Goal: Contribute content: Contribute content

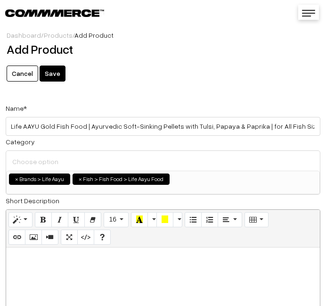
select select "48"
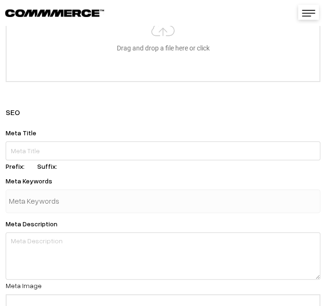
scroll to position [204, 0]
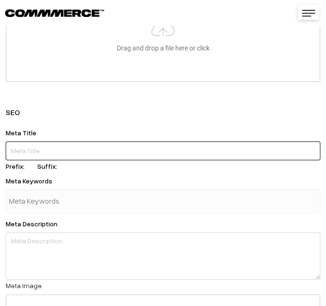
click at [114, 151] on input "text" at bounding box center [163, 150] width 315 height 19
paste input "Life AAYU Gold Fish Food | Ayurvedic Soft-Sinking Pellets 100g"
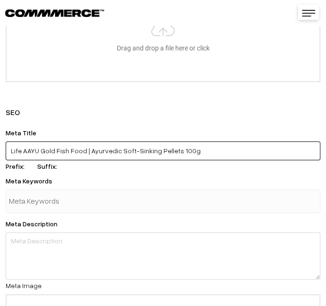
type input "Life AAYU Gold Fish Food | Ayurvedic Soft-Sinking Pellets 100g"
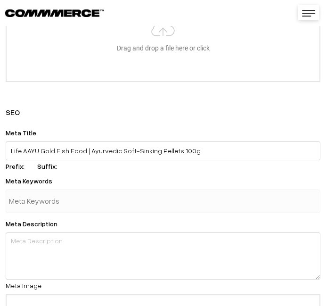
click at [119, 204] on div at bounding box center [163, 201] width 315 height 24
type input "fish food"
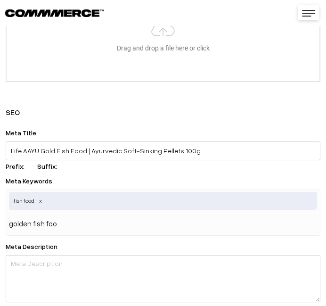
type input "golden fish food"
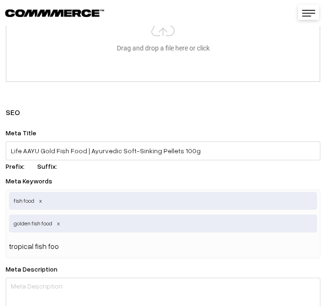
type input "tropical fish food"
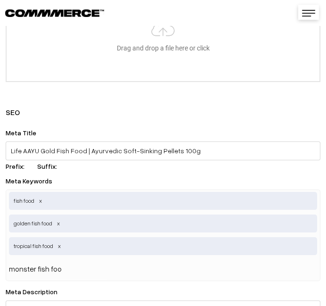
type input "monster fish food"
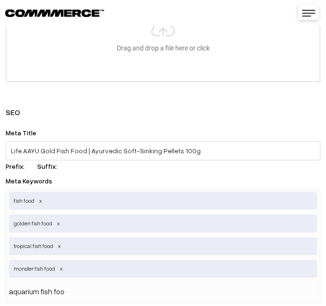
type input "aquarium fish food"
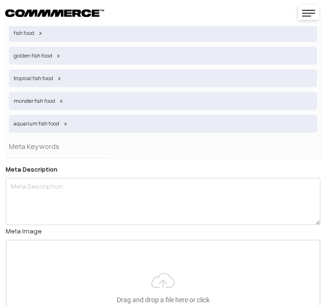
scroll to position [2407, 0]
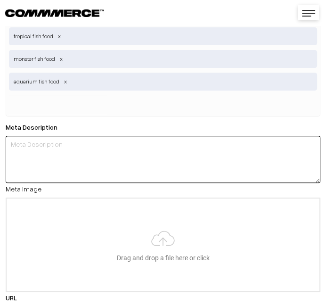
click at [51, 166] on textarea at bounding box center [163, 159] width 315 height 47
paste textarea "Life AAYU Gold Fish Food (100g). Ayurvedic soft-sinking pellets with Tulsi, Pap…"
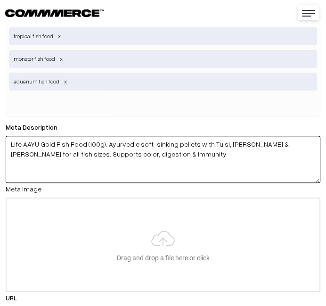
type textarea "Life AAYU Gold Fish Food (100g). Ayurvedic soft-sinking pellets with Tulsi, Pap…"
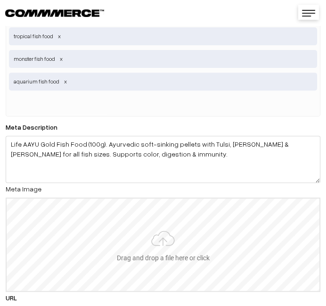
click at [153, 267] on input "file" at bounding box center [163, 244] width 313 height 92
click at [71, 218] on input "file" at bounding box center [163, 244] width 313 height 92
type input "C:\fakepath\life-aayu-gold-fish-food-ayurvedic-soft-sinking-pellets-100g.jpg.jpg"
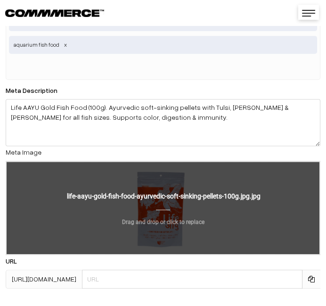
scroll to position [2484, 0]
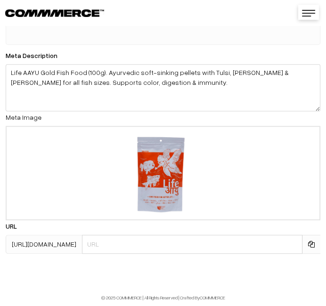
click at [160, 225] on div "URL https://tunai.in/products/" at bounding box center [163, 236] width 315 height 33
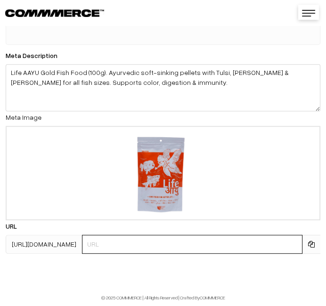
click at [160, 235] on input "text" at bounding box center [192, 244] width 220 height 19
paste input "https://www.yourstore.com/life-aayu-gold-fish-food-ayurvedic-soft-sinking-pelle…"
drag, startPoint x: 125, startPoint y: 236, endPoint x: 55, endPoint y: 248, distance: 71.2
click at [55, 248] on div "SEO Meta Title Life AAYU Gold Fish Food | Ayurvedic Soft-Sinking Pellets 100g P…" at bounding box center [163, 43] width 326 height 453
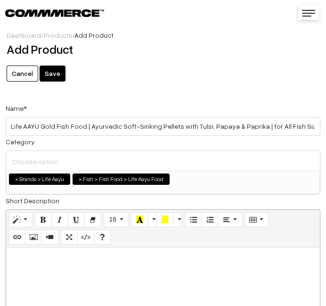
type input "life-aayu-gold-fish-food-ayurvedic-soft-sinking-pellets-100g"
click at [50, 71] on button "Save" at bounding box center [53, 73] width 26 height 16
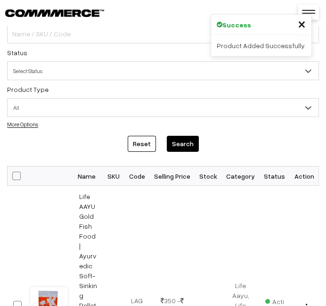
scroll to position [105, 0]
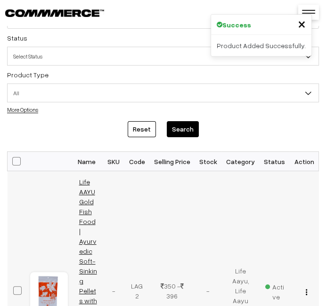
click at [97, 191] on link "Life AAYU Gold Fish Food | Ayurvedic Soft-Sinking Pellets with Tulsi, Papaya & …" at bounding box center [88, 291] width 18 height 226
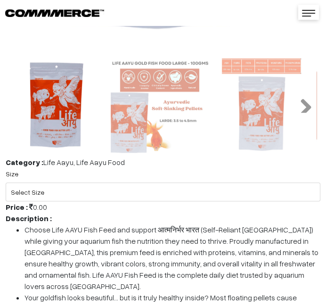
scroll to position [418, 0]
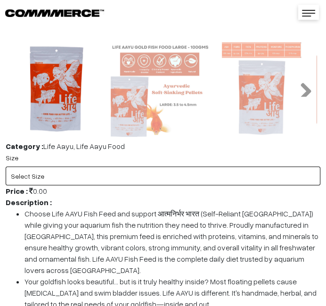
click at [47, 167] on select "Select Size Small Medium Large" at bounding box center [163, 175] width 315 height 19
select select "LAG2_K0F"
click at [6, 166] on select "Select Size Small Medium Large" at bounding box center [163, 175] width 315 height 19
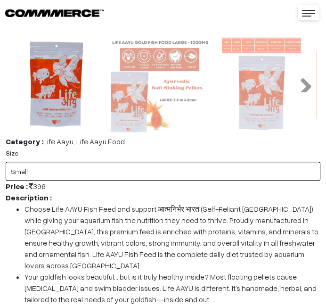
click at [35, 168] on select "Select Size Small Medium Large" at bounding box center [163, 171] width 315 height 19
select select "LAG2_HC5"
click at [6, 162] on select "Select Size Small Medium Large" at bounding box center [163, 171] width 315 height 19
click at [33, 165] on select "Select Size Small Medium Large" at bounding box center [163, 171] width 315 height 19
select select "LAG2_NH1"
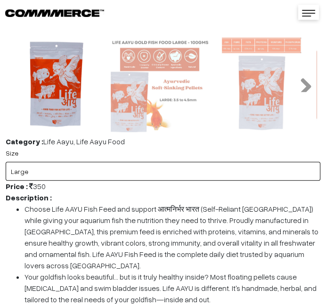
click at [6, 162] on select "Select Size Small Medium Large" at bounding box center [163, 171] width 315 height 19
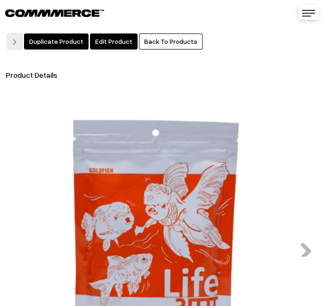
scroll to position [0, 0]
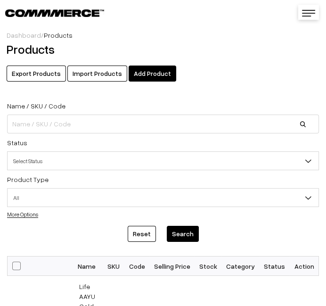
click at [143, 66] on link "Add Product" at bounding box center [153, 73] width 48 height 16
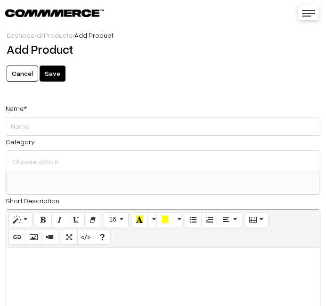
select select
click at [81, 130] on input "Weight" at bounding box center [163, 126] width 315 height 19
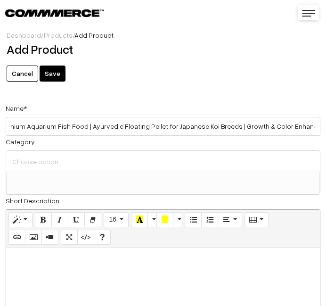
scroll to position [0, 0]
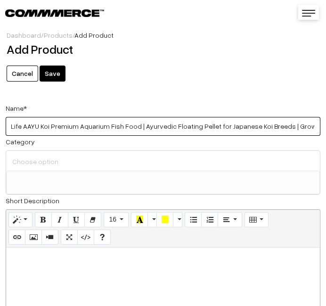
click at [313, 126] on input "Life AAYU Koi Premium Aquarium Fish Food | Ayurvedic Floating Pellet for Japane…" at bounding box center [163, 126] width 315 height 19
type input "Life AAYU Koi Premium Aquarium Fish Food | Ayurvedic Floating Pellet for Japane…"
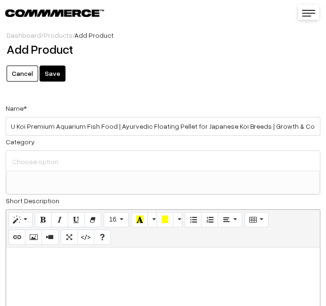
click at [71, 170] on div at bounding box center [163, 161] width 314 height 20
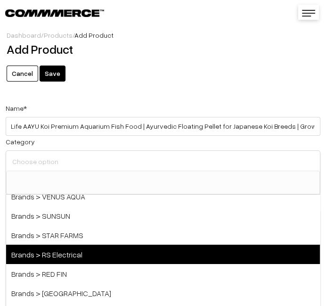
scroll to position [157, 0]
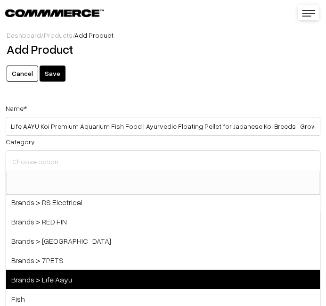
click at [47, 275] on span "Brands > Life Aayu" at bounding box center [163, 278] width 314 height 19
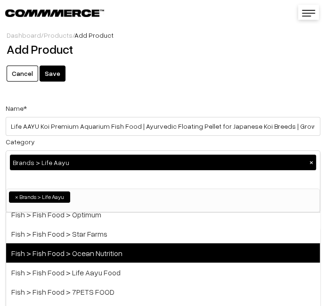
scroll to position [314, 0]
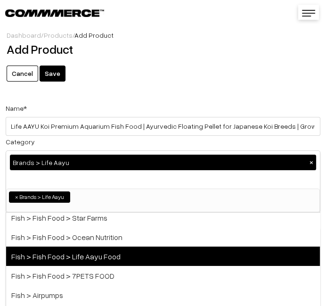
click at [35, 250] on span "Fish > Fish Food > Life Aayu Food" at bounding box center [163, 255] width 314 height 19
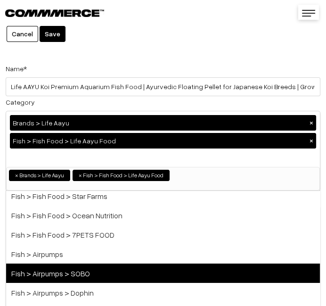
scroll to position [157, 0]
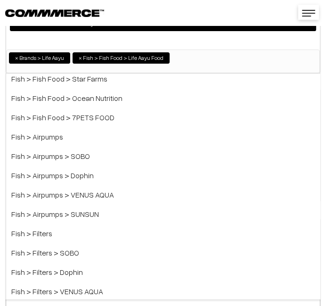
click at [269, 63] on span "× Brands > Life Aayu × Fish > Fish Food > Life Aayu Food" at bounding box center [163, 61] width 314 height 24
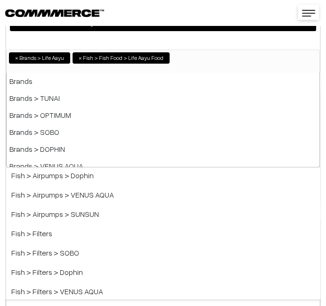
scroll to position [170, 0]
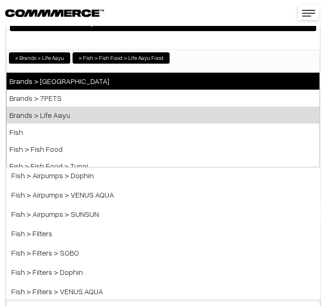
click at [222, 14] on div at bounding box center [162, 11] width 321 height 13
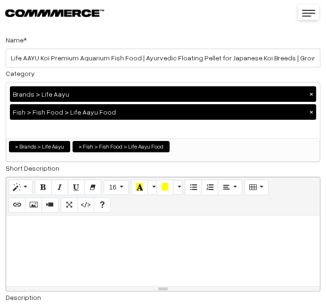
scroll to position [52, 0]
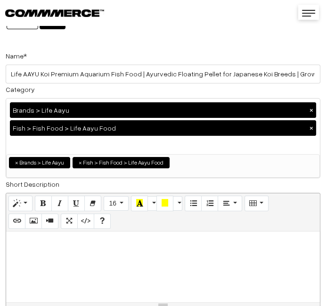
click at [161, 154] on span "× Brands > Life Aayu × Fish > Fish Food > Life Aayu Food" at bounding box center [163, 166] width 314 height 24
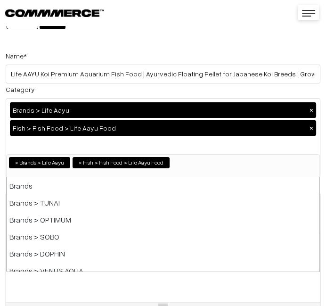
scroll to position [170, 0]
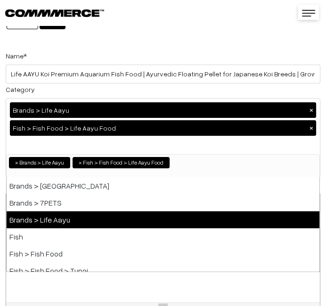
click at [202, 158] on ul "× Brands > Life Aayu × Fish > Fish Food > Life Aayu Food" at bounding box center [163, 161] width 313 height 14
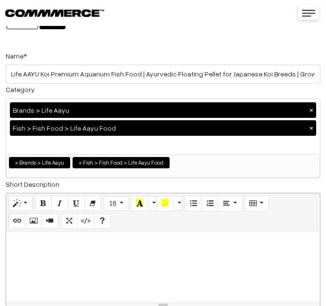
click at [16, 166] on li "× Brands > Life Aayu" at bounding box center [39, 162] width 61 height 11
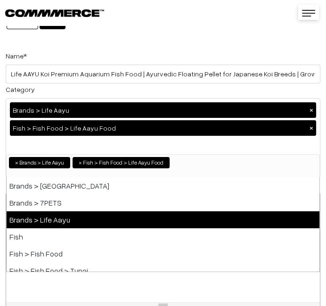
click at [16, 161] on span "×" at bounding box center [16, 162] width 3 height 8
select select "49"
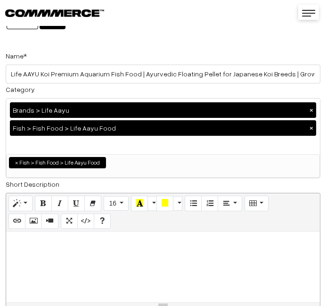
click at [16, 161] on span "×" at bounding box center [16, 162] width 3 height 8
select select
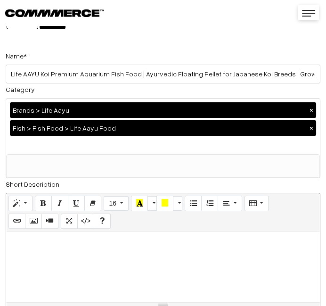
click at [64, 139] on div "Brands > Life Aayu × Fish > Fish Food > Life Aayu Food ×" at bounding box center [163, 126] width 314 height 56
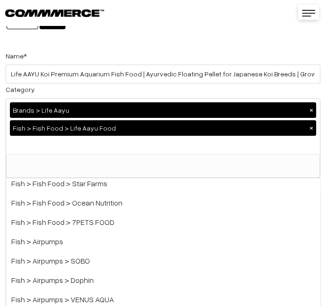
click at [64, 139] on div "Brands > Life Aayu × Fish > Fish Food > Life Aayu Food ×" at bounding box center [163, 126] width 314 height 56
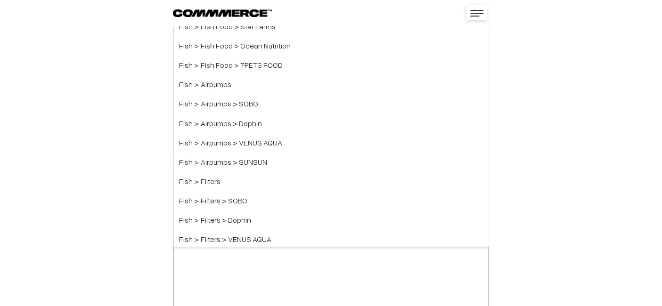
scroll to position [314, 0]
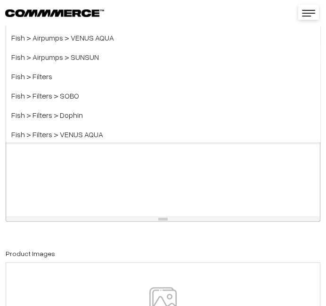
click at [69, 170] on div at bounding box center [163, 157] width 314 height 118
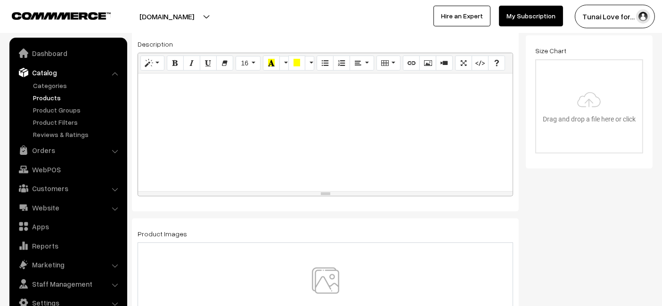
scroll to position [0, 0]
click at [325, 138] on div at bounding box center [325, 132] width 374 height 118
paste div
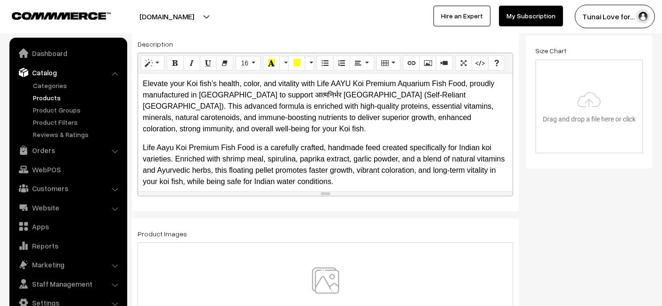
click at [162, 100] on p "Elevate your Koi fish’s health, color, and vitality with Life AAYU Koi Premium …" at bounding box center [325, 106] width 365 height 57
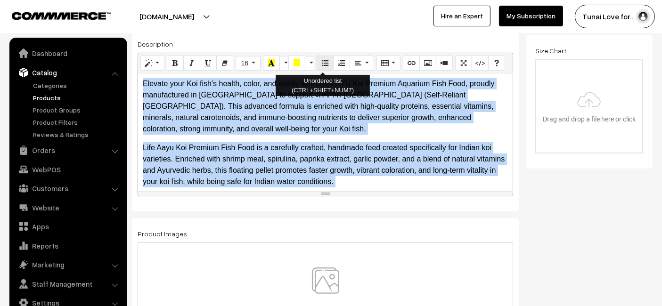
click at [322, 66] on icon "Unordered list (CTRL+SHIFT+NUM7)" at bounding box center [325, 63] width 7 height 8
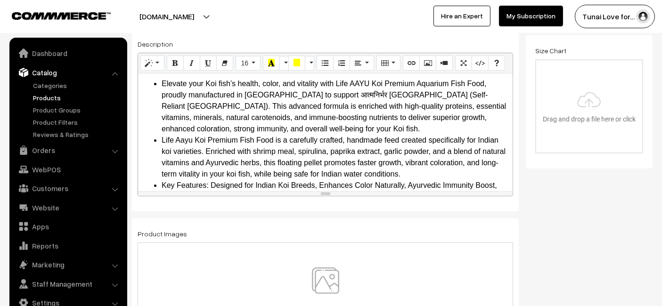
click at [325, 111] on li "Elevate your Koi fish’s health, color, and vitality with Life AAYU Koi Premium …" at bounding box center [335, 106] width 346 height 57
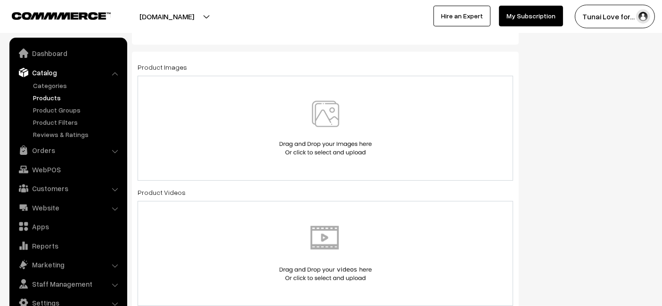
scroll to position [471, 0]
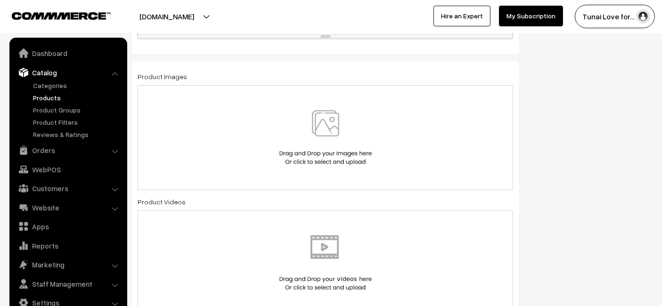
click at [325, 134] on img at bounding box center [325, 137] width 97 height 55
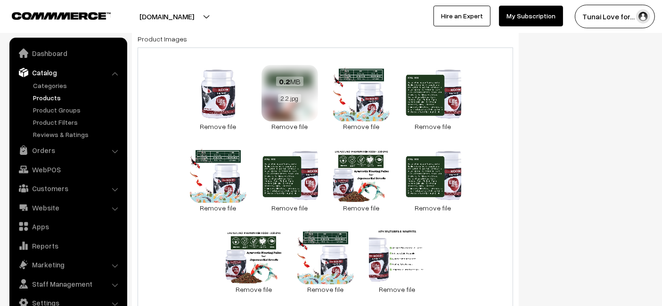
scroll to position [523, 0]
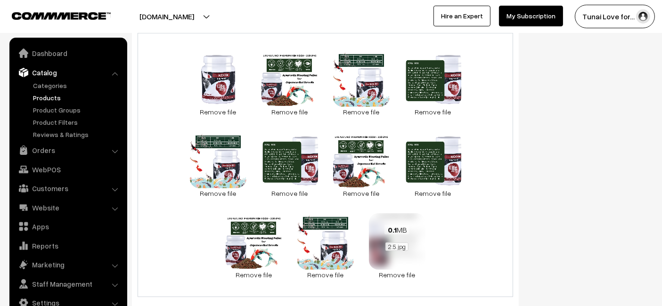
click at [325, 243] on span "2.5.jpg" at bounding box center [396, 247] width 23 height 8
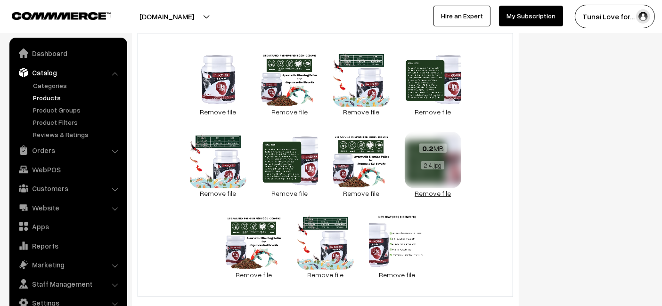
click at [325, 188] on link "Remove file" at bounding box center [433, 193] width 57 height 10
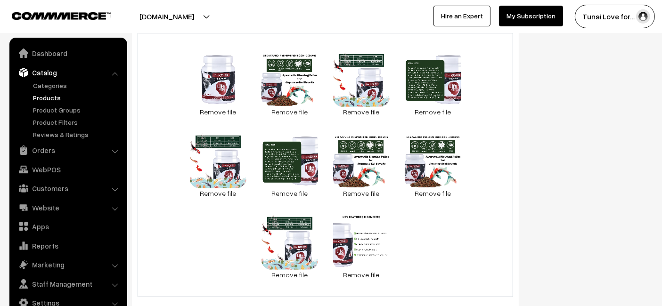
click at [325, 199] on div "0.1 MB 2.1.jpg Check Error Remove file 0.2 MB 2.2.jpg Check Error Remove file 0…" at bounding box center [325, 165] width 375 height 264
click at [325, 190] on link "Remove file" at bounding box center [361, 193] width 57 height 10
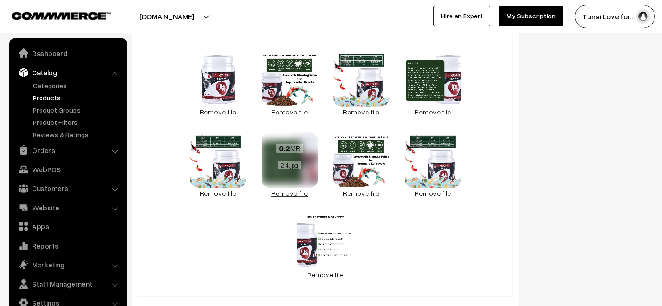
click at [278, 191] on link "Remove file" at bounding box center [289, 193] width 57 height 10
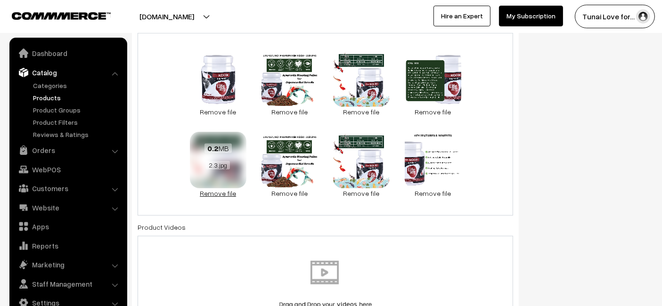
click at [226, 188] on link "Remove file" at bounding box center [218, 193] width 57 height 10
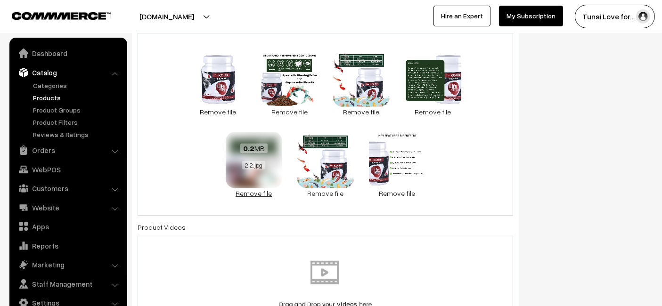
click at [252, 190] on link "Remove file" at bounding box center [254, 193] width 57 height 10
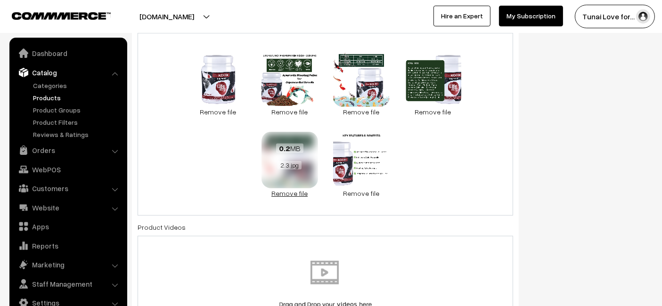
click at [295, 192] on link "Remove file" at bounding box center [289, 193] width 57 height 10
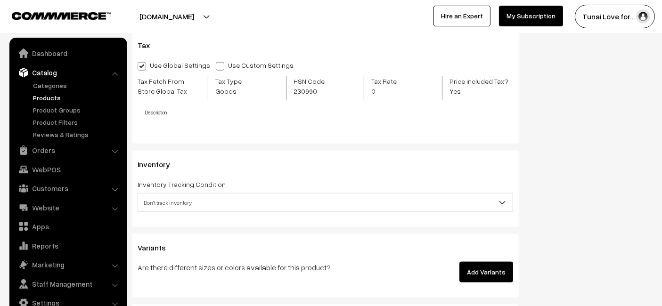
scroll to position [1203, 0]
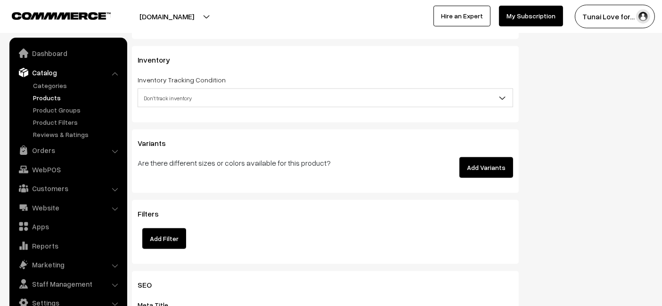
click at [325, 163] on button "Add Variants" at bounding box center [486, 167] width 54 height 21
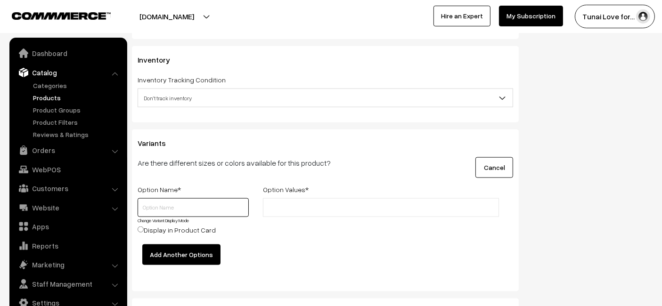
click at [150, 207] on input "text" at bounding box center [193, 207] width 111 height 19
type input "Grams"
click at [281, 227] on div at bounding box center [381, 221] width 250 height 46
click at [292, 203] on input "text" at bounding box center [307, 208] width 82 height 10
type input "300gms"
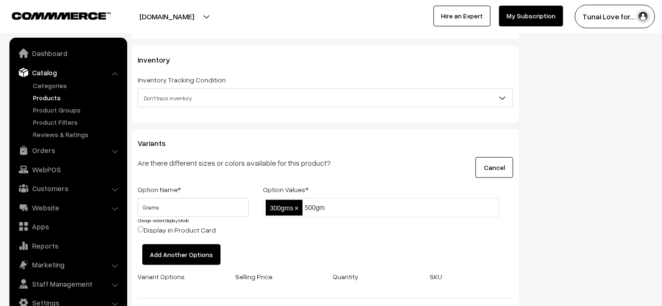
type input "500gms"
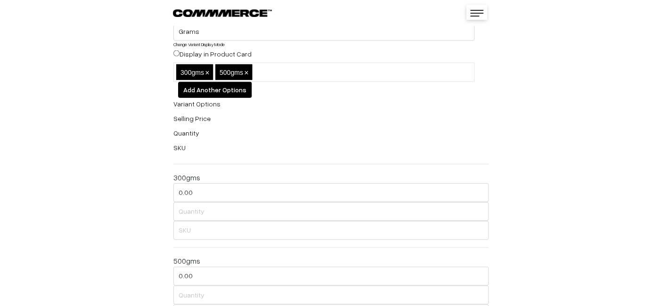
scroll to position [1465, 0]
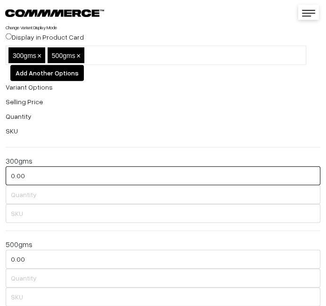
click at [56, 167] on input "0.00" at bounding box center [163, 175] width 315 height 19
click at [55, 167] on input "0.00" at bounding box center [163, 175] width 315 height 19
type input "1079"
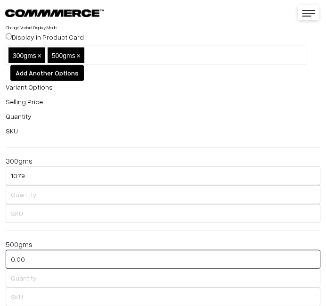
click at [42, 259] on input "0.00" at bounding box center [163, 259] width 315 height 19
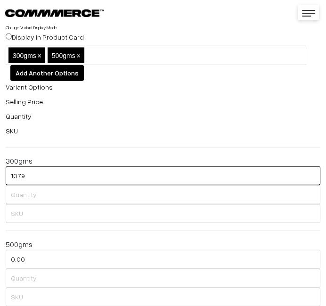
type input "0"
click at [42, 167] on input "1079" at bounding box center [163, 175] width 315 height 19
type input "1070"
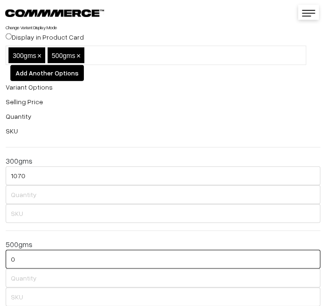
click at [27, 252] on input "0" at bounding box center [163, 259] width 315 height 19
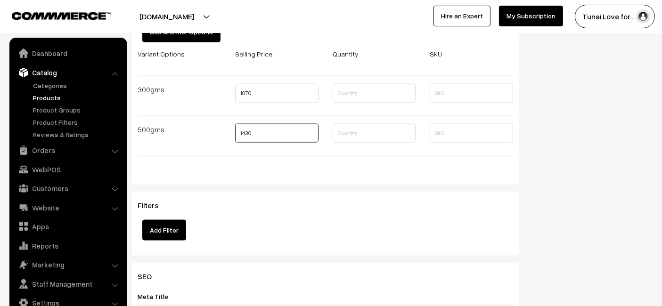
scroll to position [1413, 0]
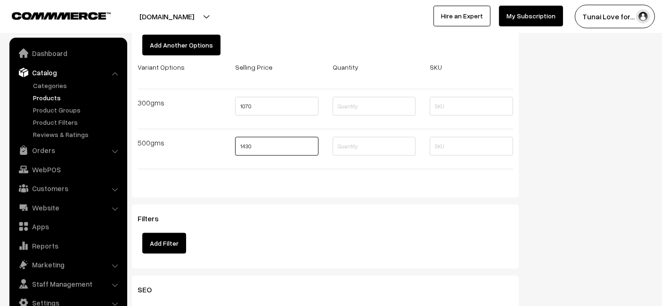
type input "1430"
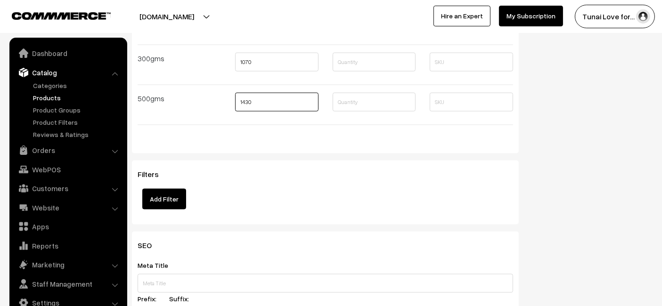
scroll to position [1518, 0]
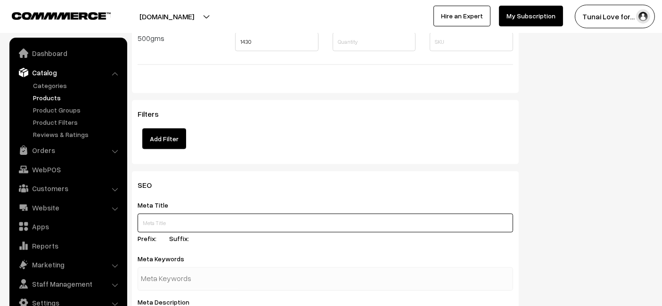
click at [278, 219] on input "text" at bounding box center [325, 223] width 375 height 19
paste input "Life AAYU Koi Premium Fish Food | Ayurvedic Floating Pellets"
type input "Life AAYU Koi Premium Fish Food | Ayurvedic Floating Pellets"
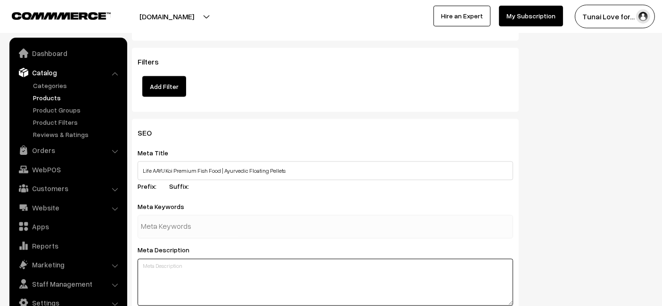
click at [325, 262] on textarea at bounding box center [325, 282] width 375 height 47
paste textarea "Life AAYU Koi Premium Aquarium Fish Food. Ayurvedic floating pellets for Japane…"
type textarea "Life AAYU Koi Premium Aquarium Fish Food. Ayurvedic floating pellets for Japane…"
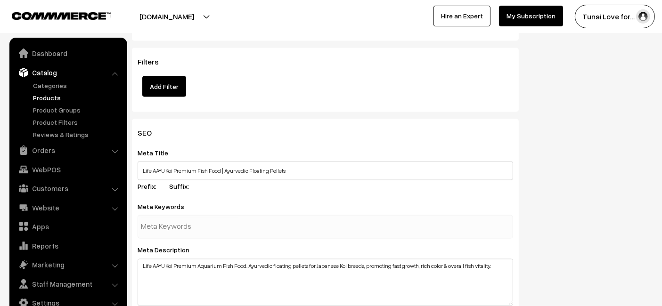
click at [319, 226] on div at bounding box center [325, 227] width 375 height 24
type input "fish food"
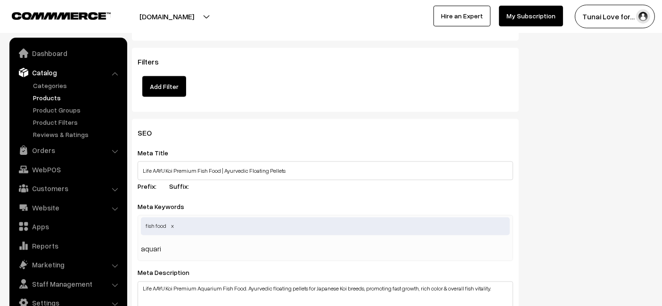
type input "aquariu"
type input "aquarium fish food"
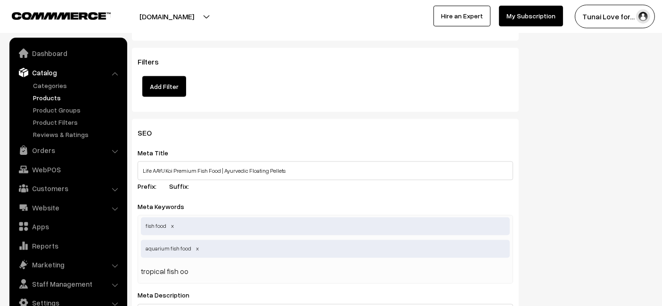
type input "tropical fish ood"
type input "tropical fish food"
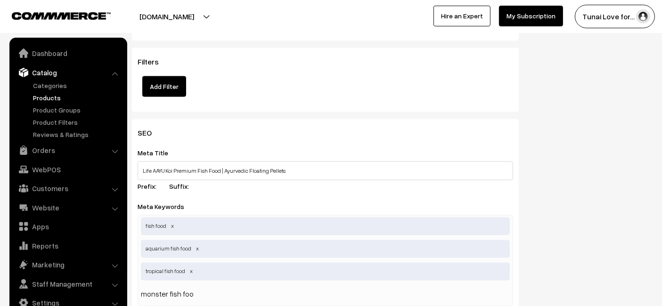
type input "monster fish food"
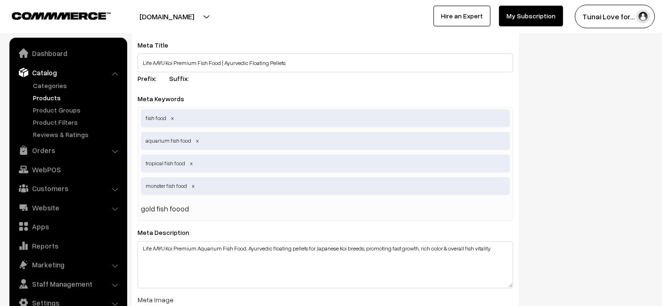
scroll to position [1687, 0]
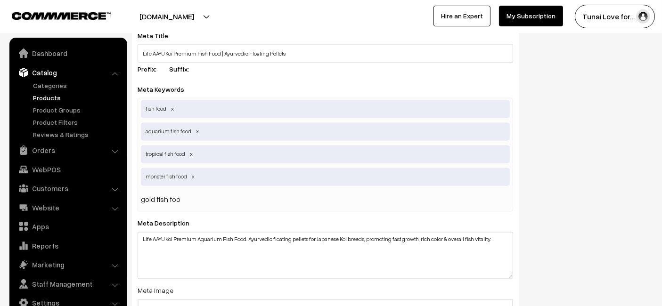
type input "gold fish food"
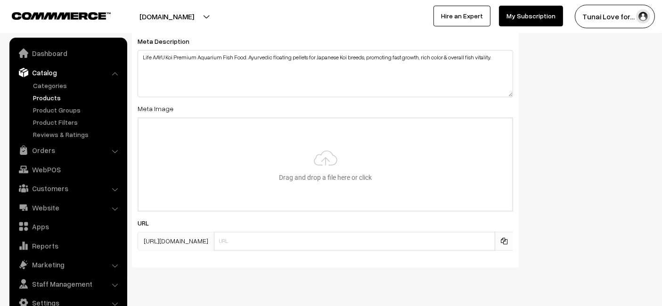
scroll to position [1897, 0]
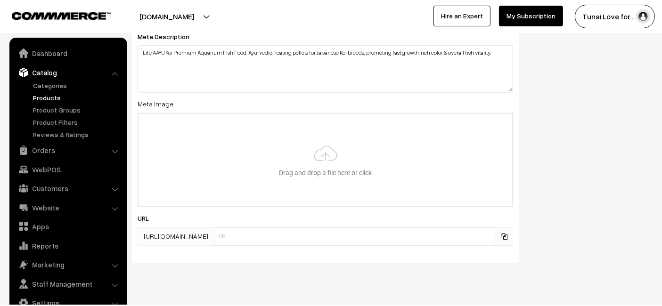
type input "C:\fakepath\life-aayu-koi-premium-fish-food-ayurvedic-floating-pellets.jpg.jpg"
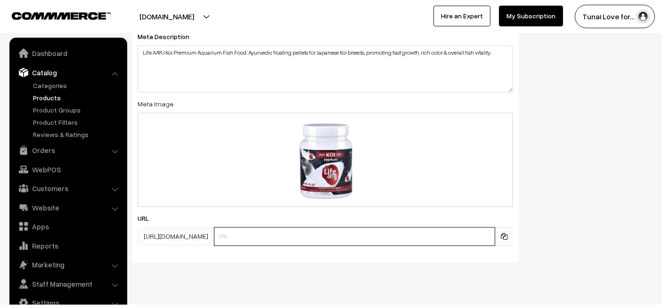
click at [325, 237] on input "text" at bounding box center [354, 236] width 281 height 19
paste input "https://www.yourstore.com/life-aayu-koi-premium-fish-food-ayurvedic-floating-pe…"
drag, startPoint x: 288, startPoint y: 234, endPoint x: 215, endPoint y: 236, distance: 73.5
click at [215, 236] on div "https://tunai.in/products/ https://www.yourstore.com/life-aayu-koi-premium-fish…" at bounding box center [325, 236] width 375 height 19
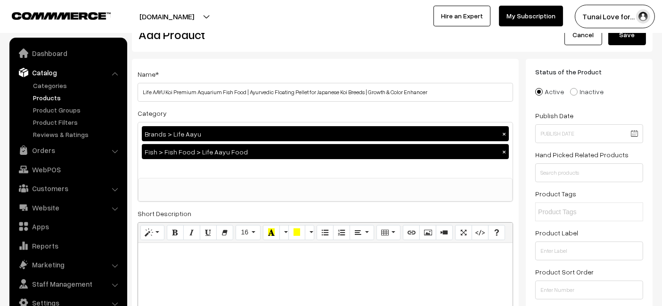
scroll to position [0, 0]
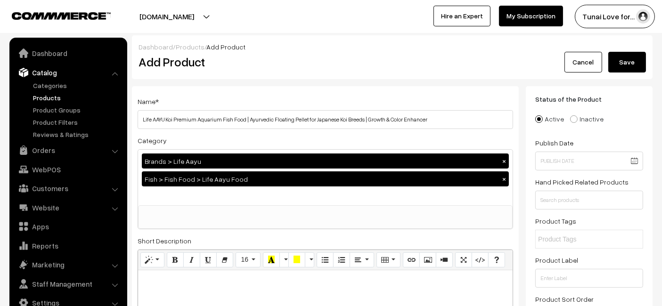
type input "life-aayu-koi-premium-fish-food-ayurvedic-floating-pellets"
click at [325, 65] on button "Save" at bounding box center [627, 62] width 38 height 21
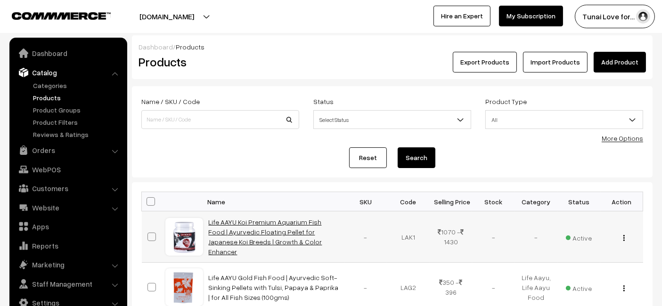
click at [255, 246] on link "Life AAYU Koi Premium Aquarium Fish Food | Ayurvedic Floating Pellet for Japane…" at bounding box center [266, 237] width 114 height 38
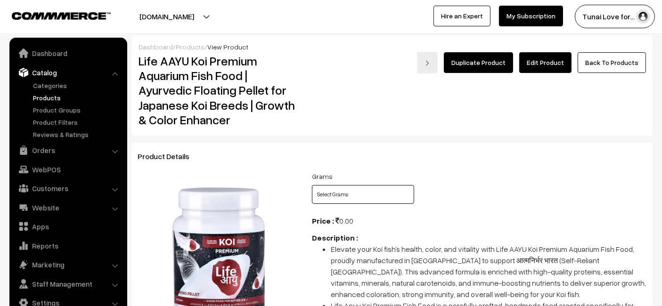
click at [344, 191] on select "Select Grams 300gms 500gms" at bounding box center [363, 194] width 102 height 19
select select "LAK1_X9N"
click at [312, 185] on select "Select Grams 300gms 500gms" at bounding box center [363, 194] width 102 height 19
click at [363, 187] on select "Select Grams 300gms 500gms" at bounding box center [363, 194] width 102 height 19
select select "LAK1_4QJ"
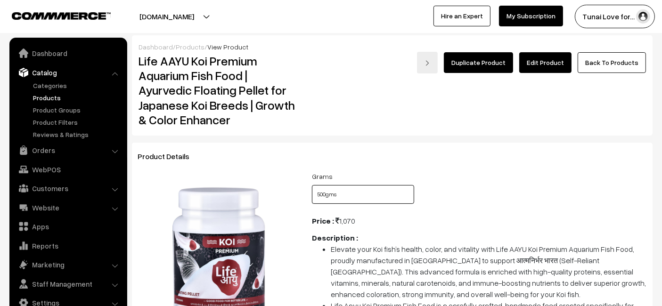
click at [312, 185] on select "Select Grams 300gms 500gms" at bounding box center [363, 194] width 102 height 19
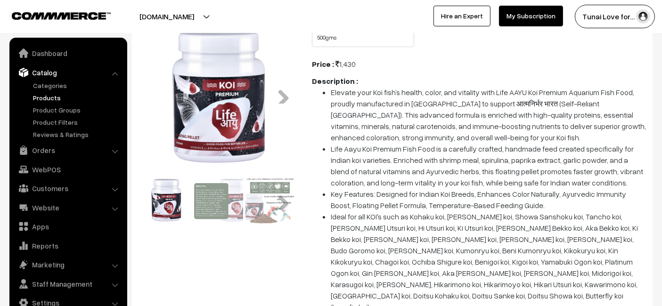
click at [254, 183] on img at bounding box center [269, 199] width 49 height 49
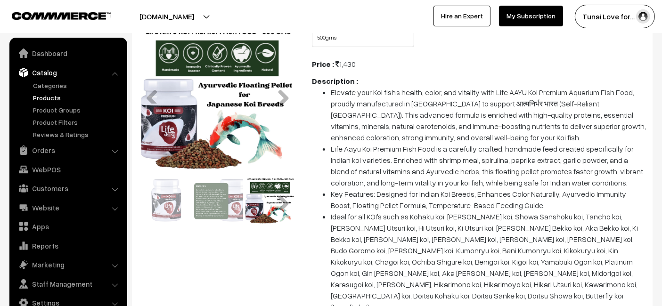
click at [254, 183] on img at bounding box center [269, 199] width 49 height 49
click at [284, 94] on link "Next" at bounding box center [279, 94] width 19 height 19
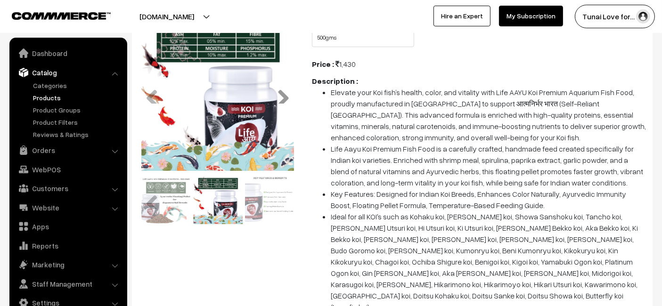
click at [284, 94] on link "Next" at bounding box center [279, 94] width 19 height 19
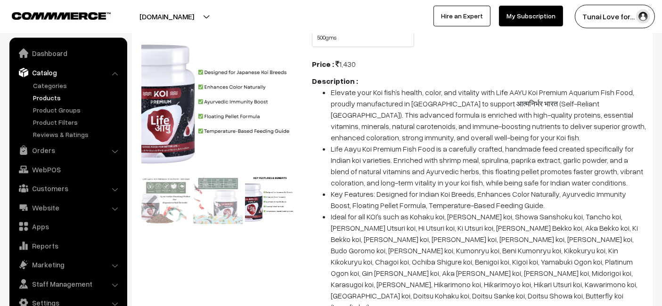
click at [284, 94] on link "Next" at bounding box center [279, 94] width 19 height 19
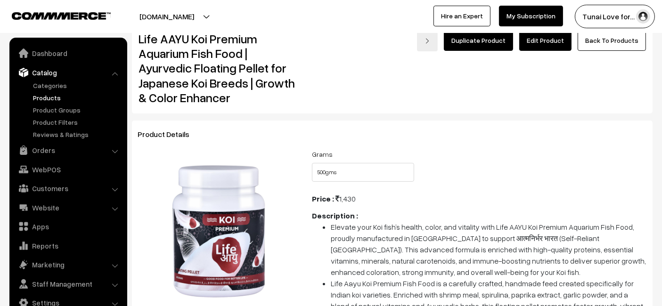
scroll to position [0, 0]
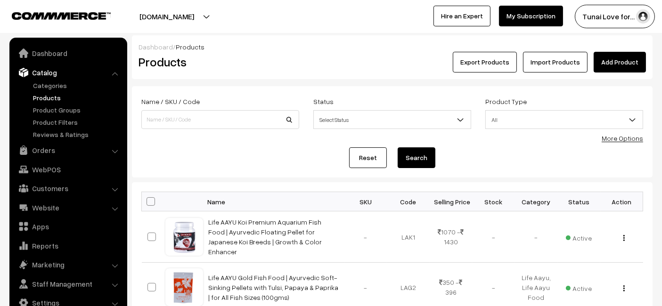
click at [620, 68] on link "Add Product" at bounding box center [619, 62] width 52 height 21
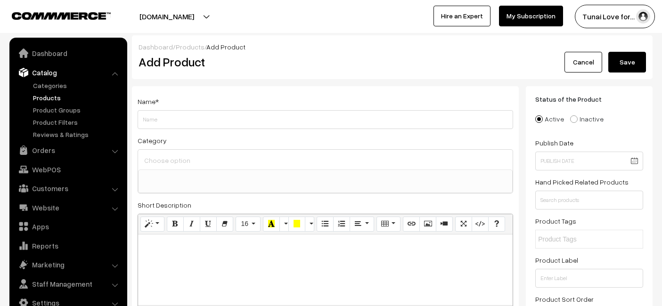
select select
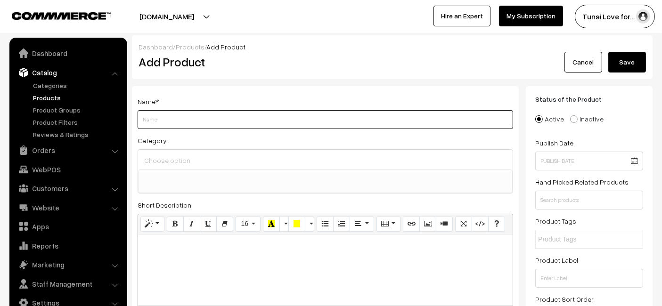
click at [389, 117] on input "Weight" at bounding box center [325, 119] width 375 height 19
paste input "Life AAYU Koi Regular Aquarium Fish Food | Ayurvedic Floating Pellet for Indian…"
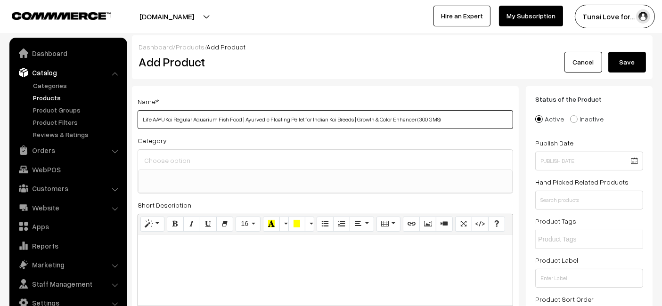
drag, startPoint x: 434, startPoint y: 111, endPoint x: 410, endPoint y: 118, distance: 25.0
click at [410, 118] on input "Life AAYU Koi Regular Aquarium Fish Food | Ayurvedic Floating Pellet for Indian…" at bounding box center [325, 119] width 375 height 19
click at [438, 116] on input "Life AAYU Koi Regular Aquarium Fish Food | Ayurvedic Floating Pellet for Indian…" at bounding box center [325, 119] width 375 height 19
click at [420, 122] on input "Life AAYU Koi Regular Aquarium Fish Food | Ayurvedic Floating Pellet for Indian…" at bounding box center [325, 119] width 375 height 19
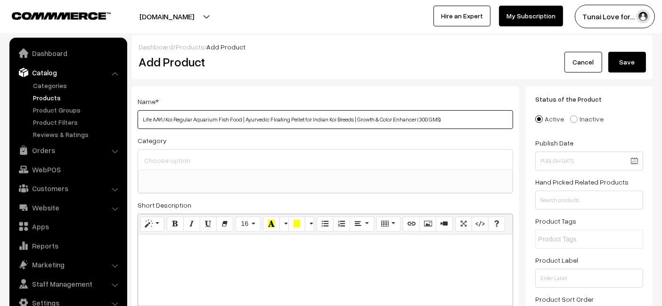
click at [420, 122] on input "Life AAYU Koi Regular Aquarium Fish Food | Ayurvedic Floating Pellet for Indian…" at bounding box center [325, 119] width 375 height 19
drag, startPoint x: 444, startPoint y: 120, endPoint x: 415, endPoint y: 117, distance: 28.4
click at [414, 117] on input "Life AAYU Koi Regular Aquarium Fish Food | Ayurvedic Floating Pellet for Indian…" at bounding box center [325, 119] width 375 height 19
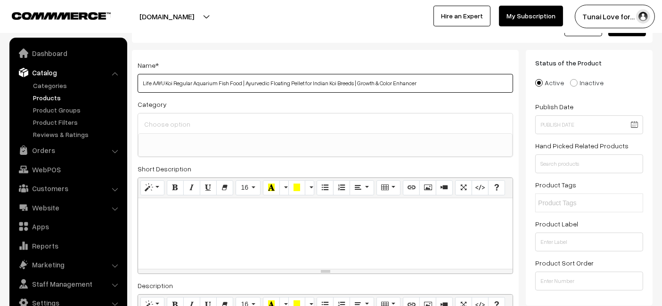
scroll to position [52, 0]
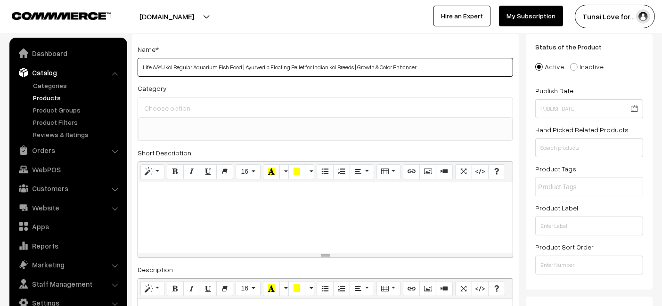
type input "Life AAYU Koi Regular Aquarium Fish Food | Ayurvedic Floating Pellet for Indian…"
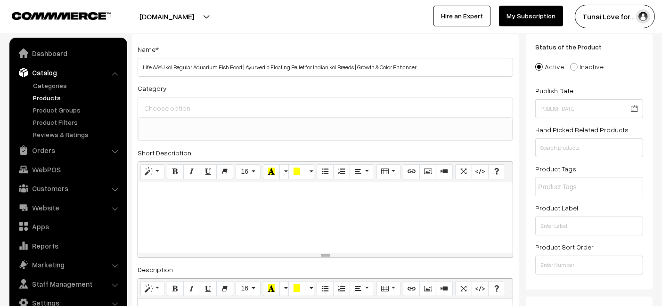
click at [374, 114] on div at bounding box center [325, 108] width 374 height 20
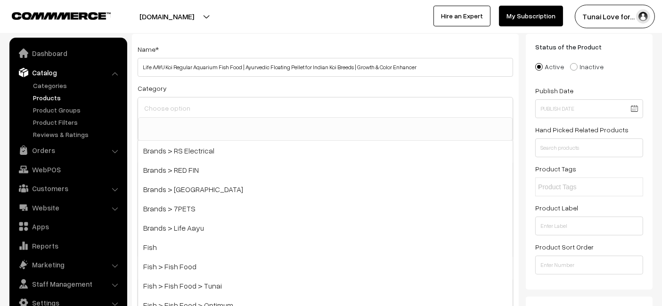
scroll to position [157, 0]
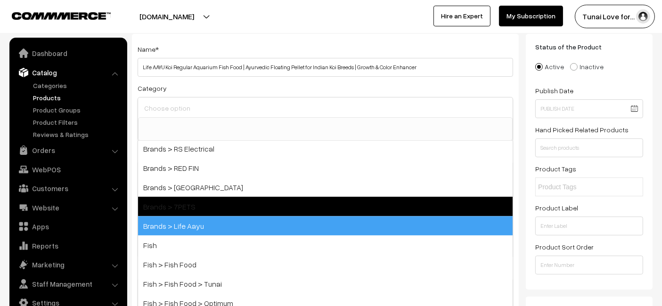
drag, startPoint x: 202, startPoint y: 229, endPoint x: 200, endPoint y: 224, distance: 4.9
click at [202, 229] on span "Brands > Life Aayu" at bounding box center [325, 225] width 374 height 19
select select "48"
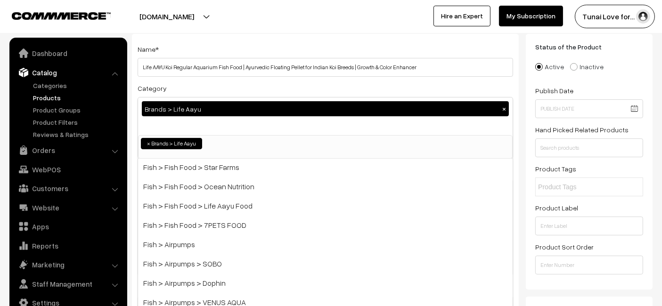
scroll to position [314, 0]
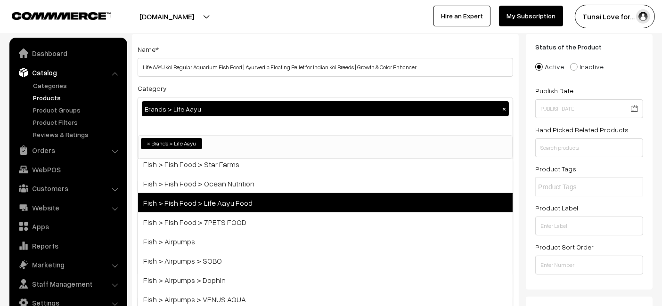
click at [203, 204] on span "Fish > Fish Food > Life Aayu Food" at bounding box center [325, 202] width 374 height 19
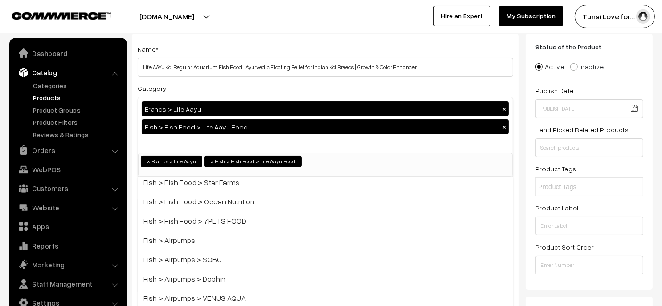
click at [490, 54] on div "Name * Life AAYU Koi Regular Aquarium Fish Food | Ayurvedic Floating Pellet for…" at bounding box center [325, 59] width 375 height 33
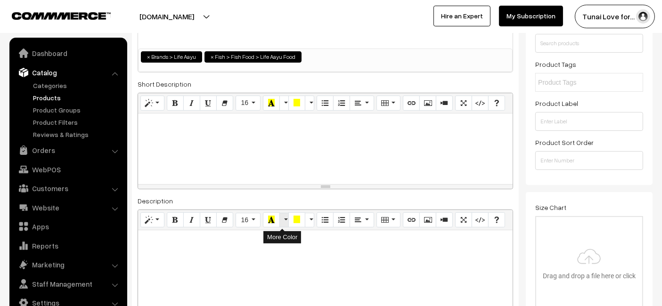
scroll to position [209, 0]
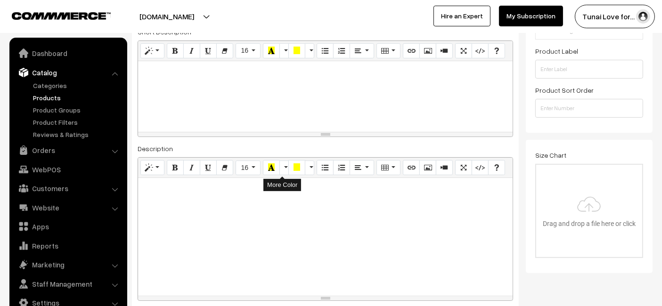
click at [284, 213] on div at bounding box center [325, 237] width 374 height 118
click at [314, 214] on div at bounding box center [325, 237] width 374 height 118
paste div
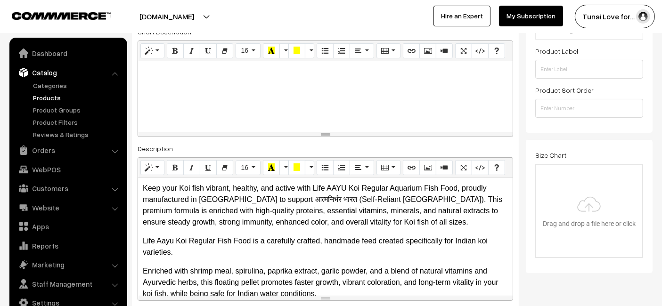
click at [172, 200] on p "Keep your Koi fish vibrant, healthy, and active with Life AAYU Koi Regular Aqua…" at bounding box center [325, 205] width 365 height 45
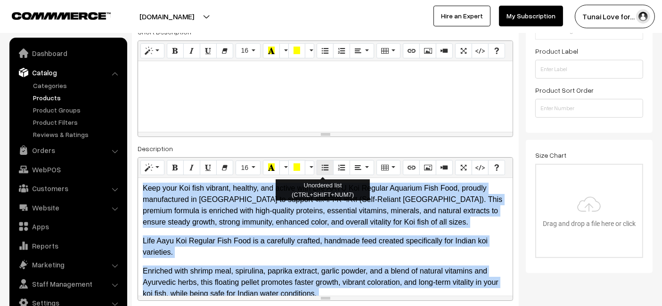
click at [317, 162] on button "Unordered list (CTRL+SHIFT+NUM7)" at bounding box center [325, 167] width 17 height 15
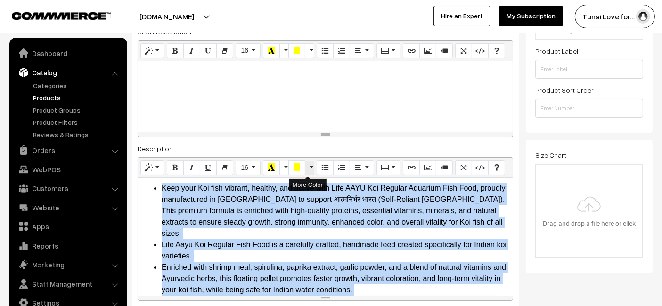
click at [309, 170] on button "More Color" at bounding box center [309, 168] width 9 height 15
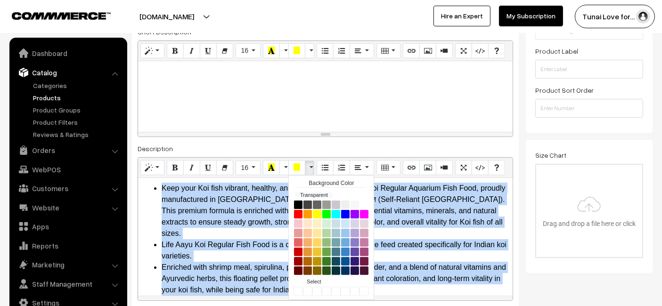
click at [247, 220] on li "Keep your Koi fish vibrant, healthy, and active with Life AAYU Koi Regular Aqua…" at bounding box center [335, 211] width 346 height 57
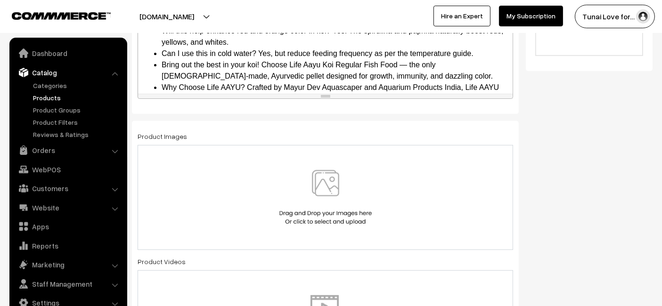
scroll to position [471, 0]
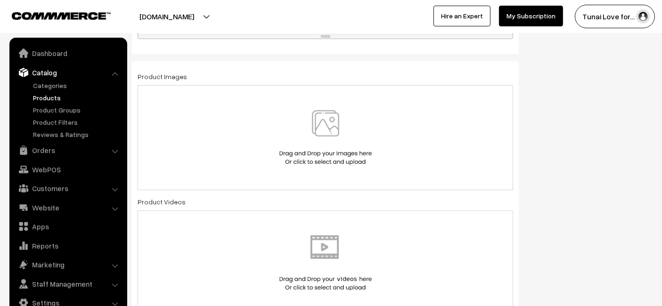
click at [358, 159] on img at bounding box center [325, 137] width 97 height 55
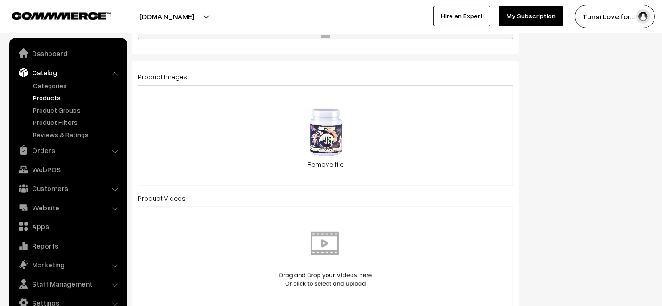
click at [200, 135] on div "0.1 MB 1.1.jpg Check Error Remove file" at bounding box center [325, 135] width 375 height 101
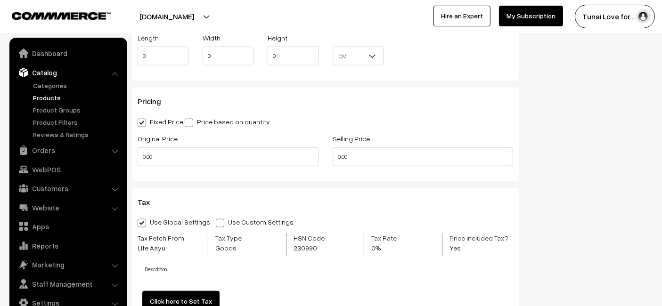
scroll to position [1099, 0]
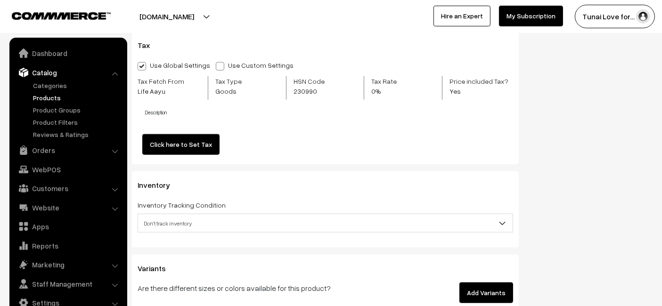
click at [496, 295] on button "Add Variants" at bounding box center [486, 293] width 54 height 21
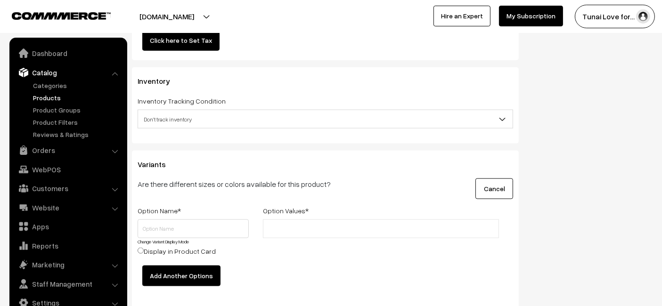
scroll to position [1203, 0]
click at [151, 225] on input "text" at bounding box center [193, 228] width 111 height 19
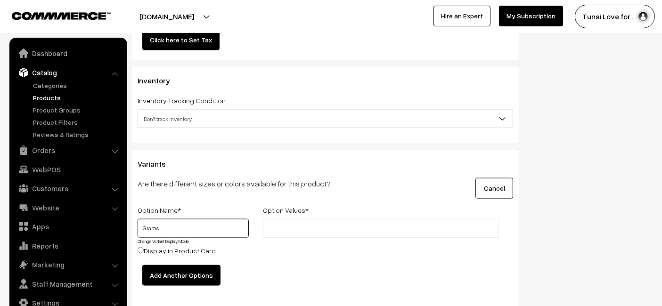
type input "Grams"
click at [435, 233] on ul at bounding box center [381, 228] width 236 height 19
type input "300gms"
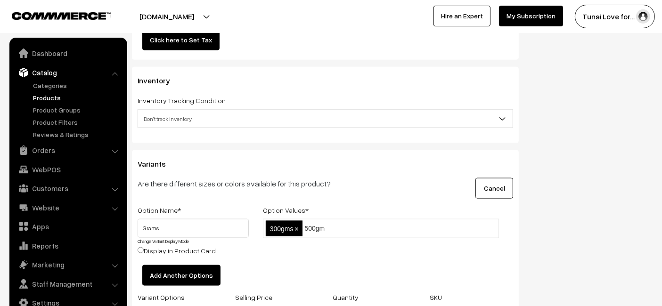
type input "500gms"
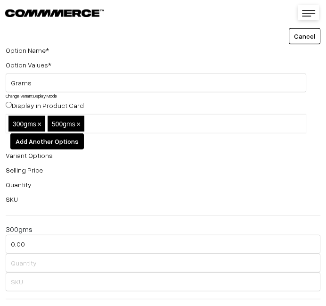
scroll to position [249, 0]
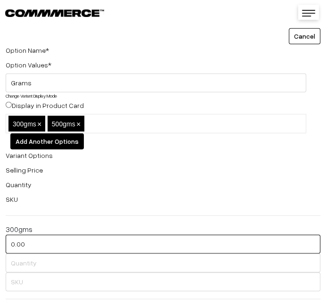
click at [31, 243] on input "0.00" at bounding box center [163, 244] width 315 height 19
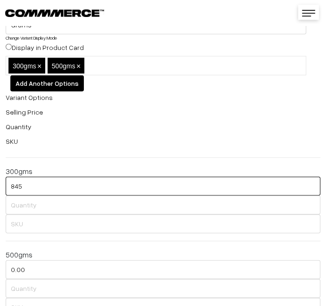
scroll to position [1518, 0]
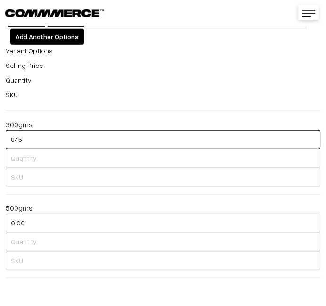
type input "845"
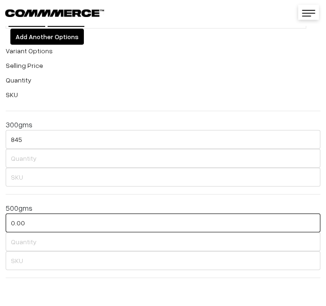
click at [95, 218] on input "0.00" at bounding box center [163, 222] width 315 height 19
drag, startPoint x: 91, startPoint y: 224, endPoint x: 84, endPoint y: 236, distance: 14.0
click at [88, 229] on div "Variant Options Selling Price Quantity SKU 300gms 845 500gms 0.00" at bounding box center [163, 165] width 329 height 241
click at [57, 219] on input "0.00" at bounding box center [163, 222] width 315 height 19
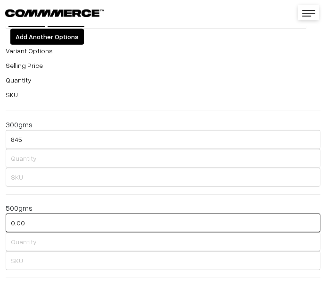
click at [57, 219] on input "0.00" at bounding box center [163, 222] width 315 height 19
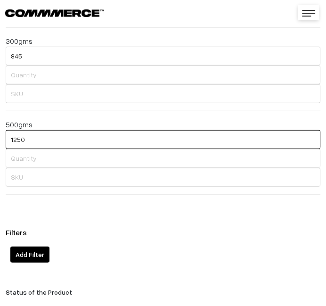
scroll to position [1622, 0]
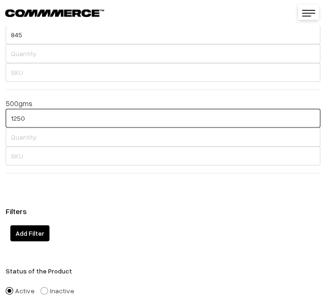
type input "1250"
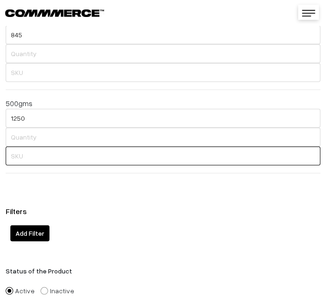
click at [119, 155] on input "text" at bounding box center [163, 155] width 315 height 19
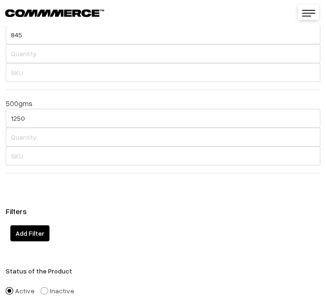
click at [109, 207] on h3 "Filters" at bounding box center [163, 211] width 315 height 9
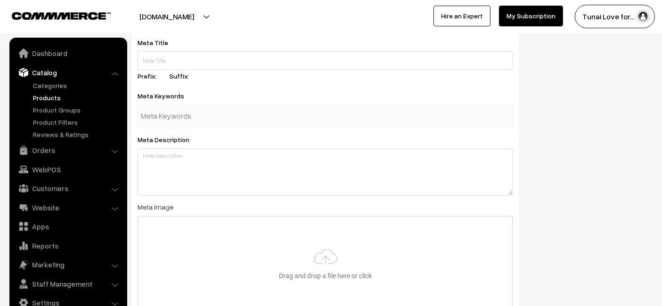
scroll to position [1596, 0]
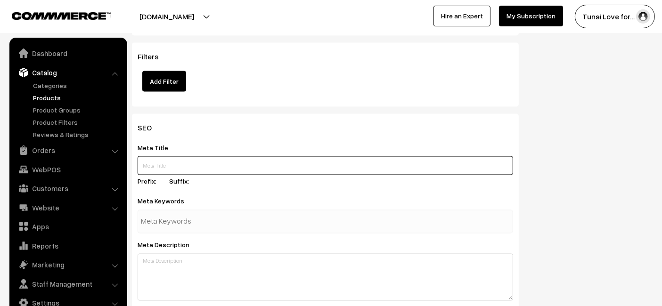
click at [215, 168] on input "text" at bounding box center [325, 165] width 375 height 19
paste input "Life AAYU Koi Regular Fish Food | Ayurvedic Floating Pellets"
type input "Life AAYU Koi Regular Fish Food | Ayurvedic Floating Pellets"
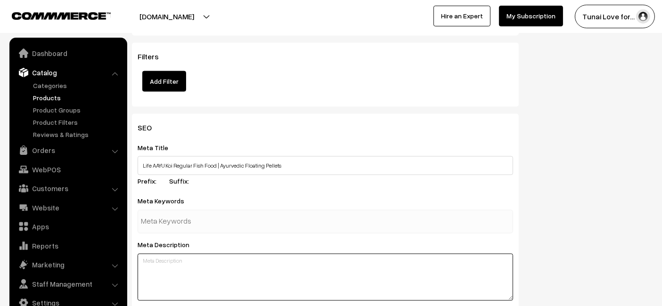
click at [239, 260] on textarea at bounding box center [325, 277] width 375 height 47
paste textarea "Life AAYU Koi Regular Aquarium Fish Food. Ayurvedic floating pellets for Indian…"
type textarea "Life AAYU Koi Regular Aquarium Fish Food. Ayurvedic floating pellets for Indian…"
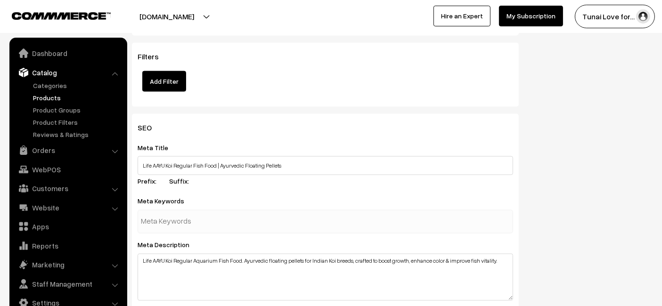
click at [192, 212] on input "text" at bounding box center [190, 221] width 98 height 19
type input "fish food"
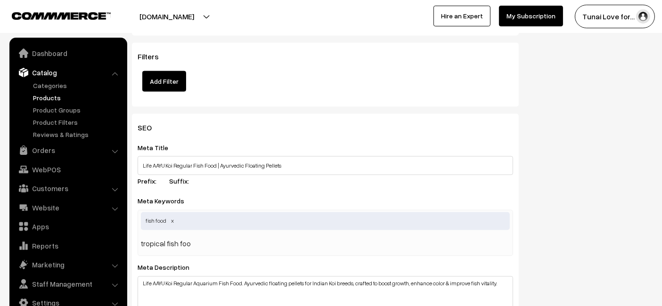
type input "tropical fish food"
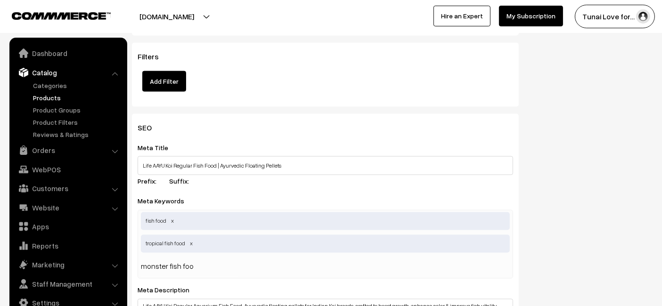
type input "monster fish food"
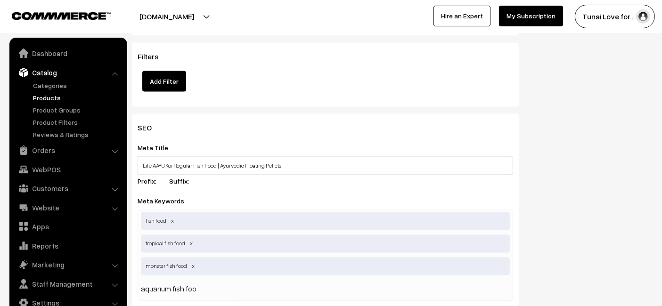
type input "aquarium fish food"
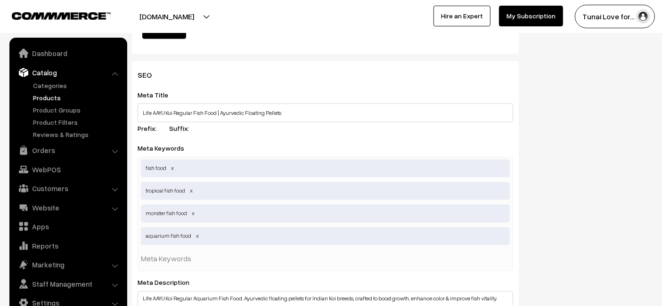
scroll to position [1701, 0]
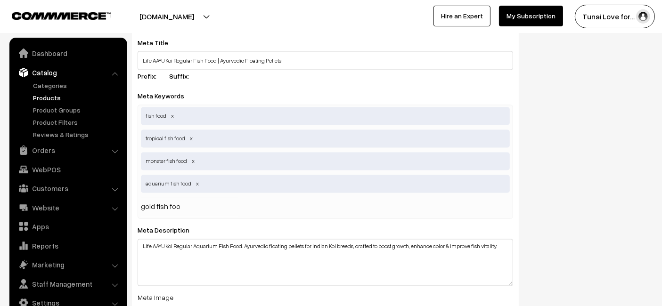
type input "gold fish food"
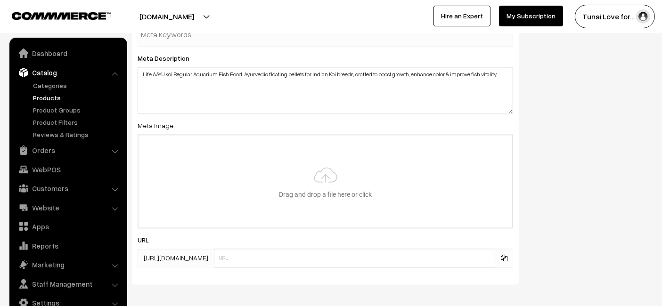
scroll to position [1910, 0]
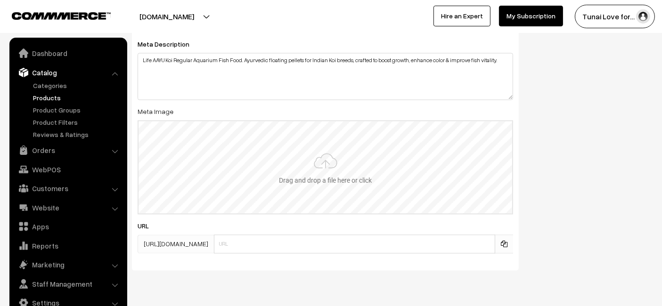
click at [320, 170] on input "file" at bounding box center [325, 167] width 374 height 92
type input "C:\fakepath\life-aayu-koi-regular-fish-food-ayurvedic-floating-pellets.jpg.jpg"
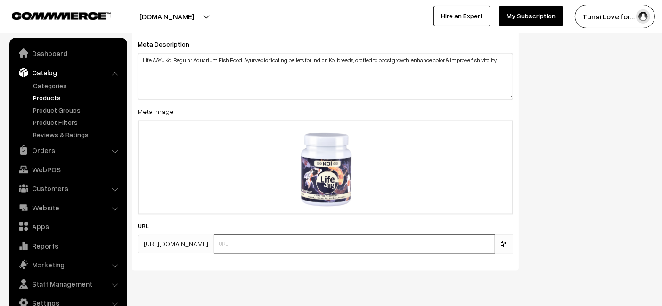
click at [230, 243] on input "text" at bounding box center [354, 244] width 281 height 19
paste input "https://www.yourstore.com/life-aayu-koi-regular-fish-food-ayurvedic-floating-pe…"
click at [292, 240] on input "https://www.yourstore.com/life-aayu-koi-regular-fish-food-ayurvedic-floating-pe…" at bounding box center [354, 244] width 281 height 19
click at [287, 238] on input "https://www.yourstore.com/life-aayu-koi-regular-fish-food-ayurvedic-floating-pe…" at bounding box center [354, 244] width 281 height 19
click at [289, 243] on input "https://www.yourstore.com/life-aayu-koi-regular-fish-food-ayurvedic-floating-pe…" at bounding box center [354, 244] width 281 height 19
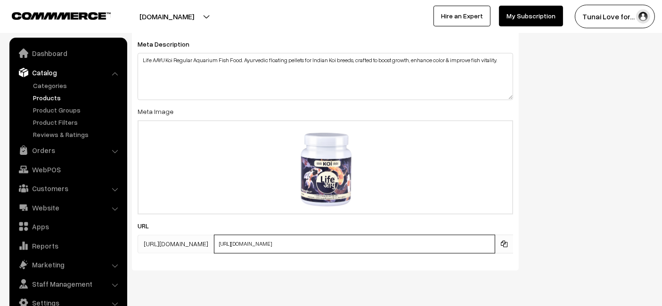
drag, startPoint x: 289, startPoint y: 243, endPoint x: 194, endPoint y: 217, distance: 98.9
click at [208, 244] on div "https://tunai.in/products/ https://www.yourstore.com/life-aayu-koi-regular-fish…" at bounding box center [325, 244] width 375 height 19
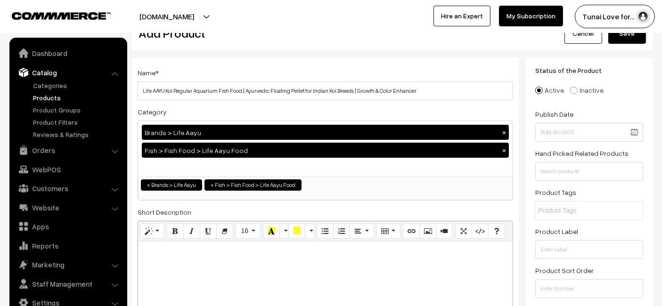
scroll to position [0, 0]
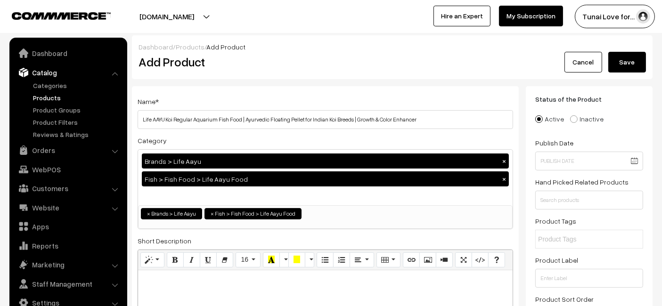
type input "life-aayu-koi-regular-fish-food-ayurvedic-floating-pellets"
click at [623, 61] on button "Save" at bounding box center [627, 62] width 38 height 21
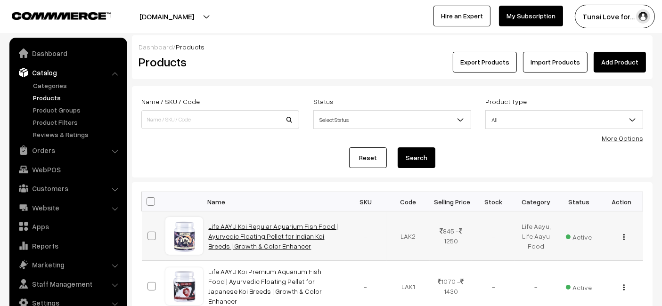
click at [270, 242] on link "Life AAYU Koi Regular Aquarium Fish Food | Ayurvedic Floating Pellet for Indian…" at bounding box center [274, 236] width 130 height 28
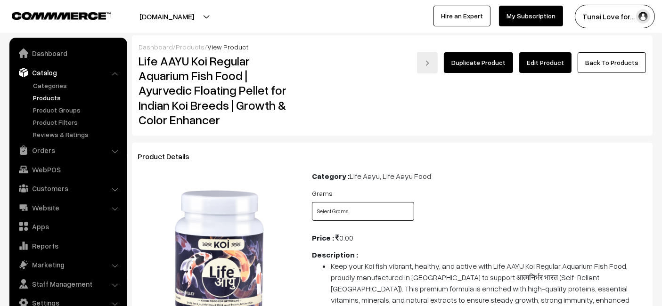
click at [335, 207] on select "Select Grams 300gms 500gms" at bounding box center [363, 211] width 102 height 19
select select "LAK2_8A7"
click at [312, 202] on select "Select Grams 300gms 500gms" at bounding box center [363, 211] width 102 height 19
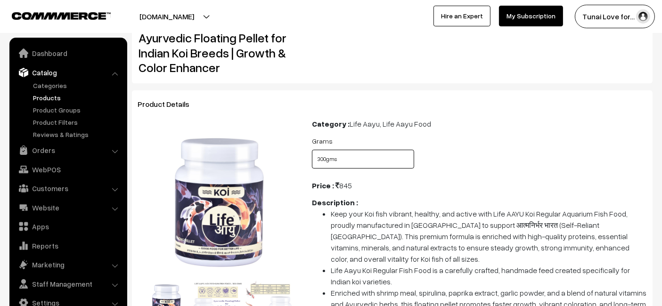
click at [364, 152] on select "Select Grams 300gms 500gms" at bounding box center [363, 159] width 102 height 19
select select "LAK2_7QY"
click at [312, 150] on select "Select Grams 300gms 500gms" at bounding box center [363, 159] width 102 height 19
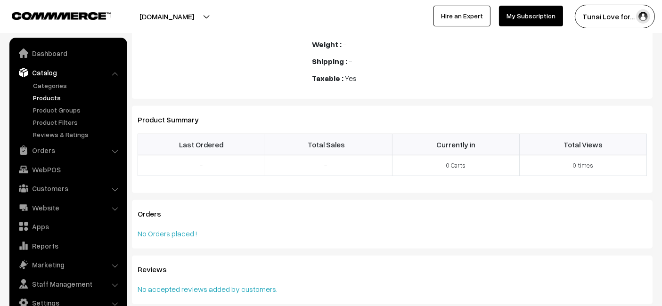
scroll to position [586, 0]
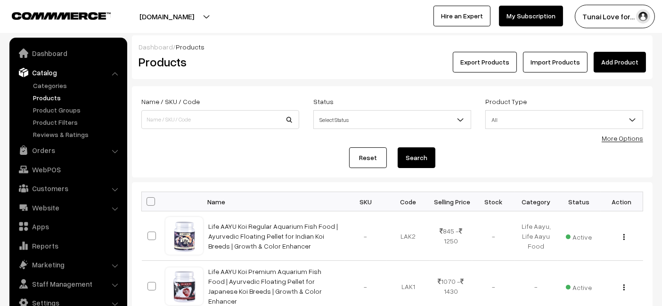
click at [628, 61] on link "Add Product" at bounding box center [619, 62] width 52 height 21
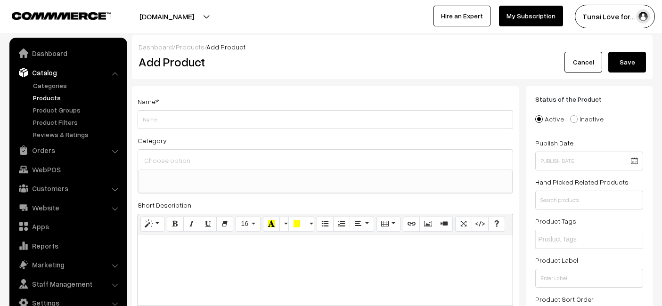
select select
type input "Life AAYU Marine Fish Food | Nutrient-Packed Diet"
click at [260, 170] on ul at bounding box center [325, 176] width 374 height 12
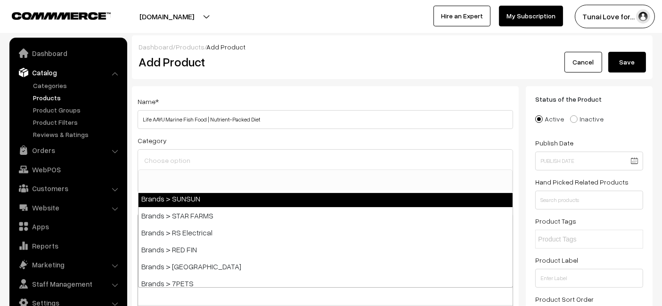
scroll to position [157, 0]
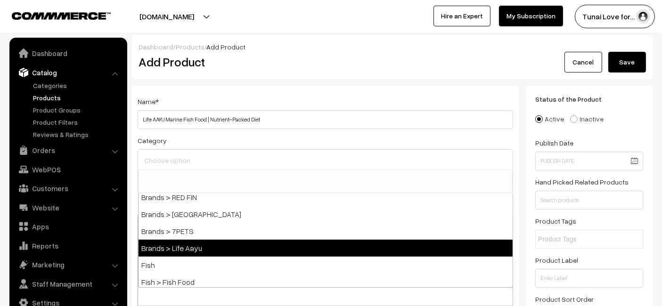
select select "48"
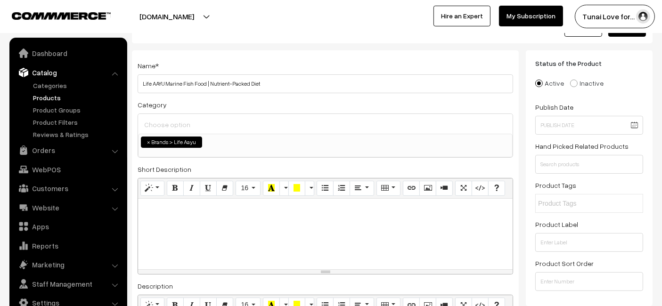
scroll to position [52, 0]
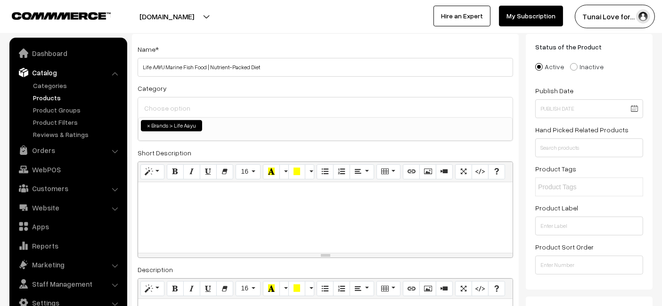
click at [224, 132] on span "× Brands > Life Aayu" at bounding box center [325, 129] width 374 height 24
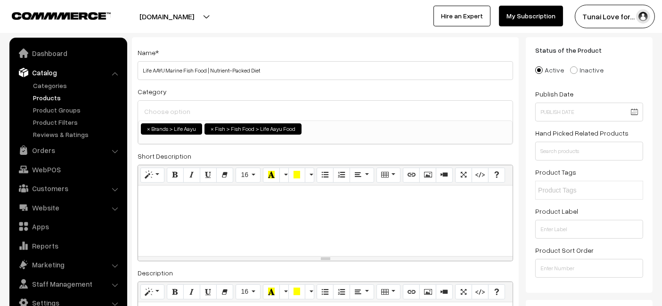
scroll to position [0, 0]
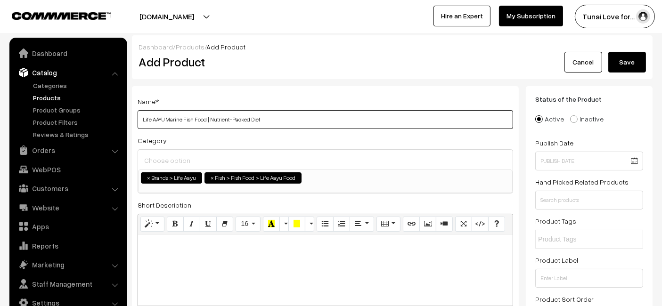
click at [278, 118] on input "Life AAYU Marine Fish Food | Nutrient-Packed Diet" at bounding box center [325, 119] width 375 height 19
click at [277, 115] on input "Life AAYU Marine Fish Food | Nutrient-Packed Diet" at bounding box center [325, 119] width 375 height 19
click at [276, 114] on input "Life AAYU Marine Fish Food | Nutrient-Packed Diet" at bounding box center [325, 119] width 375 height 19
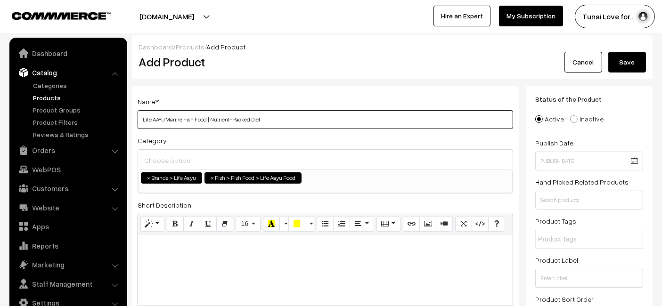
paste input "| (70 GMS, Exotic)"
type input "Life AAYU Marine Fish Food | Nutrient-Packed Diet | (70 GMS, Exotic)"
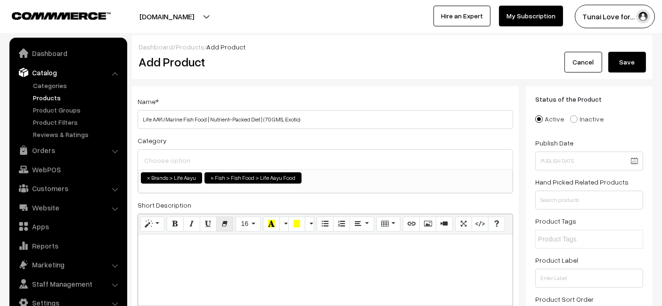
drag, startPoint x: 230, startPoint y: 273, endPoint x: 224, endPoint y: 228, distance: 45.6
click at [228, 270] on div at bounding box center [325, 270] width 374 height 71
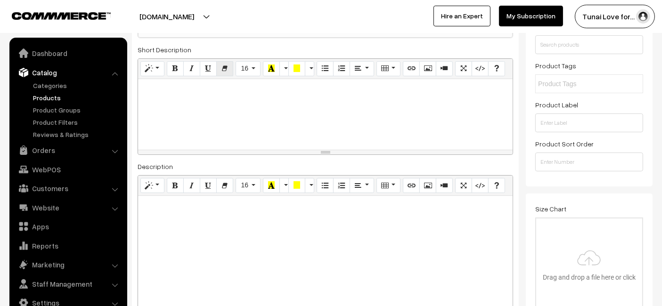
scroll to position [157, 0]
click at [220, 200] on p at bounding box center [325, 204] width 365 height 11
paste div
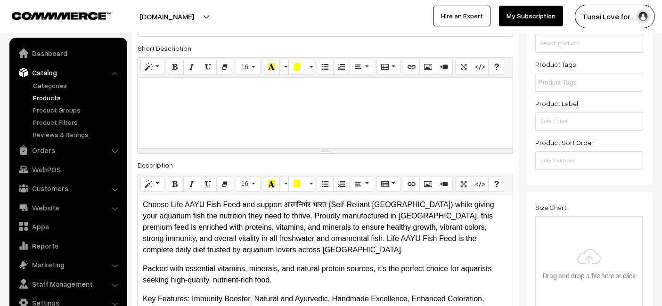
click at [221, 209] on p "Choose Life AAYU Fish Feed and support आत्मनिर्भर भारत (Self-Reliant [GEOGRAPHI…" at bounding box center [325, 227] width 365 height 57
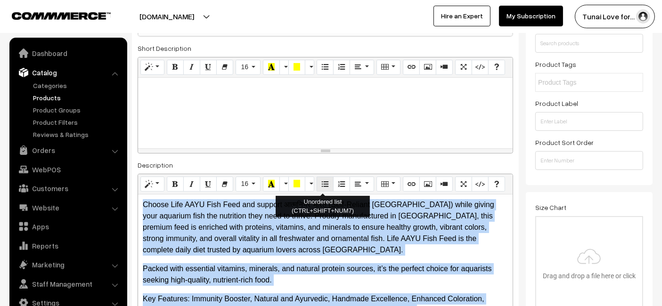
click at [317, 187] on button "Unordered list (CTRL+SHIFT+NUM7)" at bounding box center [325, 184] width 17 height 15
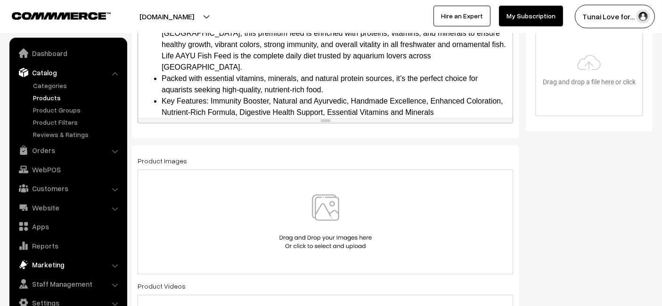
scroll to position [423, 0]
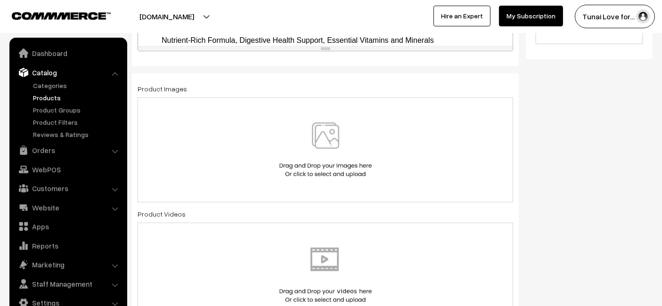
click at [209, 108] on div at bounding box center [325, 150] width 375 height 105
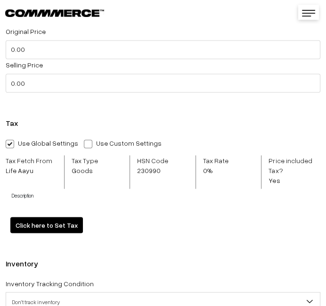
scroll to position [994, 0]
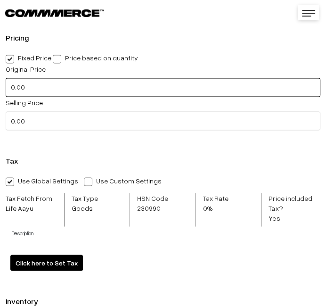
click at [104, 80] on input "0.00" at bounding box center [163, 87] width 315 height 19
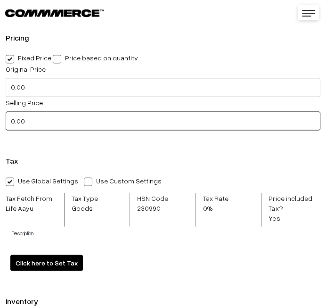
type input "0"
click at [98, 124] on input "0.00" at bounding box center [163, 120] width 315 height 19
click at [101, 112] on input "text" at bounding box center [163, 120] width 315 height 19
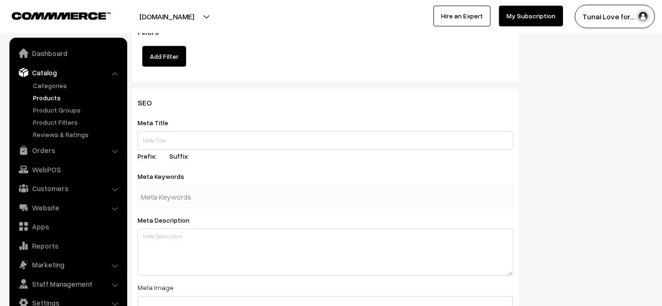
scroll to position [1404, 0]
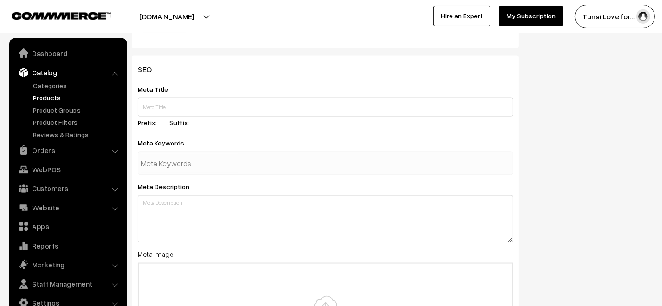
type input "800"
click at [363, 110] on input "text" at bounding box center [325, 107] width 375 height 19
paste input "Product: Life AAYU Marine Fish Food | Nutrient-Packed Diet | (70 GMS, Exotic)"
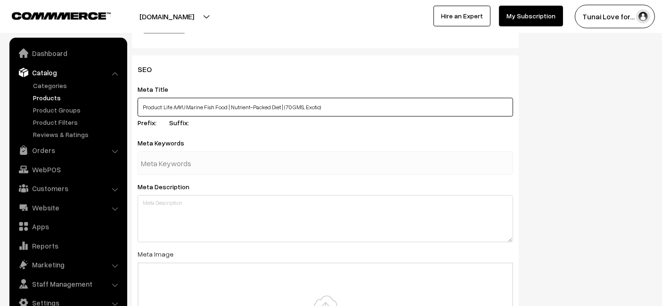
type input "Product: Life AAYU Marine Fish Food | Nutrient-Packed Diet | (70 GMS, Exotic)"
click at [337, 158] on div at bounding box center [325, 164] width 375 height 24
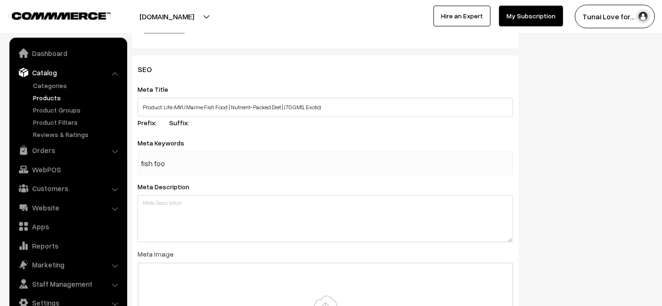
type input "fish food"
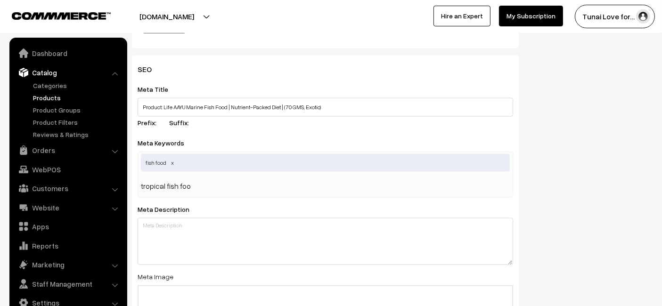
type input "tropical fish food"
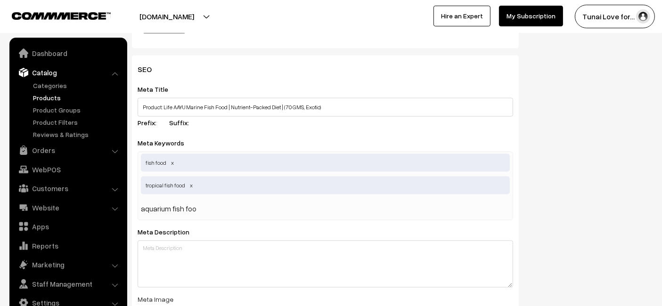
type input "aquarium fish food"
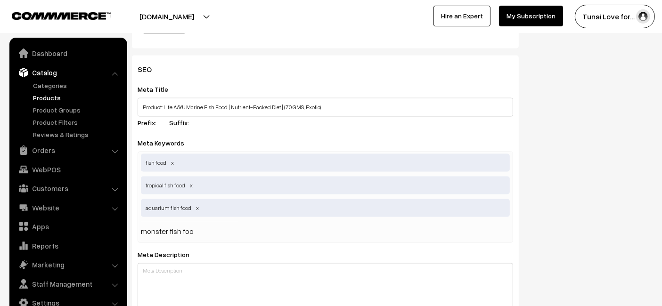
type input "monster fish food"
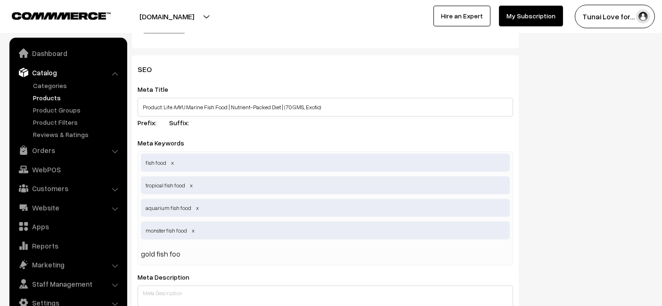
type input "gold fish food"
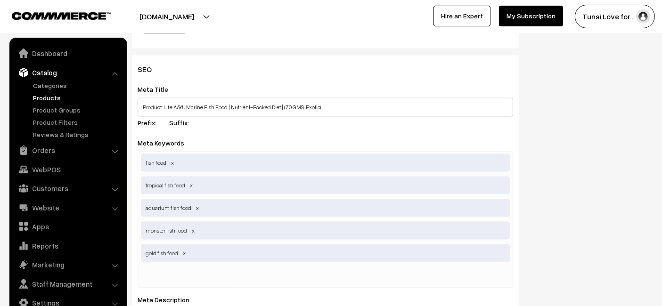
click at [568, 167] on div "SEO Meta Title Product: Life AAYU Marine Fish Food | Nutrient-Packed Diet | (70…" at bounding box center [392, 295] width 535 height 478
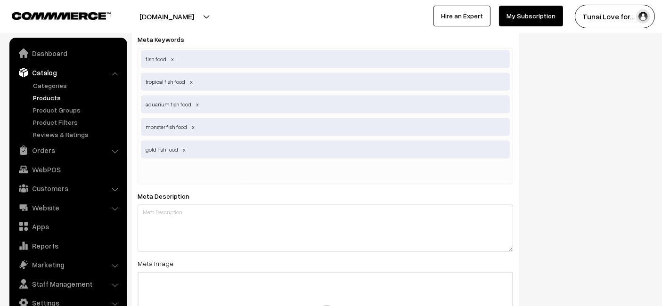
scroll to position [1508, 0]
drag, startPoint x: 200, startPoint y: 216, endPoint x: 200, endPoint y: 211, distance: 5.7
click at [200, 211] on textarea at bounding box center [325, 227] width 375 height 47
click at [188, 220] on textarea at bounding box center [325, 227] width 375 height 47
paste textarea "Life AAYU Marine Fish Food (70g). Nutrient-packed Ayurvedic diet for exotic mar…"
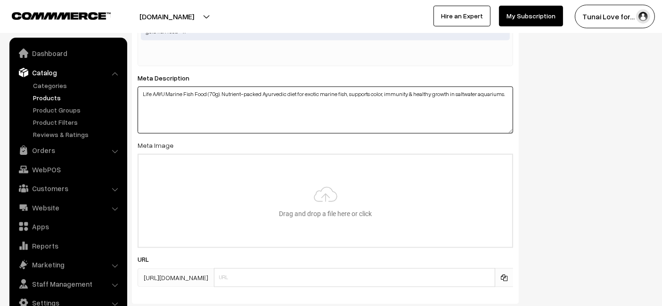
scroll to position [1665, 0]
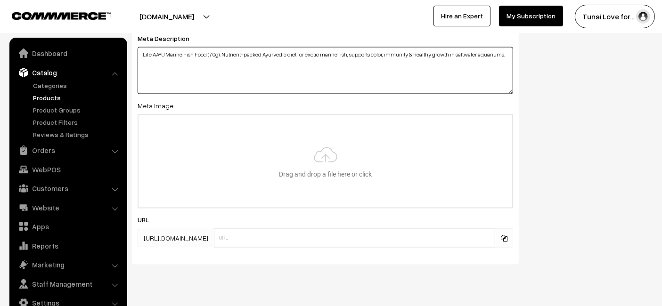
type textarea "Life AAYU Marine Fish Food (70g). Nutrient-packed Ayurvedic diet for exotic mar…"
type input "C:\fakepath\life-aayu-marine-fish-food-nutrient-packed-diet-70g.jpg.jpg"
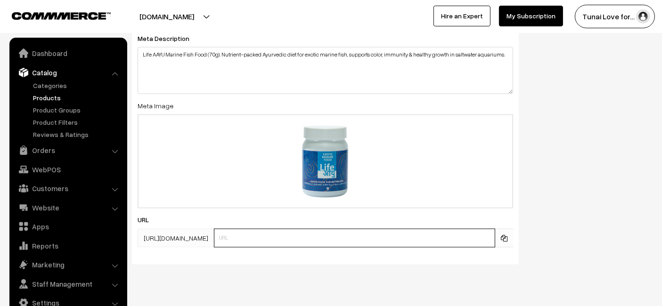
click at [247, 240] on input "text" at bounding box center [354, 238] width 281 height 19
paste input "life-aayu-marine-fish-food-nutrient-packed-diet-70g 🔹 Meta Image Name"
drag, startPoint x: 407, startPoint y: 238, endPoint x: 353, endPoint y: 236, distance: 54.2
click at [353, 236] on input "life-aayu-marine-fish-food-nutrient-packed-diet-70g 🔹 Meta Image Name" at bounding box center [354, 238] width 281 height 19
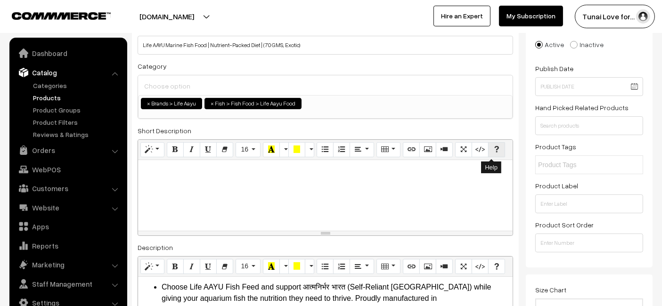
scroll to position [0, 0]
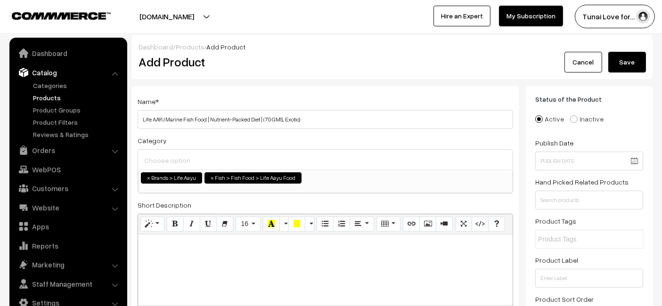
type input "life-aayu-marine-fish-food-nutrient-packed-diet-70g"
click at [616, 58] on button "Save" at bounding box center [627, 62] width 38 height 21
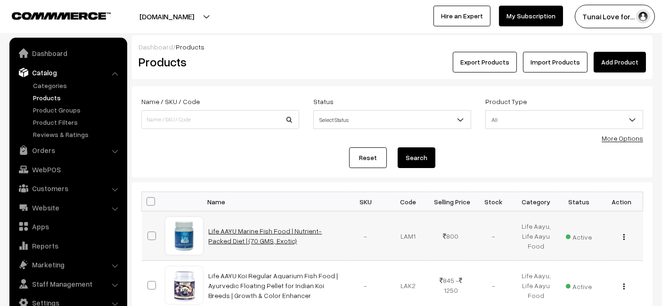
drag, startPoint x: 0, startPoint y: 0, endPoint x: 262, endPoint y: 231, distance: 349.7
click at [262, 231] on link "Life AAYU Marine Fish Food | Nutrient-Packed Diet | (70 GMS, Exotic)" at bounding box center [266, 236] width 114 height 18
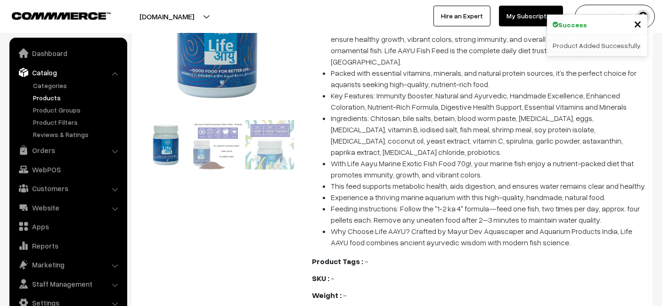
scroll to position [160, 0]
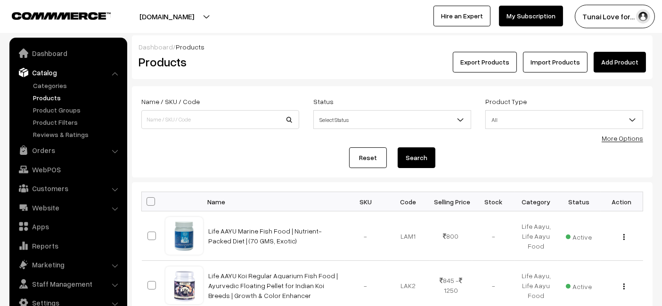
click at [619, 65] on link "Add Product" at bounding box center [619, 62] width 52 height 21
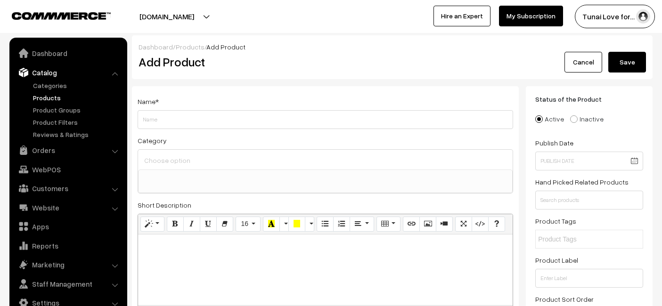
select select
click at [328, 120] on input "Weight" at bounding box center [325, 119] width 375 height 19
type input "Life AAYU Marine Fish Food | Nutrient-Packed Diet | (70 GMS, Regular)"
click at [284, 179] on ul at bounding box center [325, 176] width 374 height 12
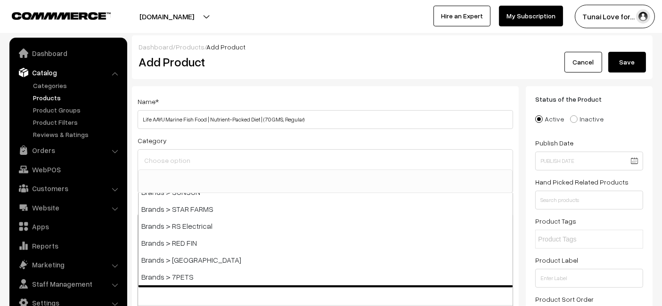
scroll to position [157, 0]
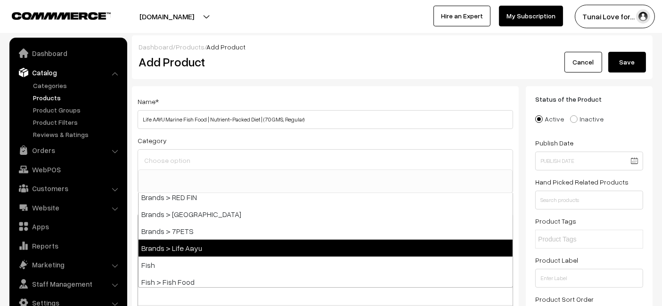
select select "48"
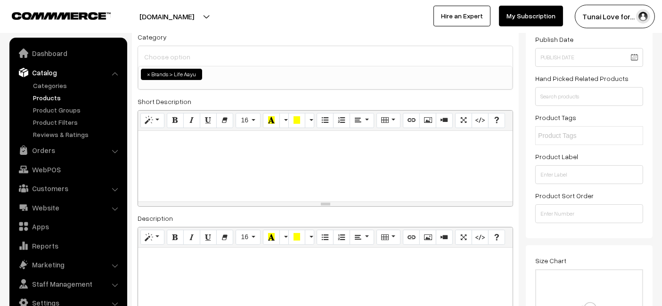
scroll to position [105, 0]
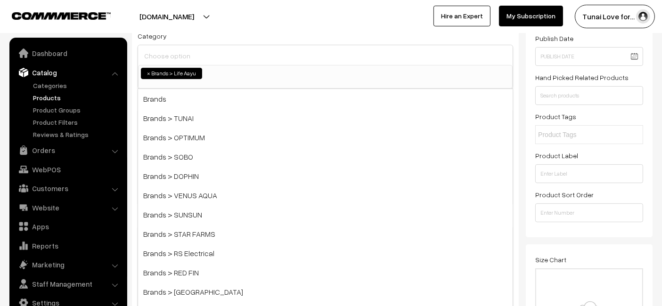
click at [268, 61] on input at bounding box center [325, 56] width 367 height 14
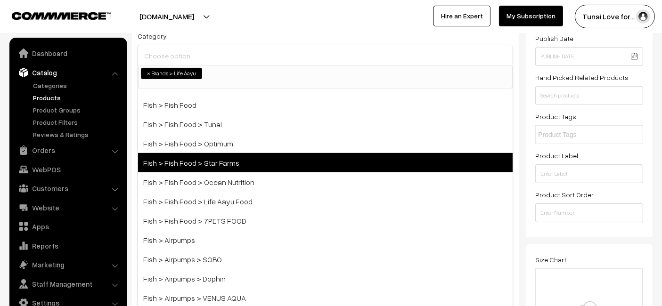
scroll to position [261, 0]
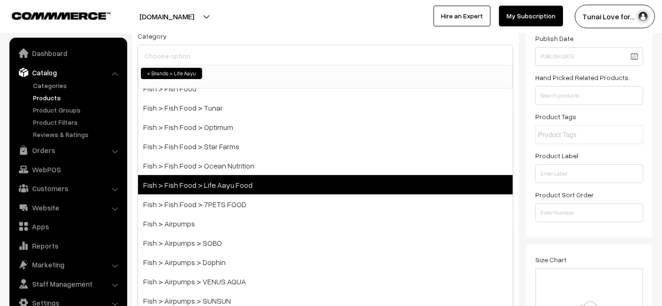
click at [220, 182] on span "Fish > Fish Food > Life Aayu Food" at bounding box center [325, 184] width 374 height 19
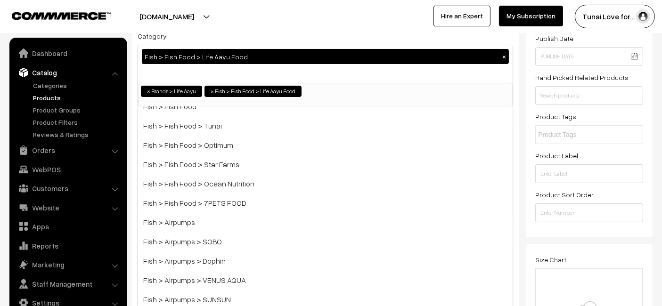
click at [529, 71] on div "Status of the Product Active Inactive Product Type -- Select -- -- Select -- Pu…" at bounding box center [589, 110] width 127 height 256
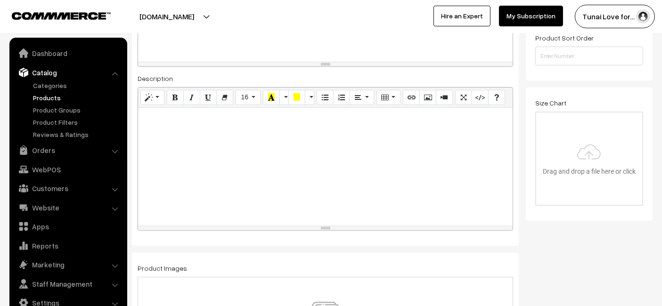
click at [252, 192] on div at bounding box center [325, 167] width 374 height 118
click at [210, 114] on p at bounding box center [325, 118] width 365 height 11
paste div
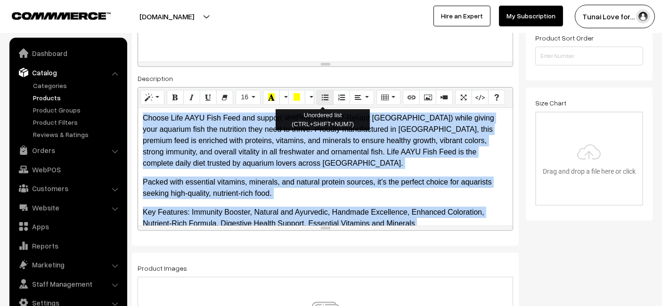
click at [317, 95] on button "Unordered list (CTRL+SHIFT+NUM7)" at bounding box center [325, 97] width 17 height 15
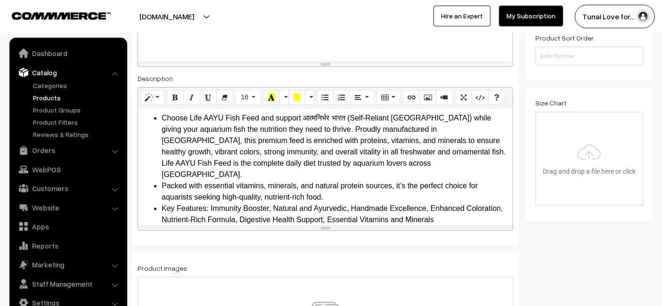
click at [208, 145] on li "Choose Life AAYU Fish Feed and support आत्मनिर्भर भारत (Self-Reliant India) whi…" at bounding box center [335, 147] width 346 height 68
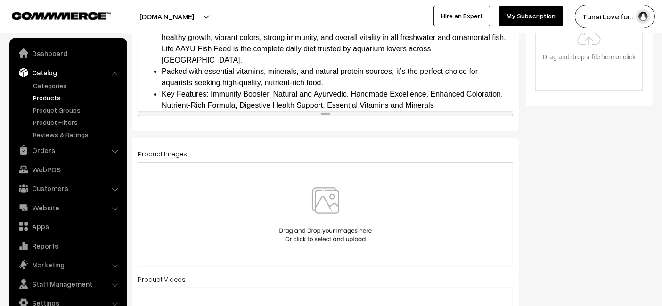
scroll to position [471, 0]
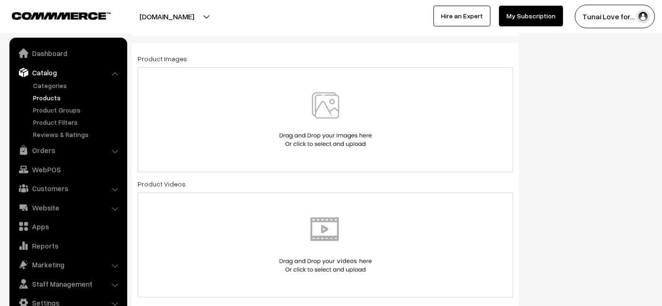
click at [233, 95] on div at bounding box center [325, 119] width 356 height 55
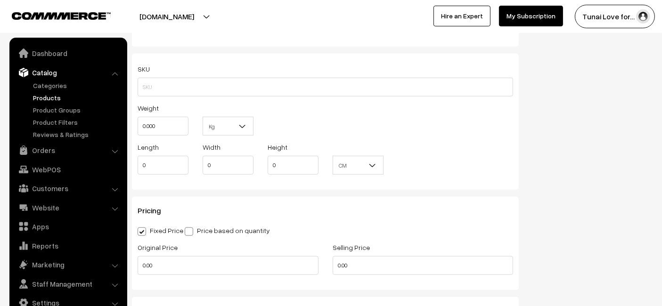
scroll to position [889, 0]
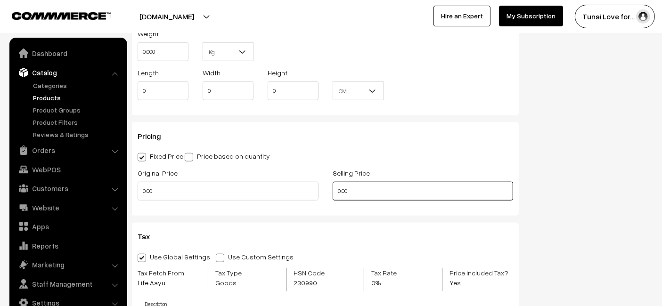
click at [379, 189] on input "0.00" at bounding box center [423, 191] width 181 height 19
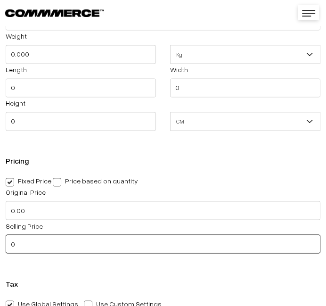
click at [68, 241] on input "0" at bounding box center [163, 243] width 315 height 19
type input "621"
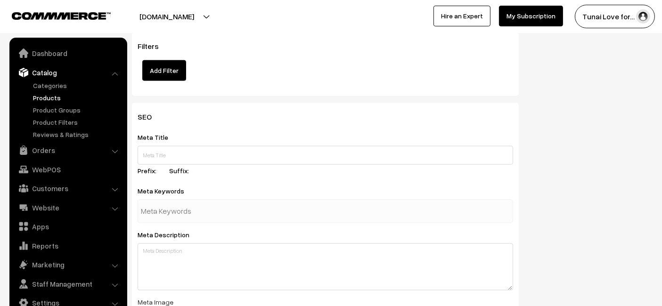
scroll to position [1413, 0]
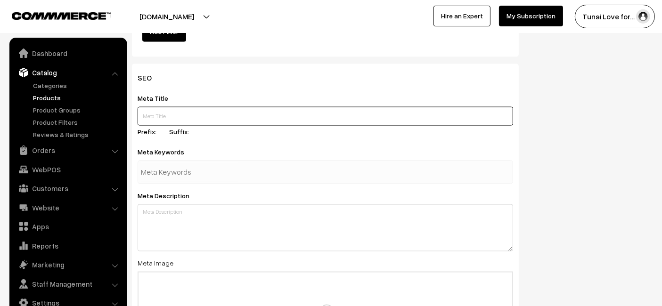
drag, startPoint x: 198, startPoint y: 122, endPoint x: 198, endPoint y: 113, distance: 8.5
click at [198, 118] on input "text" at bounding box center [325, 116] width 375 height 19
paste input "Life AAYU Marine Fish Food | Ayurvedic Nutrient Diet 70g"
type input "Life AAYU Marine Fish Food | Ayurvedic Nutrient Diet 70g"
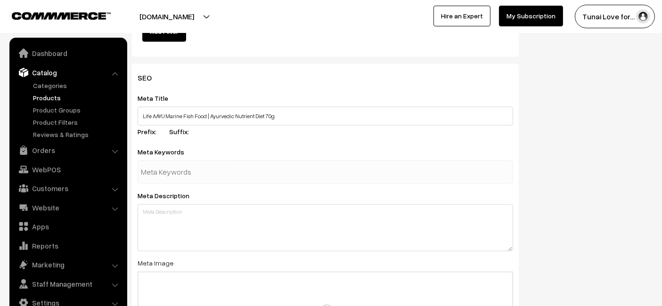
click at [249, 182] on div "SEO Meta Title Life AAYU Marine Fish Food | Ayurvedic Nutrient Diet 70g Prefix:…" at bounding box center [325, 243] width 387 height 358
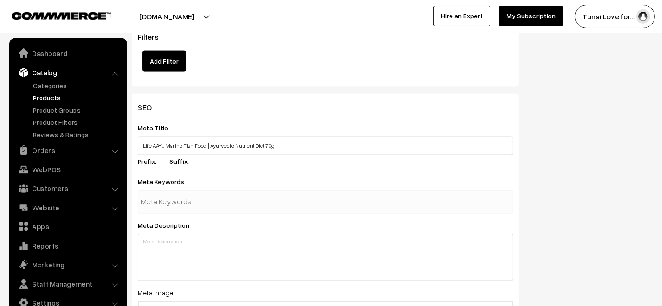
scroll to position [1326, 0]
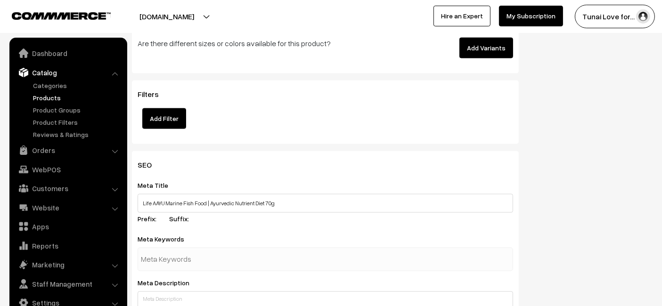
click at [170, 260] on input "text" at bounding box center [190, 259] width 98 height 19
type input "fish food"
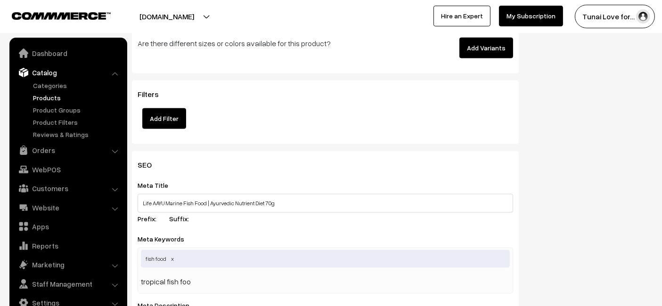
type input "tropical fish food"
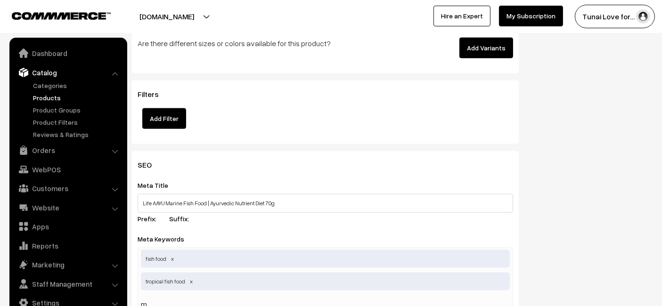
scroll to position [1326, 0]
type input "monster fish food"
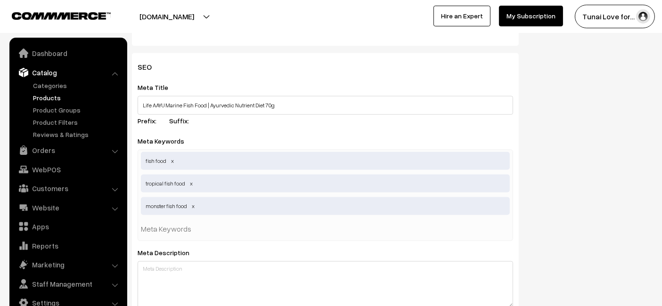
scroll to position [1431, 0]
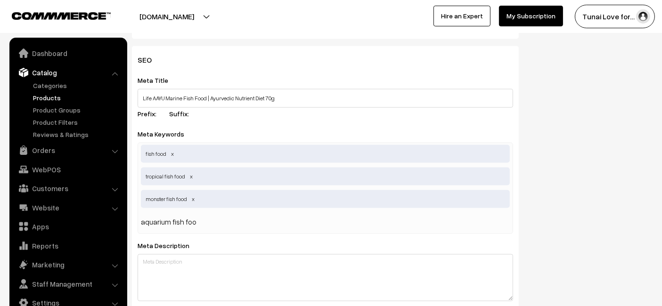
type input "aquarium fish food"
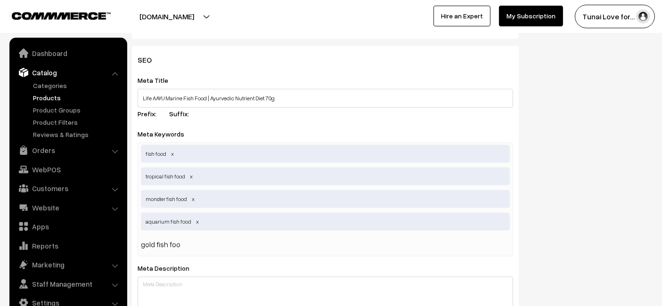
type input "gold fish food"
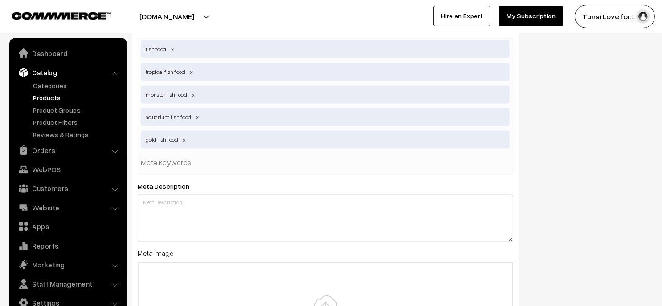
scroll to position [1536, 0]
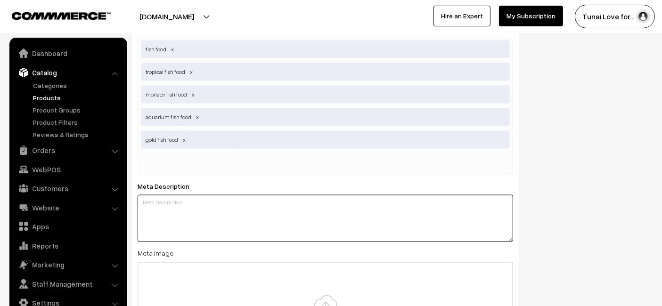
click at [170, 214] on textarea at bounding box center [325, 218] width 375 height 47
click at [228, 195] on textarea at bounding box center [325, 218] width 375 height 47
paste textarea "Life AAYU Marine Fish Food (70g, Regular). Ayurvedic nutrient-rich diet for mar…"
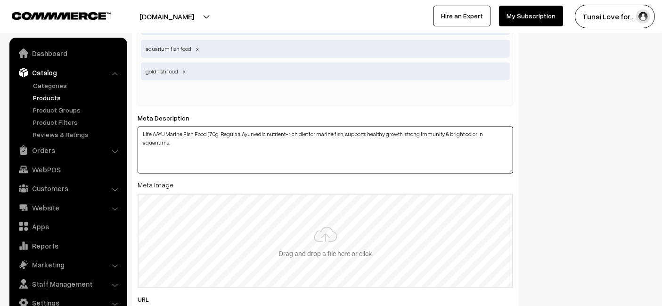
scroll to position [1640, 0]
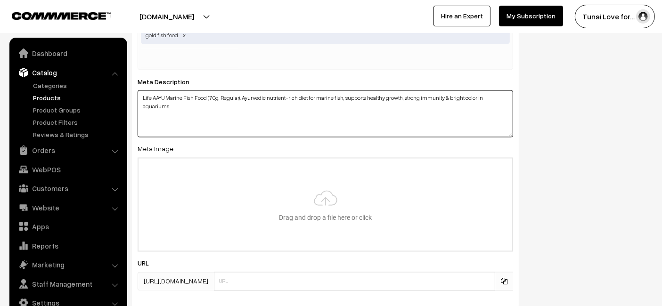
type textarea "Life AAYU Marine Fish Food (70g, Regular). Ayurvedic nutrient-rich diet for mar…"
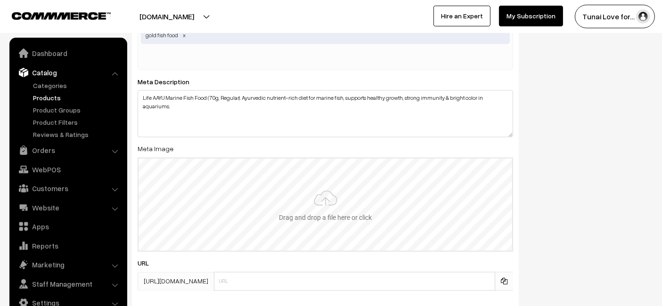
click at [193, 190] on input "file" at bounding box center [325, 205] width 374 height 92
type input "C:\fakepath\life-aayu-marine-fish-food-ayurvedic-nutrient-diet-70g.jpg.jpg"
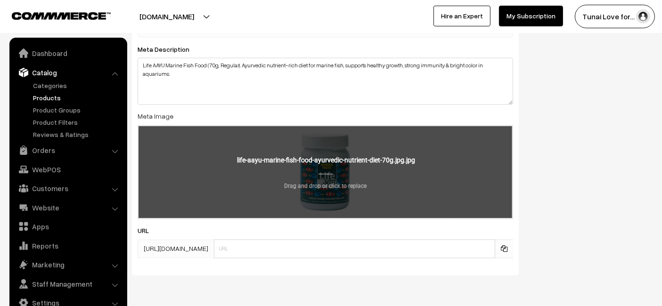
scroll to position [1700, 0]
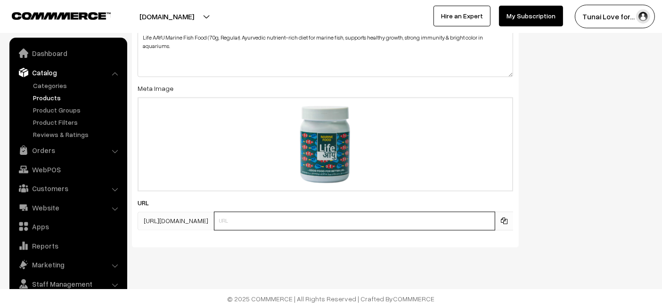
click at [248, 221] on input "text" at bounding box center [354, 221] width 281 height 19
paste input "https://www.yourstore.com/life-aayu-marine-fish-food-ayurvedic-nutrient-diet-70g"
drag, startPoint x: 289, startPoint y: 220, endPoint x: 171, endPoint y: 224, distance: 118.3
click at [171, 224] on div "https://tunai.in/products/ https://www.yourstore.com/life-aayu-marine-fish-food…" at bounding box center [325, 221] width 375 height 19
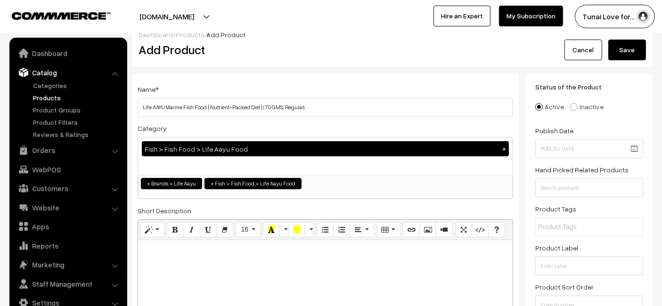
scroll to position [0, 0]
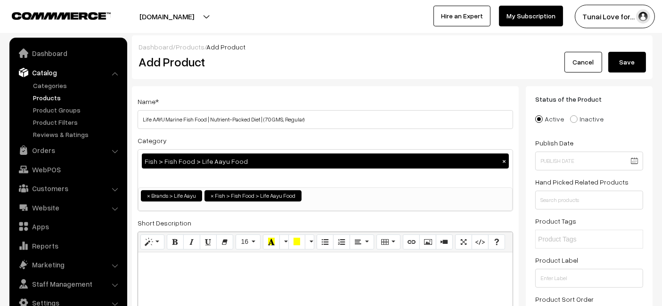
type input "life-aayu-marine-fish-food-ayurvedic-nutrient-diet-70g"
drag, startPoint x: 624, startPoint y: 55, endPoint x: 613, endPoint y: 52, distance: 11.3
click at [625, 54] on button "Save" at bounding box center [627, 62] width 38 height 21
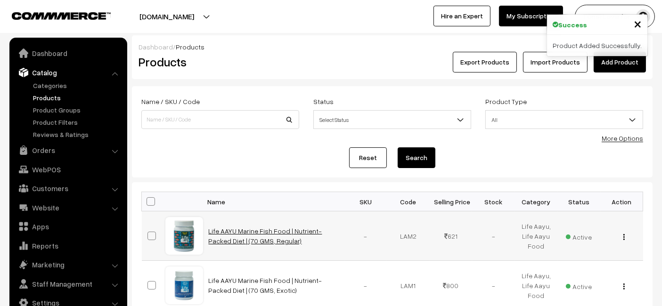
click at [263, 244] on link "Life AAYU Marine Fish Food | Nutrient-Packed Diet | (70 GMS, Regular)" at bounding box center [266, 236] width 114 height 18
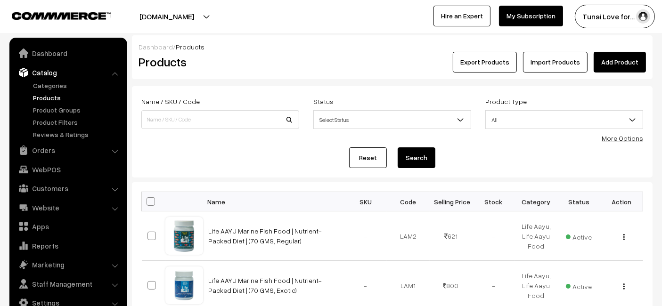
click at [632, 61] on link "Add Product" at bounding box center [619, 62] width 52 height 21
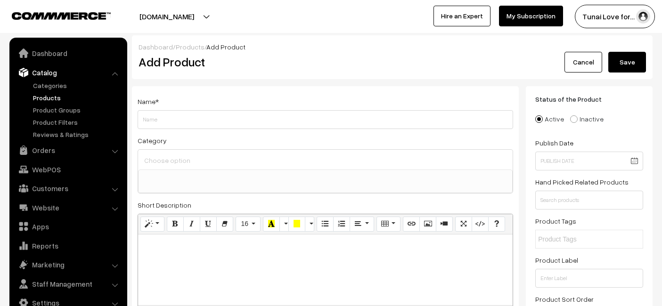
select select
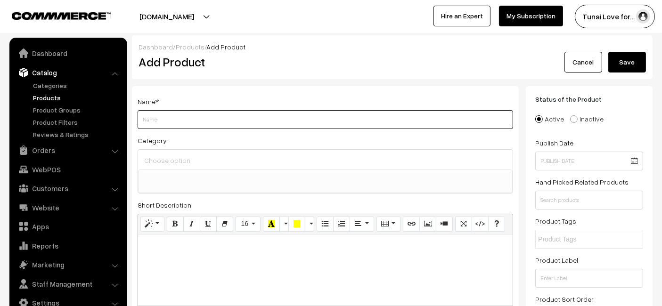
click at [236, 115] on input "Weight" at bounding box center [325, 119] width 375 height 19
paste input "Life AAYU Neutral Fish Food | Ayurvedic Daily Diet for All Fish Sizes"
type input "Life AAYU Neutral Fish Food | Ayurvedic Daily Diet for All Fish Sizes"
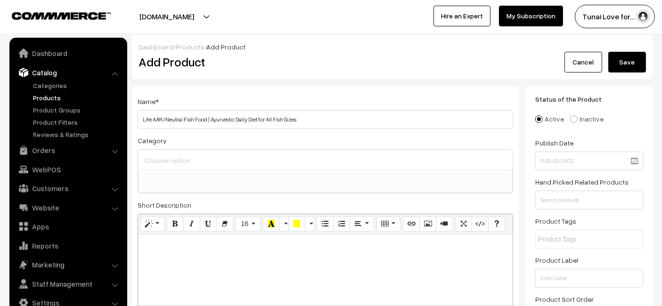
click at [228, 182] on span at bounding box center [325, 182] width 374 height 24
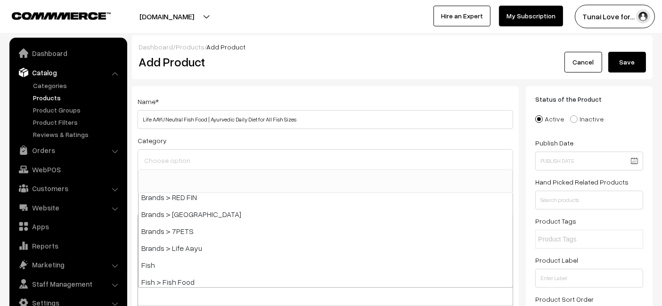
scroll to position [209, 0]
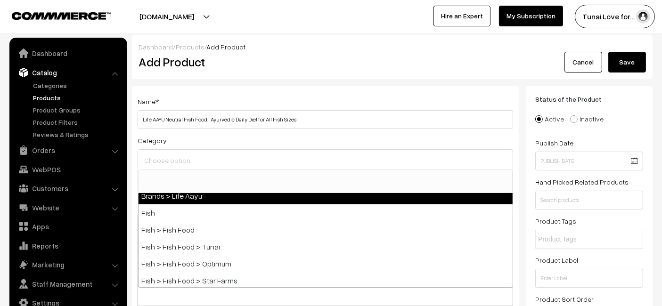
select select "48"
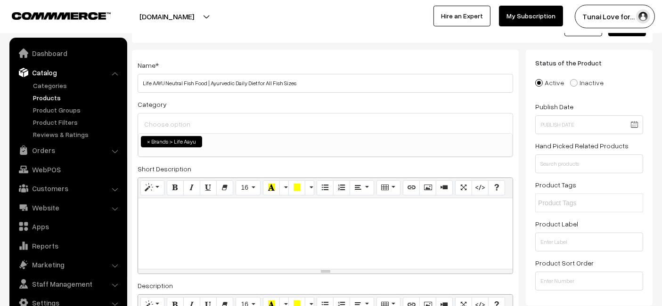
scroll to position [52, 0]
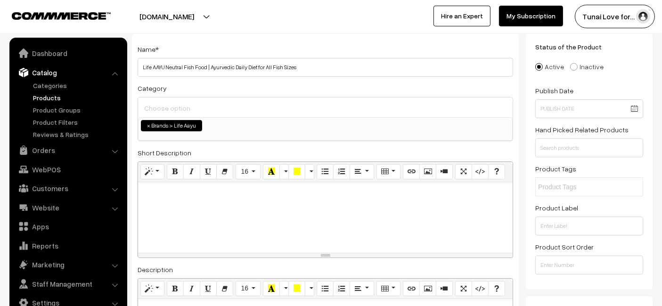
click at [239, 118] on ul "× Brands > Life Aayu" at bounding box center [325, 125] width 374 height 14
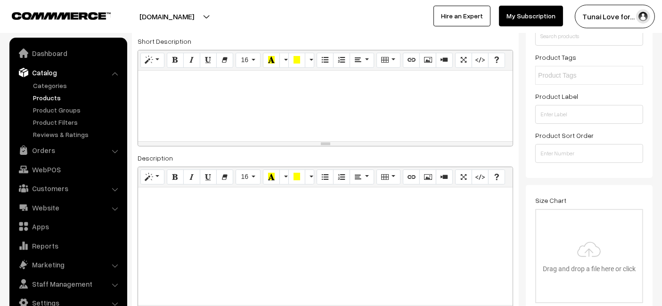
scroll to position [209, 0]
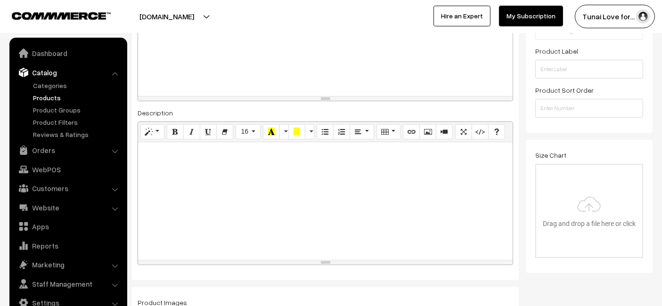
click at [218, 187] on div at bounding box center [325, 201] width 374 height 118
click at [198, 167] on div at bounding box center [325, 201] width 374 height 118
paste div
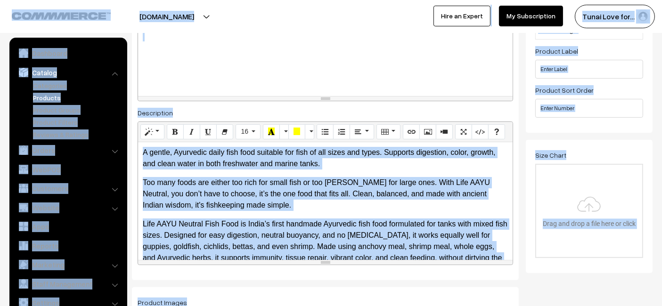
click at [314, 174] on div "A gentle, Ayurvedic daily fish food suitable for fish of all sizes and types. S…" at bounding box center [325, 201] width 374 height 118
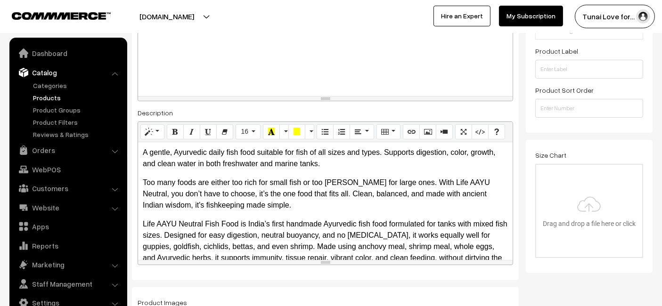
click at [283, 193] on p "Too many foods are either too rich for small fish or too bland for large ones. …" at bounding box center [325, 194] width 365 height 34
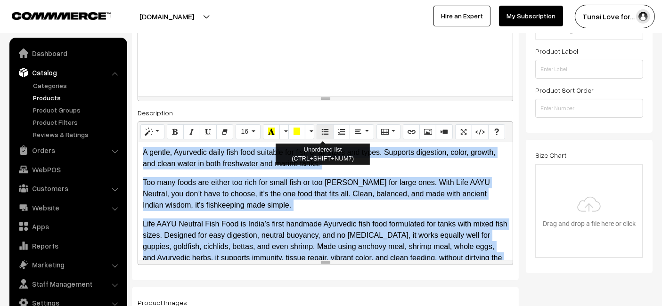
click at [322, 129] on icon "Unordered list (CTRL+SHIFT+NUM7)" at bounding box center [325, 132] width 7 height 8
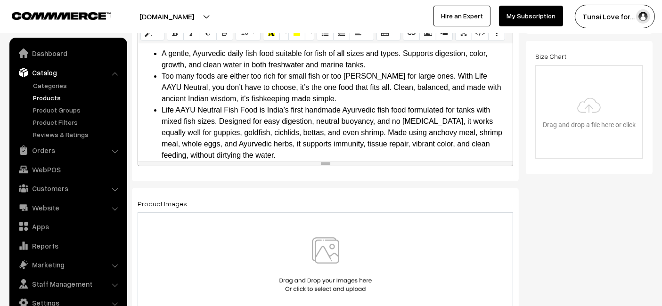
scroll to position [366, 0]
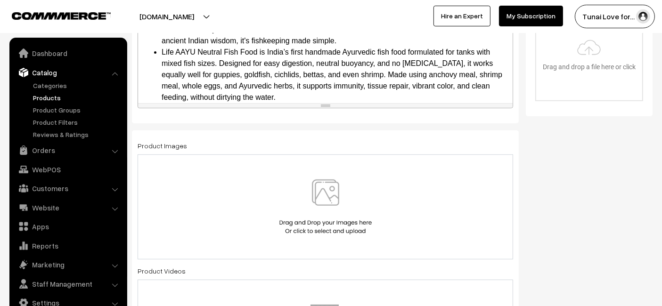
click at [325, 184] on img at bounding box center [325, 206] width 97 height 55
click at [241, 190] on div at bounding box center [325, 206] width 356 height 55
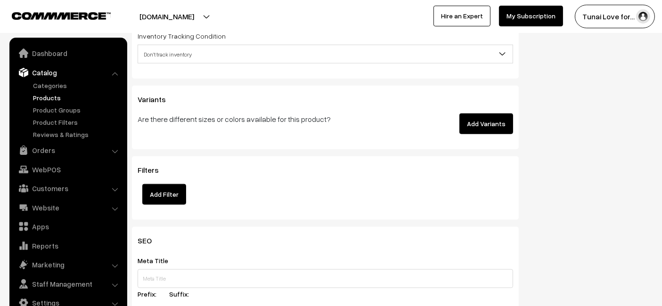
scroll to position [1151, 0]
click at [482, 115] on button "Add Variants" at bounding box center [486, 123] width 54 height 21
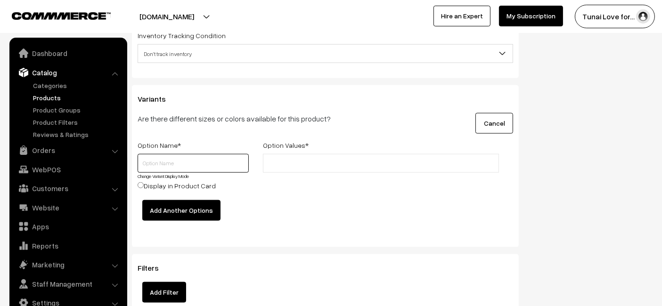
click at [178, 164] on input "text" at bounding box center [193, 163] width 111 height 19
type input "Size"
click at [303, 164] on input "text" at bounding box center [307, 164] width 82 height 10
type input "s"
type input "Small"
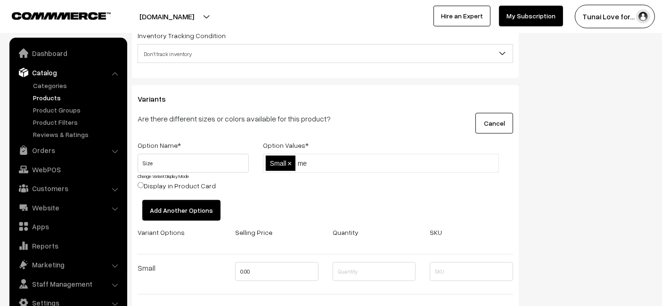
type input "m"
type input "Medium"
type input "Large"
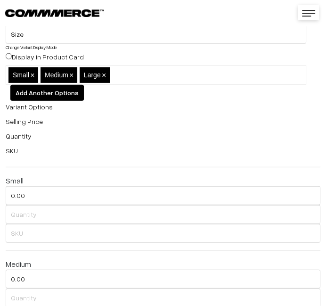
scroll to position [1360, 0]
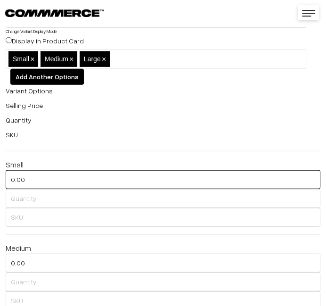
click at [68, 179] on input "0.00" at bounding box center [163, 179] width 315 height 19
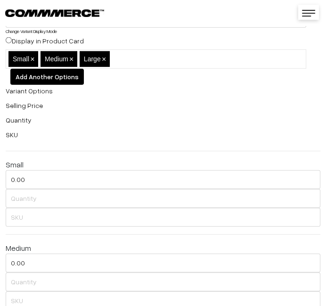
type input "0"
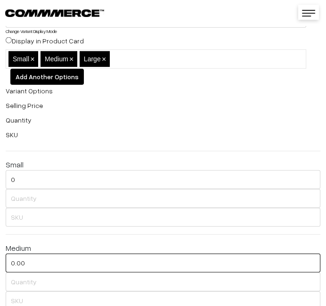
click at [49, 257] on input "0.00" at bounding box center [163, 262] width 315 height 19
click at [49, 258] on input "0.00" at bounding box center [163, 262] width 315 height 19
type input "2"
type input "350"
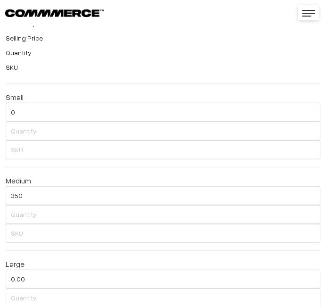
scroll to position [1465, 0]
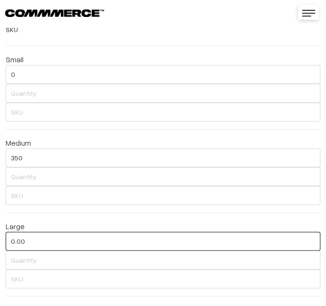
click at [62, 243] on input "0.00" at bounding box center [163, 241] width 315 height 19
type input "350"
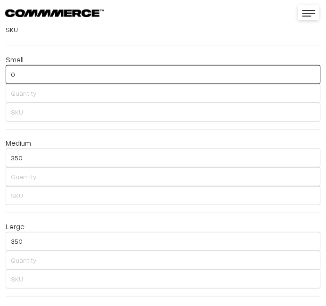
click at [41, 79] on input "0" at bounding box center [163, 74] width 315 height 19
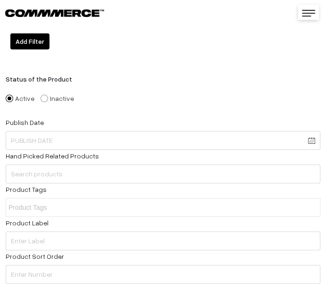
scroll to position [1831, 0]
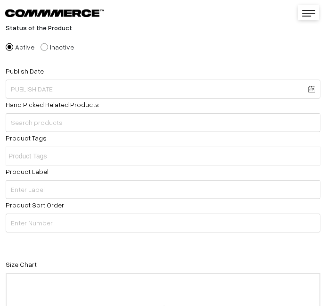
type input "396"
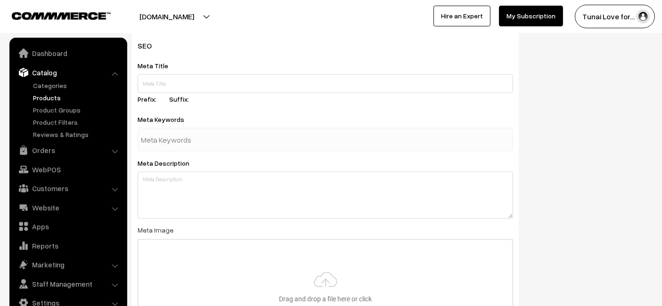
scroll to position [1495, 0]
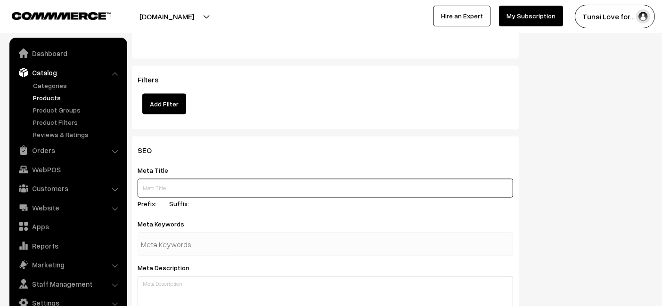
click at [257, 183] on input "text" at bounding box center [325, 188] width 375 height 19
paste input "Life AAYU Neutral Fish Food | Ayurvedic Daily Diet for All Fish"
type input "Life AAYU Neutral Fish Food | Ayurvedic Daily Diet for All Fish"
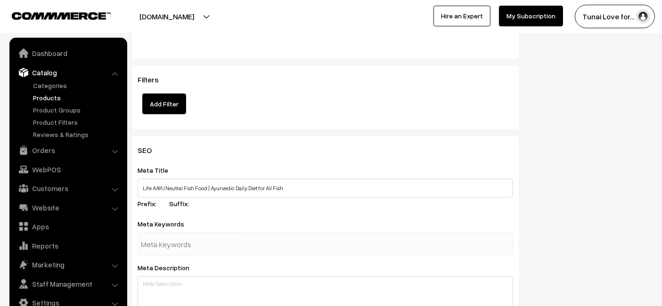
drag, startPoint x: 217, startPoint y: 243, endPoint x: 212, endPoint y: 216, distance: 26.8
click at [216, 243] on input "text" at bounding box center [190, 244] width 98 height 19
type input "fish food"
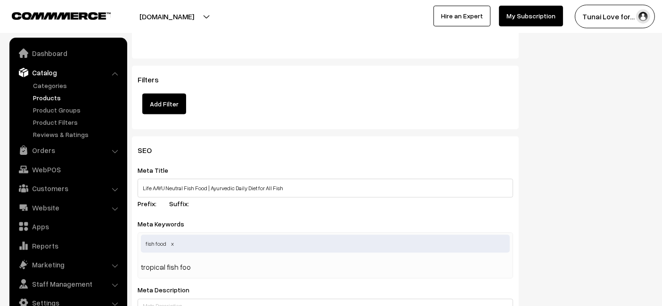
type input "tropical fish food"
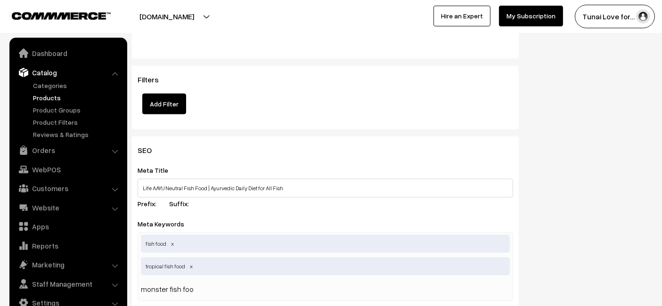
type input "monster fish food"
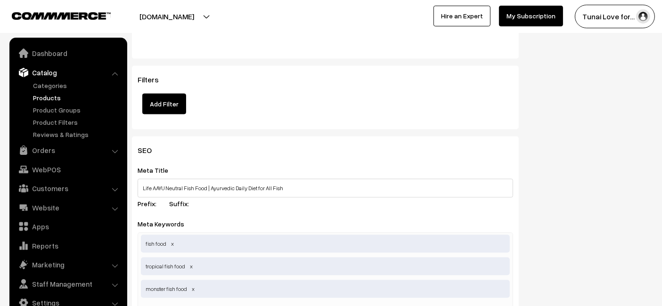
scroll to position [1503, 0]
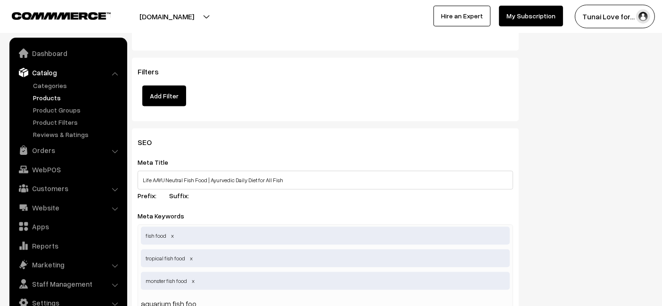
type input "aquarium fish food"
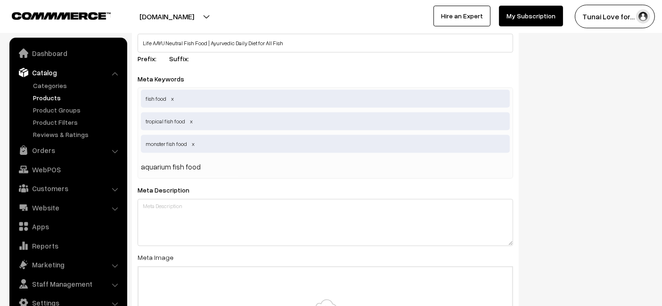
scroll to position [1713, 0]
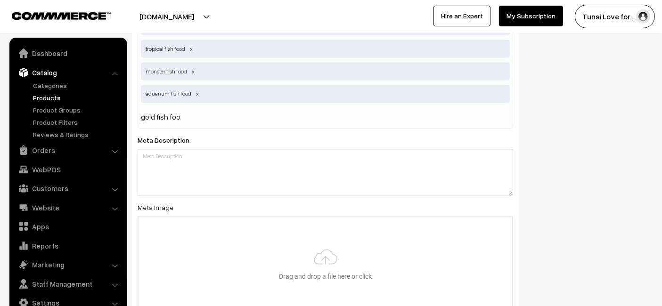
type input "gold fish food"
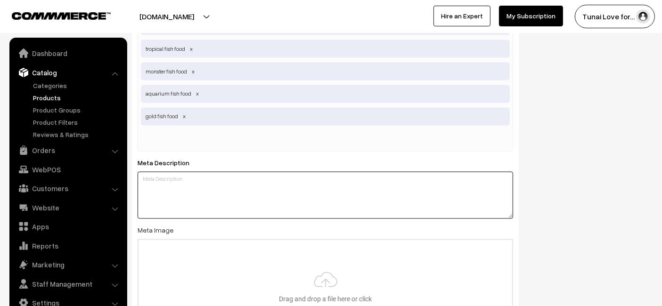
click at [211, 181] on textarea at bounding box center [325, 195] width 375 height 47
paste textarea "Life AAYU Neutral Fish Food. Ayurvedic daily diet for all fish sizes, supports …"
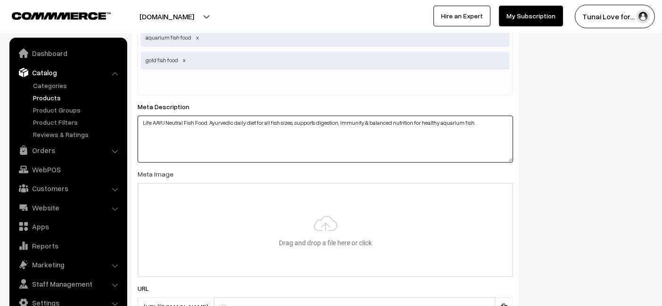
scroll to position [1818, 0]
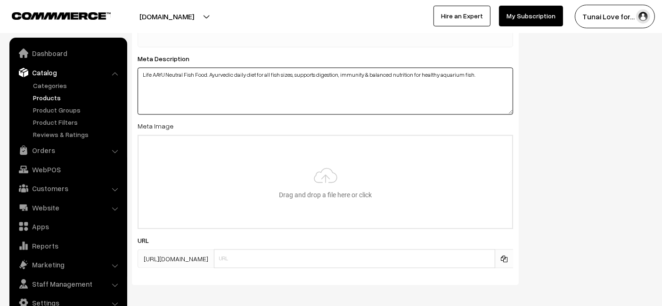
type textarea "Life AAYU Neutral Fish Food. Ayurvedic daily diet for all fish sizes, supports …"
type input "C:\fakepath\life-aayu-neutral-fish-food-ayurvedic-daily-diet.jpg.jpg"
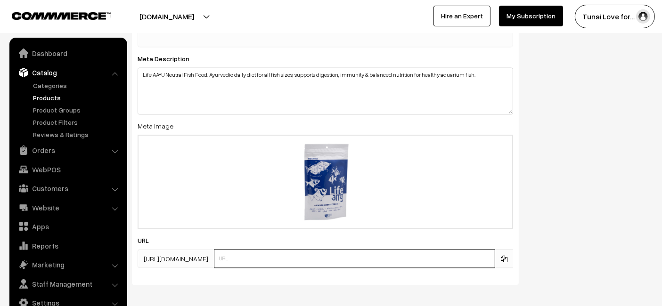
click at [245, 252] on input "text" at bounding box center [354, 258] width 281 height 19
paste input "https://www.yourstore.com/life-aayu-neutral-fish-food-ayurvedic-daily-diet"
drag, startPoint x: 290, startPoint y: 255, endPoint x: 125, endPoint y: 244, distance: 164.7
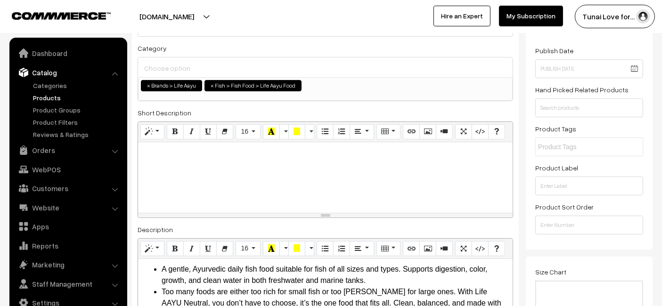
scroll to position [0, 0]
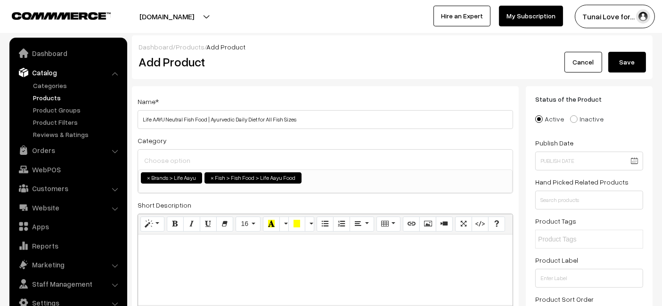
type input "life-aayu-neutral-fish-food-ayurvedic-daily-diet"
drag, startPoint x: 643, startPoint y: 55, endPoint x: 633, endPoint y: 63, distance: 13.0
click at [643, 55] on button "Save" at bounding box center [627, 62] width 38 height 21
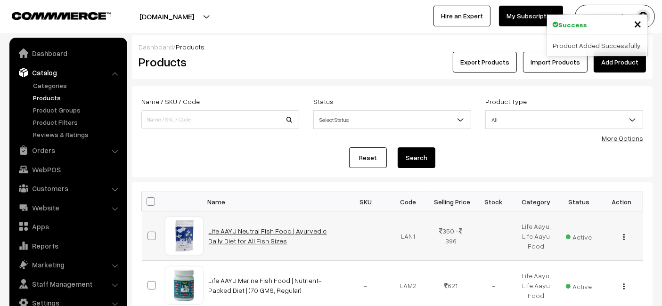
click at [242, 229] on link "Life AAYU Neutral Fish Food | Ayurvedic Daily Diet for All Fish Sizes" at bounding box center [268, 236] width 118 height 18
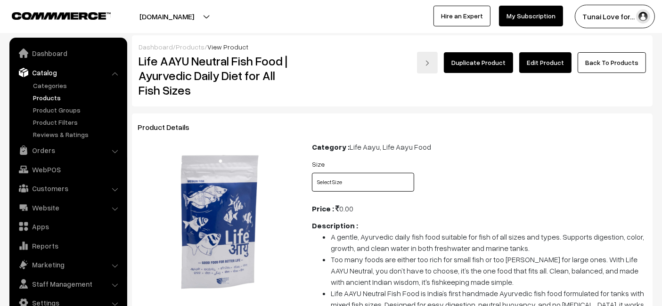
click at [394, 175] on select "Select Size Small Medium Large" at bounding box center [363, 182] width 102 height 19
select select "LAN1_Q47"
click at [312, 173] on select "Select Size Small Medium Large" at bounding box center [363, 182] width 102 height 19
click at [368, 171] on div "Size Select Size Small Medium Large" at bounding box center [363, 174] width 102 height 33
click at [371, 190] on select "Select Size Small Medium Large" at bounding box center [363, 182] width 102 height 19
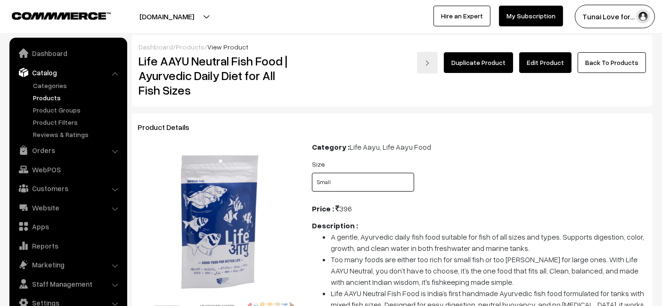
select select "LAN1_XE0"
click at [312, 173] on select "Select Size Small Medium Large" at bounding box center [363, 182] width 102 height 19
drag, startPoint x: 361, startPoint y: 182, endPoint x: 362, endPoint y: 190, distance: 8.5
click at [361, 178] on select "Select Size Small Medium Large" at bounding box center [363, 182] width 102 height 19
select select "LAN1_0AJ"
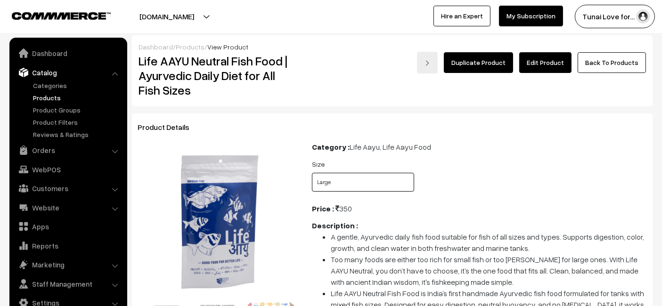
click at [312, 173] on select "Select Size Small Medium Large" at bounding box center [363, 182] width 102 height 19
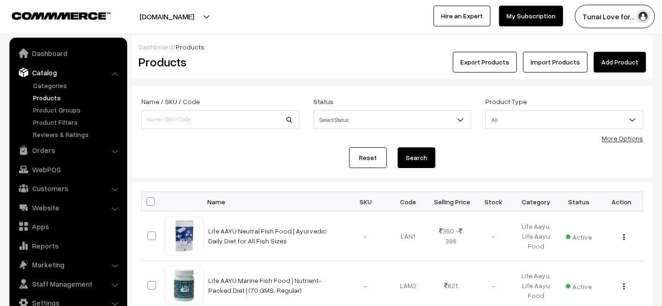
click at [627, 60] on link "Add Product" at bounding box center [619, 62] width 52 height 21
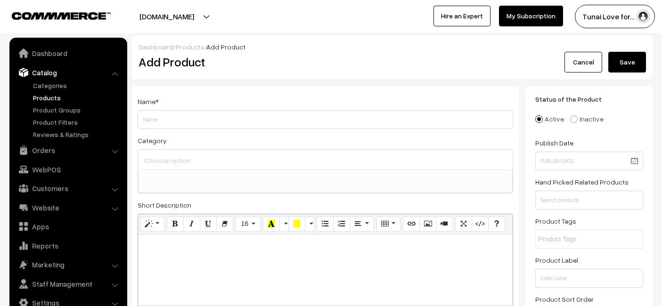
select select
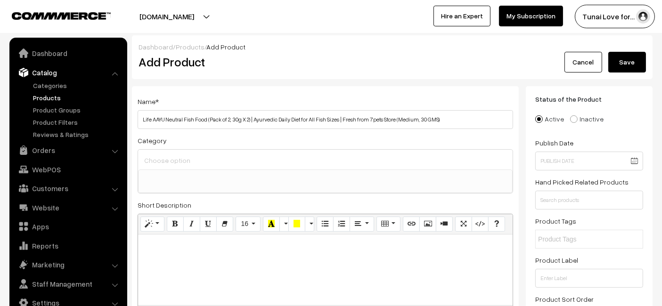
drag, startPoint x: 421, startPoint y: 123, endPoint x: 399, endPoint y: 127, distance: 22.5
click at [399, 127] on input "Life AAYU Neutral Fish Food (Pack of 2, 30g X 2) | Ayurvedic Daily Diet for All…" at bounding box center [325, 119] width 375 height 19
type input "Life AAYU Neutral Fish Food (Pack of 2, 30g X 2) | Ayurvedic Daily Diet for All…"
click at [333, 174] on ul at bounding box center [325, 176] width 374 height 12
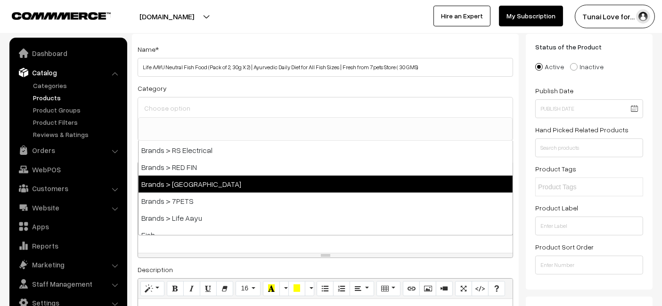
scroll to position [157, 0]
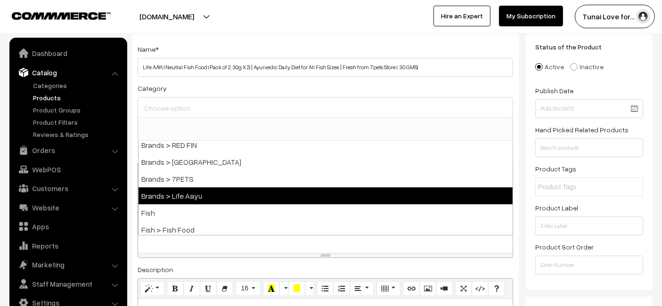
select select "48"
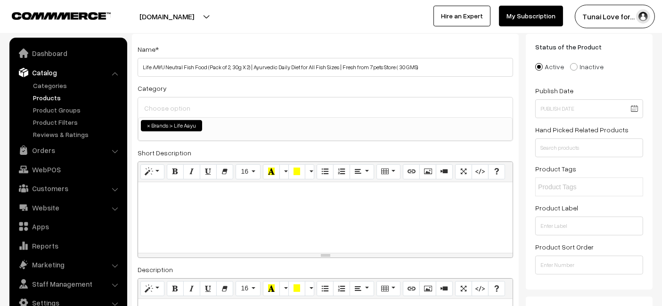
scroll to position [70, 0]
click at [244, 115] on div at bounding box center [325, 108] width 374 height 20
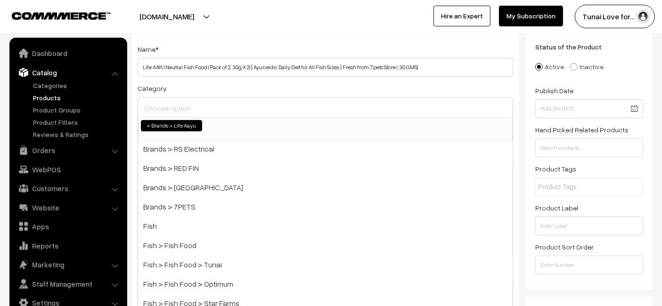
scroll to position [261, 0]
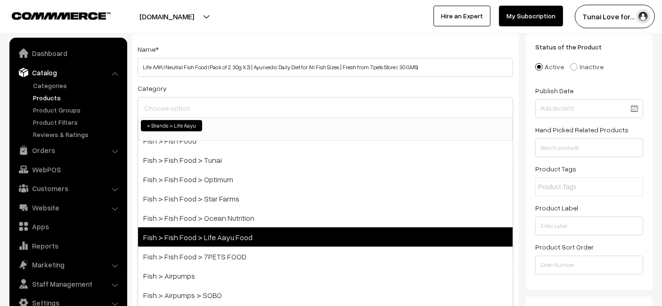
click at [233, 230] on span "Fish > Fish Food > Life Aayu Food" at bounding box center [325, 237] width 374 height 19
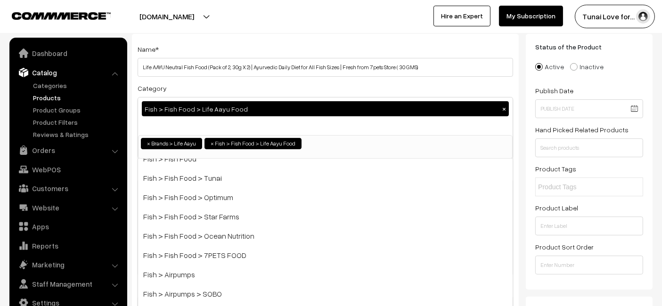
click at [591, 76] on div "Status of the Product Active Inactive Product Type -- Select -- -- Select -- Pu…" at bounding box center [589, 158] width 108 height 231
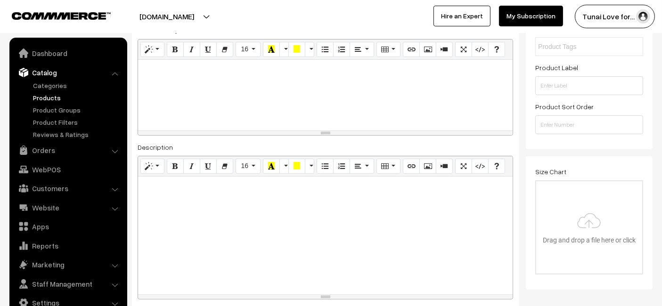
scroll to position [209, 0]
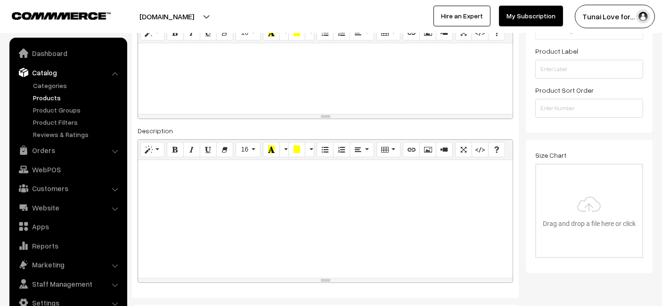
click at [281, 203] on div at bounding box center [325, 219] width 374 height 118
click at [221, 199] on div at bounding box center [325, 219] width 374 height 118
paste div
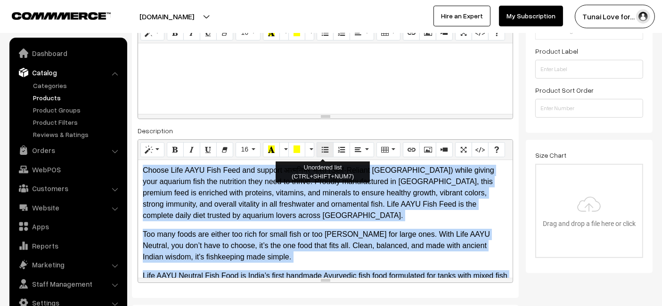
click at [317, 149] on button "Unordered list (CTRL+SHIFT+NUM7)" at bounding box center [325, 149] width 17 height 15
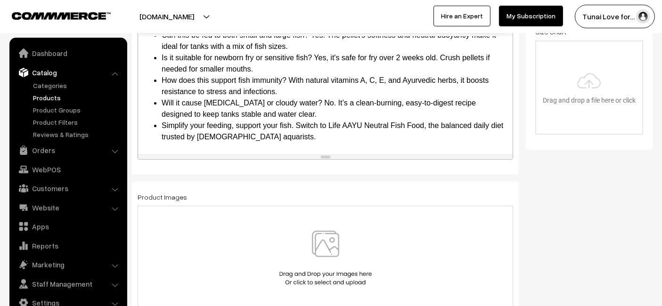
scroll to position [471, 0]
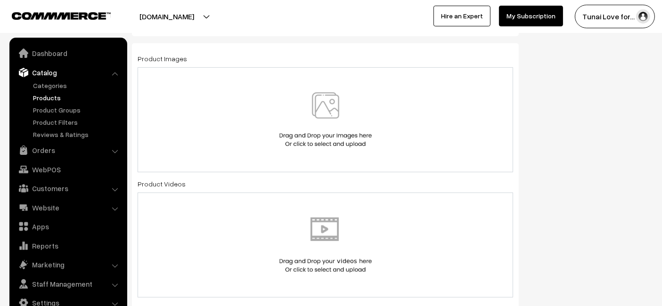
click at [245, 87] on div at bounding box center [325, 119] width 375 height 105
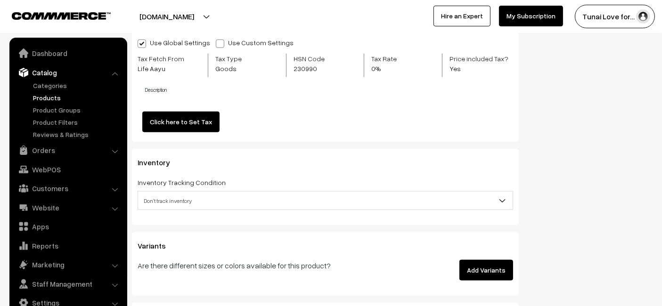
scroll to position [1151, 0]
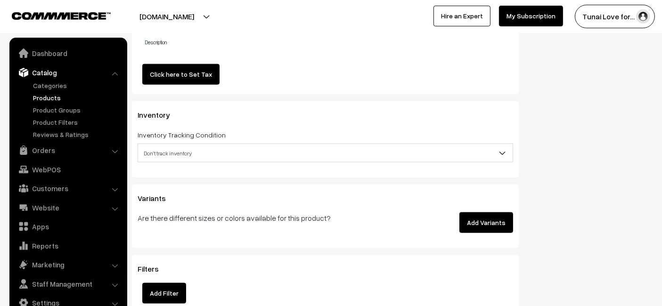
click at [504, 227] on button "Add Variants" at bounding box center [486, 222] width 54 height 21
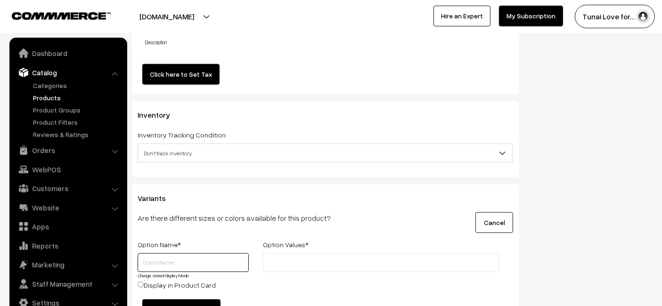
click at [195, 256] on input "text" at bounding box center [193, 262] width 111 height 19
type input "s"
type input "Size"
click at [303, 262] on input "text" at bounding box center [307, 263] width 82 height 10
type input "Small"
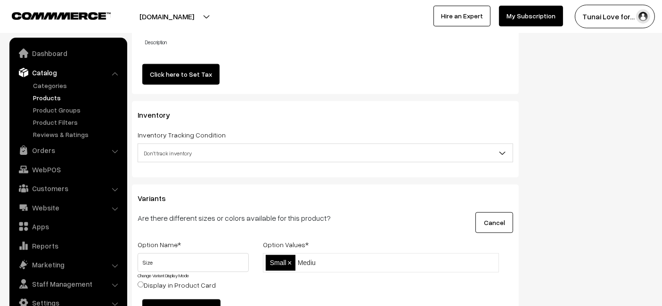
type input "Medium"
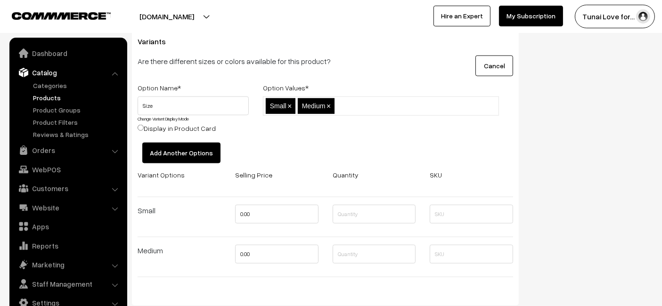
scroll to position [215, 0]
click at [307, 213] on input "0.00" at bounding box center [276, 214] width 83 height 19
click at [393, 205] on input "text" at bounding box center [374, 214] width 83 height 19
click at [246, 210] on input "0" at bounding box center [276, 214] width 83 height 19
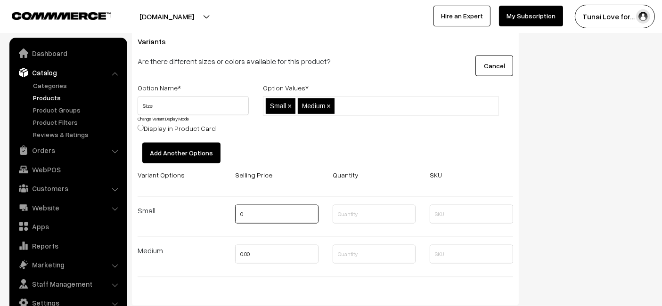
drag, startPoint x: 246, startPoint y: 210, endPoint x: 233, endPoint y: 190, distance: 23.4
click at [233, 193] on div "Variant Options Selling Price Quantity SKU Small 0 Medium 0.00" at bounding box center [325, 227] width 390 height 116
type input "275"
click at [247, 246] on input "0.00" at bounding box center [276, 254] width 83 height 19
type input "0"
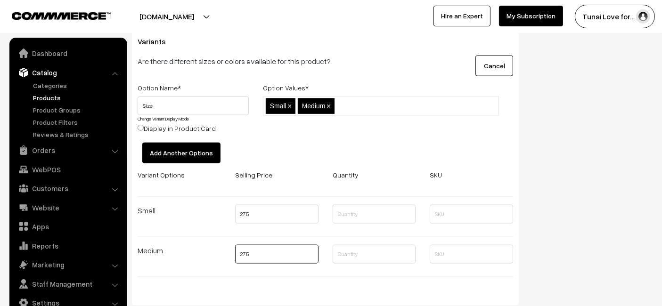
type input "275"
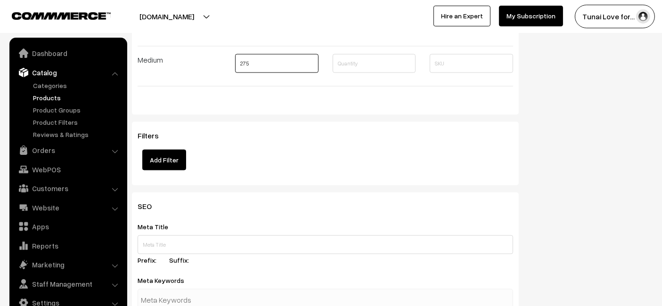
scroll to position [1622, 0]
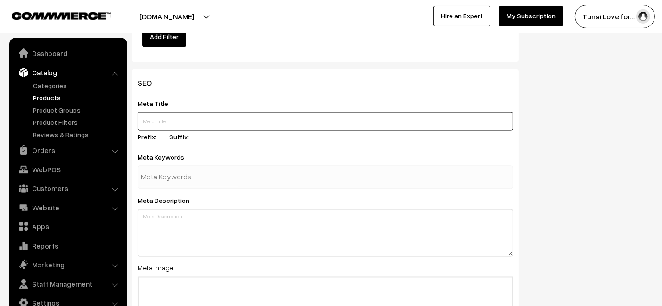
click at [216, 118] on input "text" at bounding box center [325, 121] width 375 height 19
paste input "Life AAYU Neutral Fish Food | Ayurvedic Daily Diet (Pack of 2)"
type input "Life AAYU Neutral Fish Food | Ayurvedic Daily Diet (Pack of 2)"
click at [223, 169] on input "text" at bounding box center [190, 177] width 98 height 19
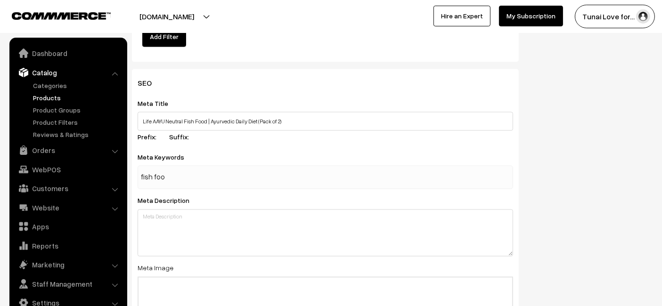
type input "fish food"
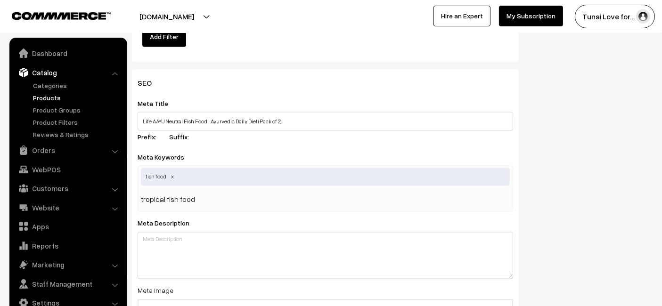
type input "tropical fish food"
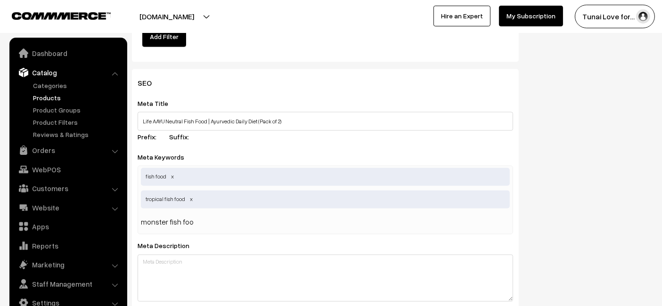
type input "monster fish food"
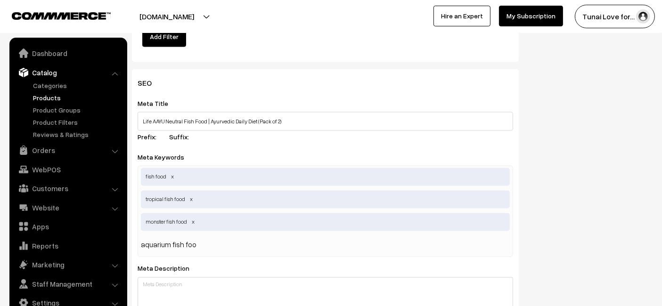
type input "aquarium fish food"
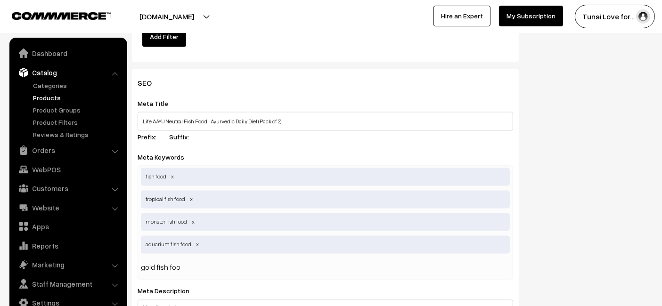
type input "gold fish food"
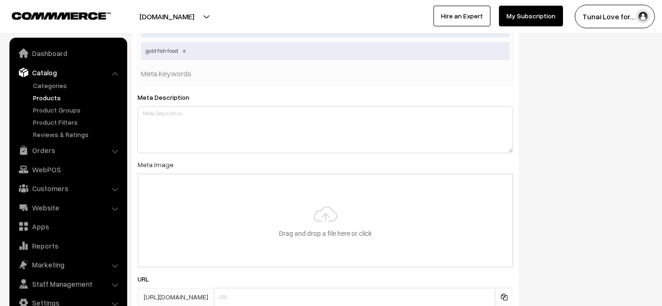
scroll to position [1884, 0]
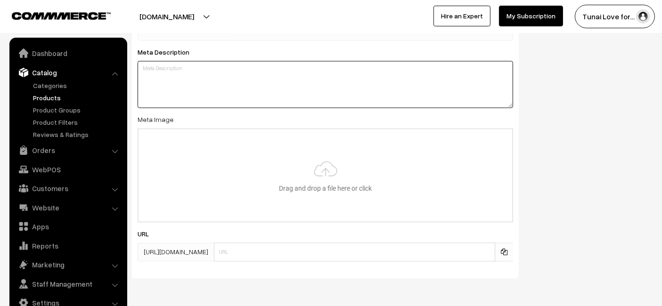
click at [227, 104] on textarea at bounding box center [325, 84] width 375 height 47
paste textarea "Life AAYU Neutral Fish Food Pack of 2 (30g x 2). Ayurvedic daily diet for all f…"
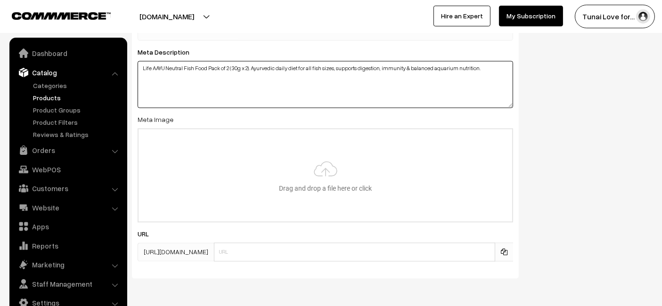
type textarea "Life AAYU Neutral Fish Food Pack of 2 (30g x 2). Ayurvedic daily diet for all f…"
type input "C:\fakepath\life-aayu-neutral-fish-food-ayurvedic-daily-diet-pack-of-2.jpg.jpg"
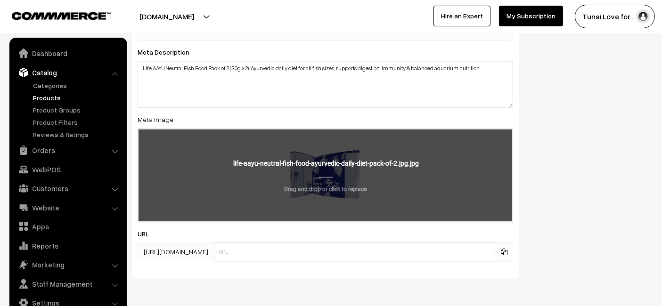
click at [310, 167] on input "file" at bounding box center [325, 175] width 374 height 92
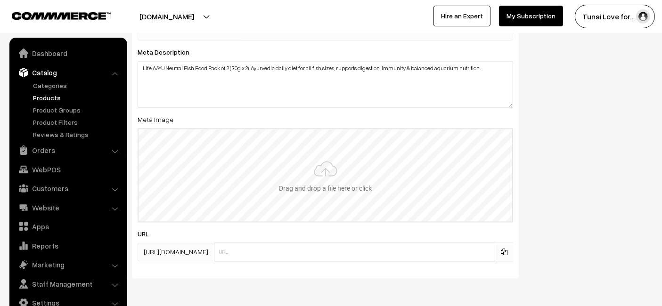
click at [394, 172] on input "file" at bounding box center [325, 175] width 374 height 92
type input "C:\fakepath\life-aayu-neutral-fish-food-ayurvedic-daily-diet-pack-of-2.jpg.jpg"
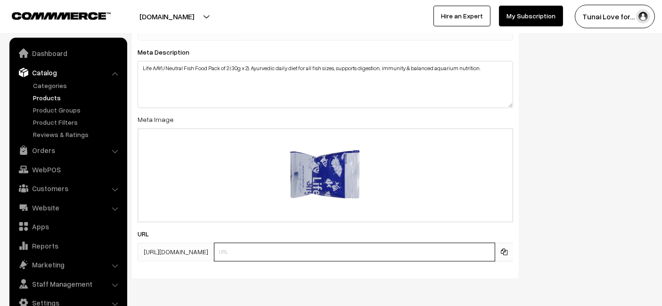
click at [320, 250] on input "text" at bounding box center [354, 252] width 281 height 19
click at [284, 243] on input "text" at bounding box center [354, 252] width 281 height 19
paste input "https://www.yourstore.com/life-aayu-neutral-fish-food-ayurvedic-daily-diet-pack…"
drag, startPoint x: 289, startPoint y: 247, endPoint x: 155, endPoint y: 238, distance: 133.6
click at [155, 238] on div "URL https://tunai.in/products/ https://www.yourstore.com/life-aayu-neutral-fish…" at bounding box center [325, 244] width 375 height 33
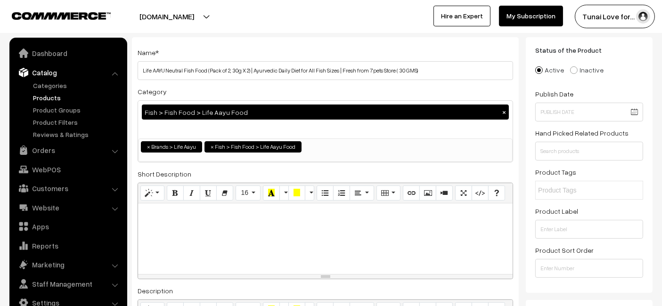
scroll to position [0, 0]
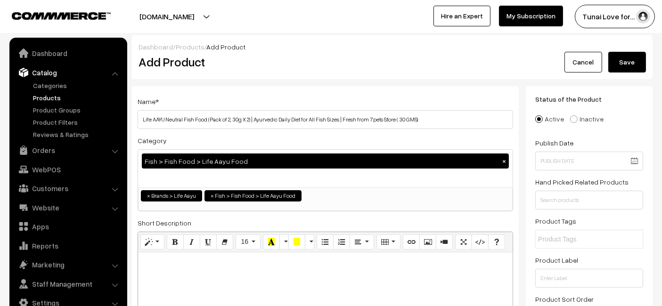
type input "life-aayu-neutral-fish-food-ayurvedic-daily-diet-pack-of-2"
click at [621, 57] on button "Save" at bounding box center [627, 62] width 38 height 21
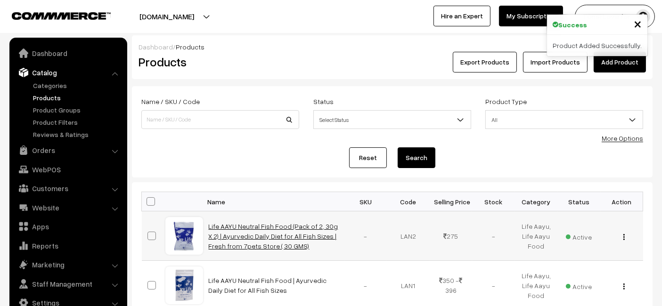
click at [265, 238] on link "Life AAYU Neutral Fish Food (Pack of 2, 30g X 2) | Ayurvedic Daily Diet for All…" at bounding box center [274, 236] width 130 height 28
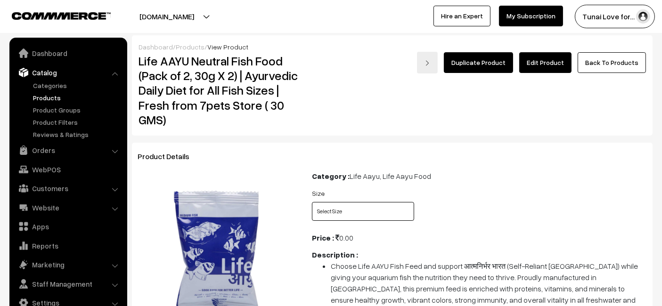
click at [320, 203] on select "Select Size Small Medium" at bounding box center [363, 211] width 102 height 19
select select "LAN2_Y2G"
click at [312, 202] on select "Select Size Small Medium" at bounding box center [363, 211] width 102 height 19
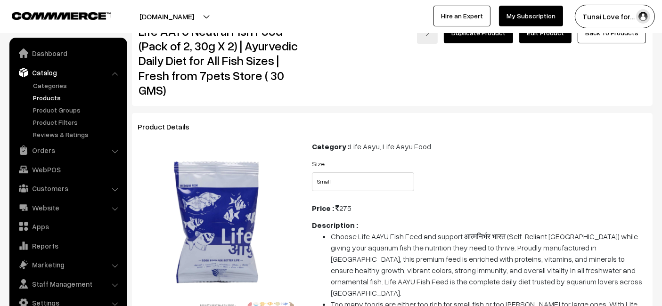
scroll to position [52, 0]
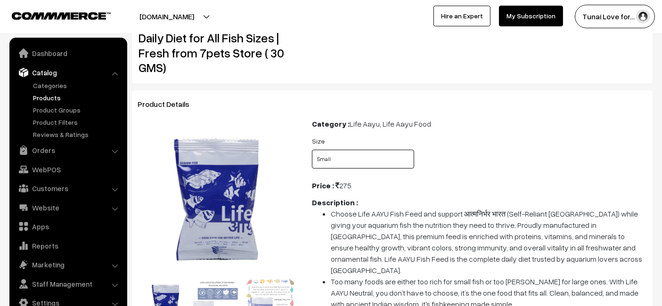
click at [385, 161] on select "Select Size Small Medium" at bounding box center [363, 159] width 102 height 19
click at [358, 210] on li "Choose Life AAYU Fish Feed and support आत्मनिर्भर भारत (Self-Reliant [GEOGRAPHI…" at bounding box center [489, 242] width 316 height 68
click at [372, 158] on select "Select Size Small Medium" at bounding box center [363, 159] width 102 height 19
click at [312, 150] on select "Select Size Small Medium" at bounding box center [363, 159] width 102 height 19
click at [362, 153] on select "Select Size Small Medium" at bounding box center [363, 159] width 102 height 19
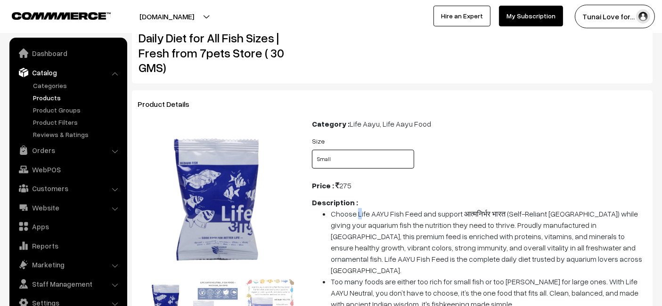
select select "LAN2_VS8"
click at [312, 150] on select "Select Size Small Medium" at bounding box center [363, 159] width 102 height 19
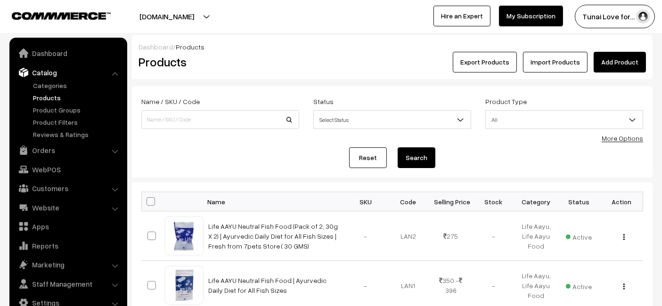
click at [626, 71] on link "Add Product" at bounding box center [619, 62] width 52 height 21
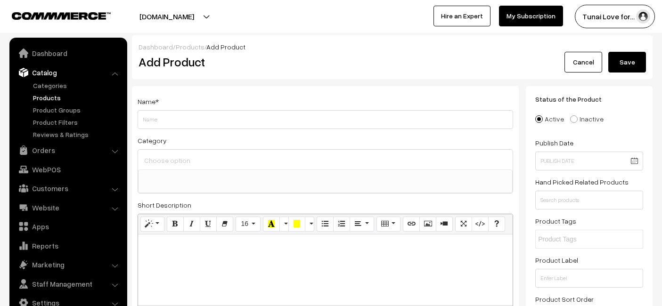
select select
click at [391, 116] on input "Weight" at bounding box center [325, 119] width 375 height 19
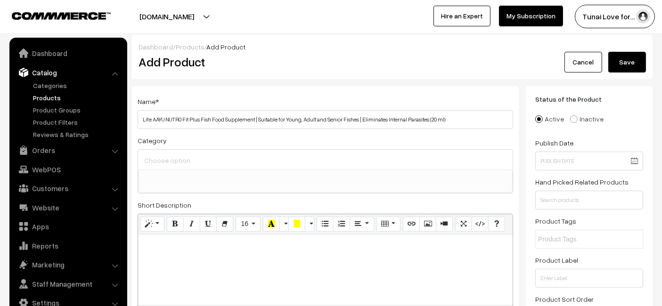
click at [445, 122] on input "Life AAYU NUTR0 Fit Plus Fish Food Supplement | Suitable for Young, Adult and S…" at bounding box center [325, 119] width 375 height 19
type input "Life AAYU NUTR0 Fit Plus Fish Food Supplement | Suitable for Young, Adult and S…"
click at [270, 177] on ul at bounding box center [325, 176] width 374 height 12
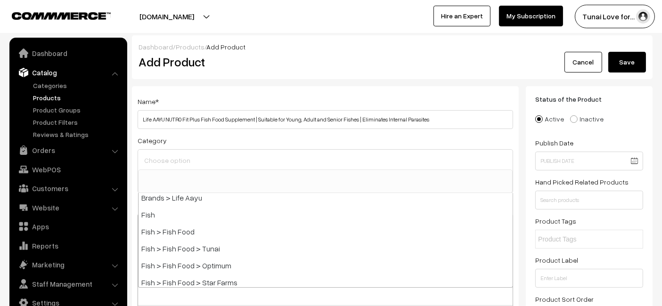
scroll to position [209, 0]
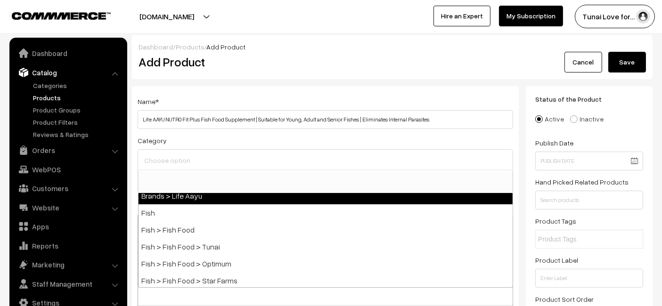
select select "48"
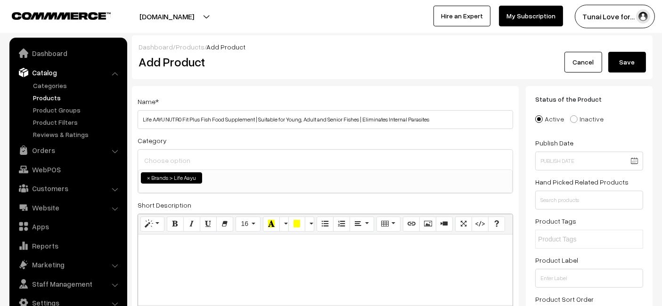
click at [267, 170] on ul "× Brands > Life Aayu" at bounding box center [325, 177] width 374 height 14
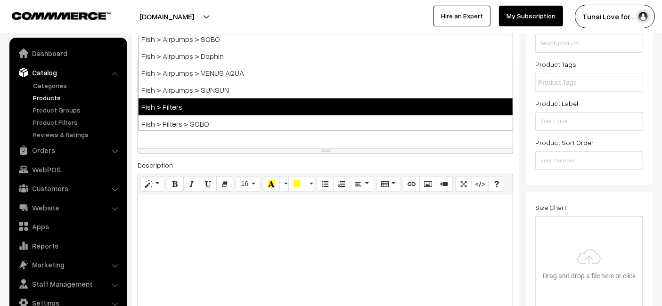
scroll to position [326, 0]
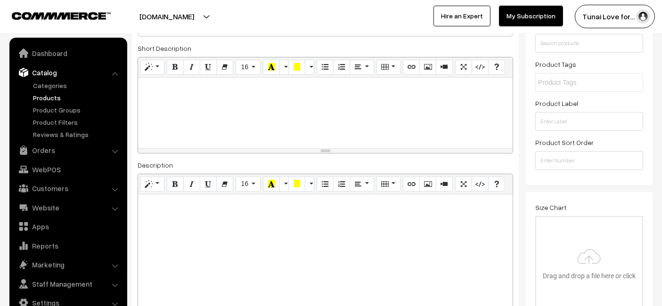
click at [220, 221] on div at bounding box center [325, 254] width 374 height 118
click at [270, 244] on div at bounding box center [325, 254] width 374 height 118
paste div
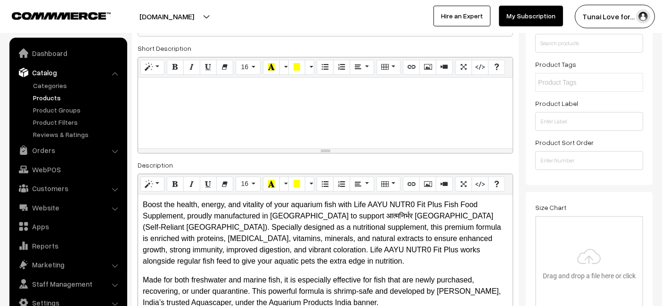
click at [252, 209] on p "Boost the health, energy, and vitality of your aquarium fish with Life AAYU NUT…" at bounding box center [325, 233] width 365 height 68
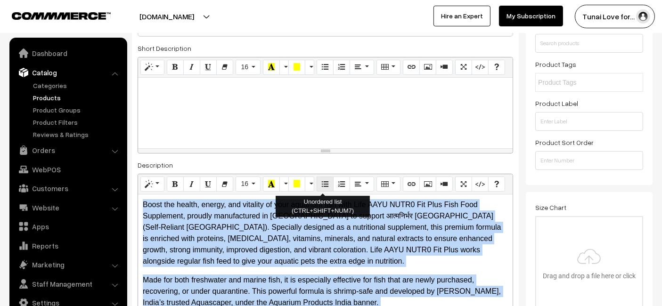
click at [323, 189] on button "Unordered list (CTRL+SHIFT+NUM7)" at bounding box center [325, 184] width 17 height 15
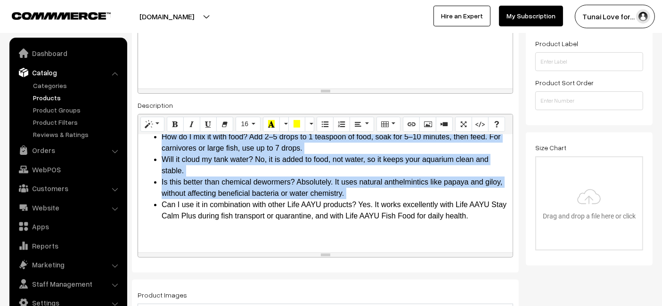
scroll to position [262, 0]
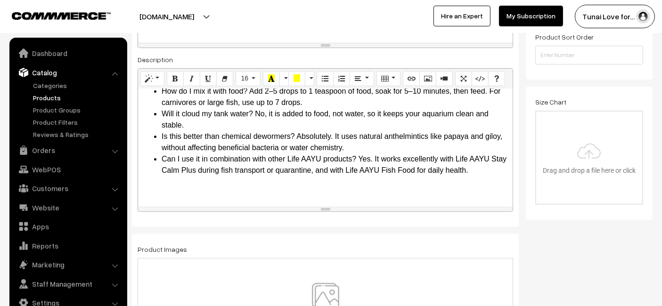
click at [322, 193] on div "Boost the health, energy, and vitality of your aquarium fish with Life AAYU NUT…" at bounding box center [325, 148] width 374 height 118
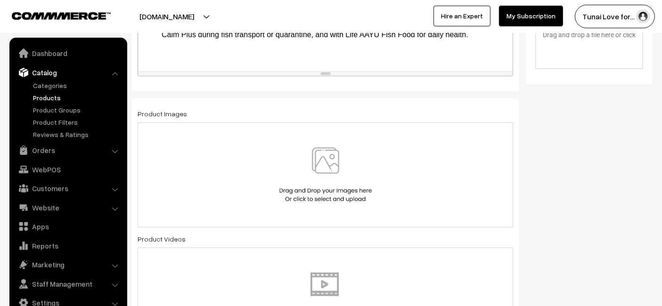
scroll to position [419, 0]
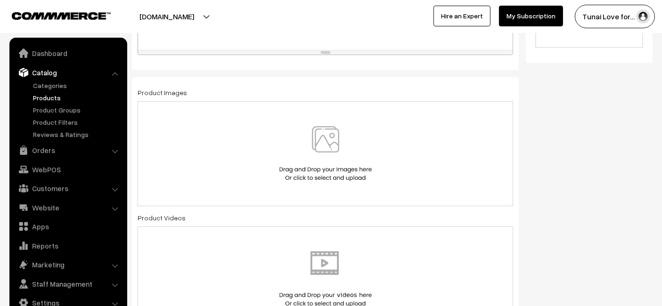
click at [335, 114] on div at bounding box center [325, 153] width 375 height 105
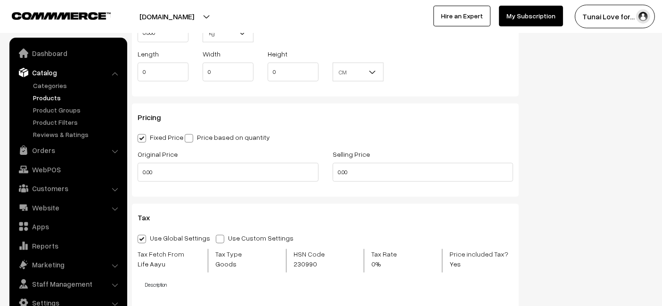
drag, startPoint x: 305, startPoint y: 207, endPoint x: 293, endPoint y: 203, distance: 12.5
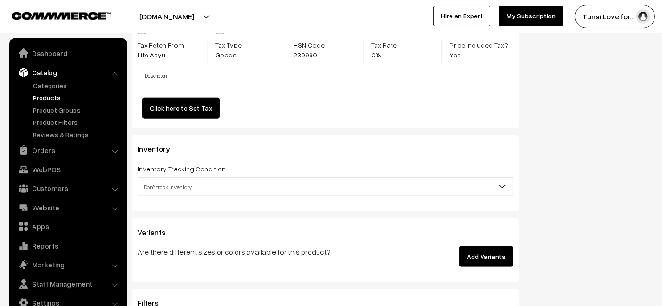
scroll to position [1204, 0]
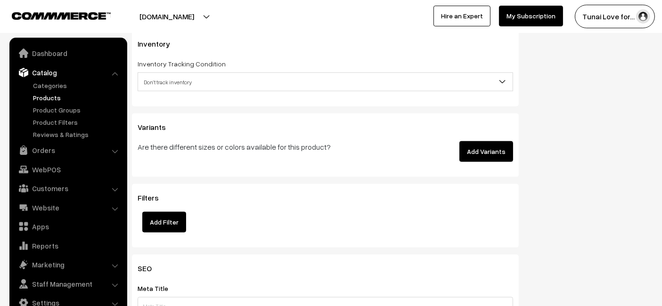
click at [489, 153] on button "Add Variants" at bounding box center [486, 151] width 54 height 21
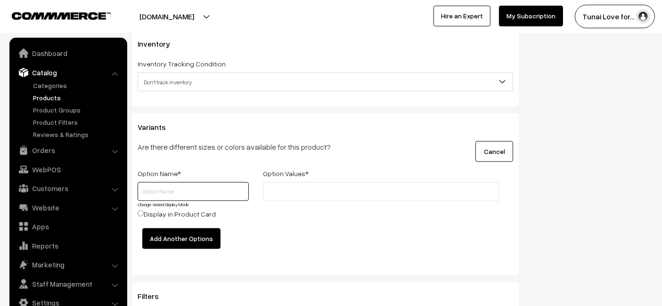
click at [223, 193] on input "text" at bounding box center [193, 191] width 111 height 19
type input "Size"
click at [304, 184] on li at bounding box center [308, 191] width 84 height 15
type input "20ml"
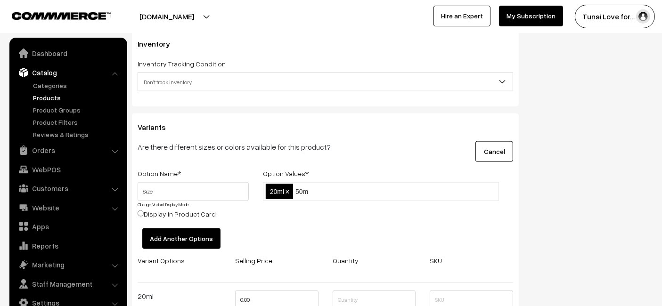
type input "50ml"
type input "100ml"
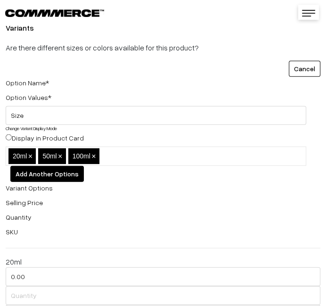
scroll to position [1361, 0]
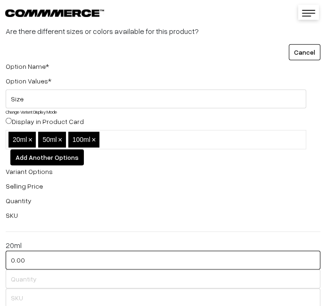
click at [47, 263] on input "0.00" at bounding box center [163, 260] width 315 height 19
click at [46, 260] on input "0.00" at bounding box center [163, 260] width 315 height 19
type input "257"
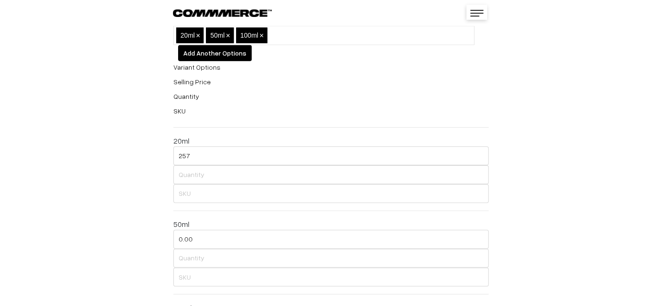
scroll to position [1570, 0]
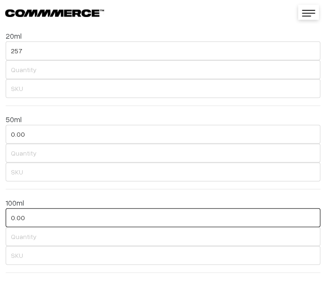
click at [52, 219] on input "0.00" at bounding box center [163, 217] width 315 height 19
type input "0"
type input "575"
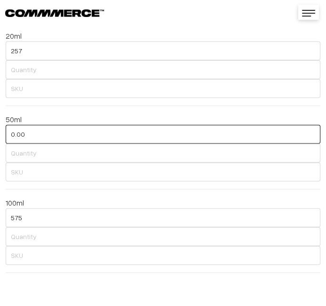
click at [41, 130] on input "0.00" at bounding box center [163, 134] width 315 height 19
type input "350"
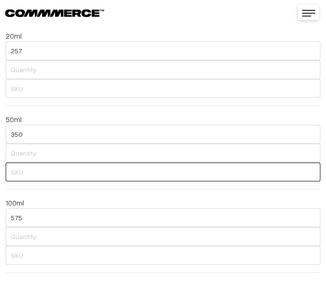
click at [27, 167] on input "text" at bounding box center [163, 172] width 315 height 19
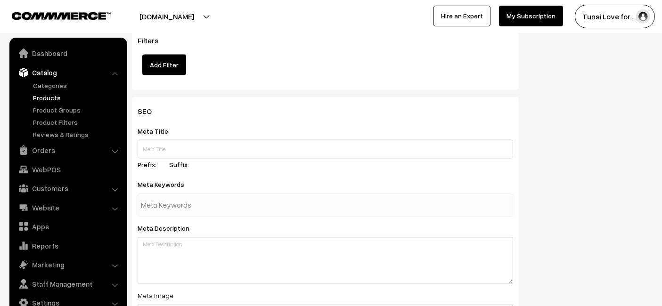
scroll to position [1615, 0]
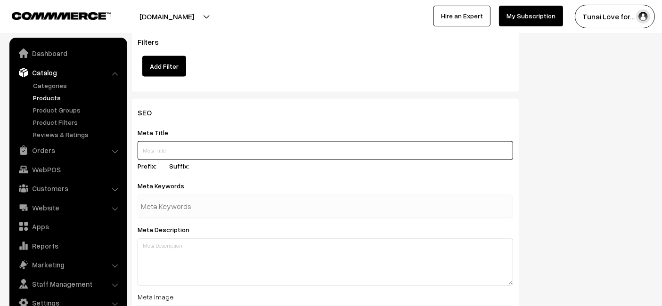
click at [405, 141] on input "text" at bounding box center [325, 150] width 375 height 19
paste input "Life AAYU NUTR0 Fit Plus | Fish Food Supplement for All Ages"
type input "Life AAYU NUTR0 Fit Plus | Fish Food Supplement for All Ages"
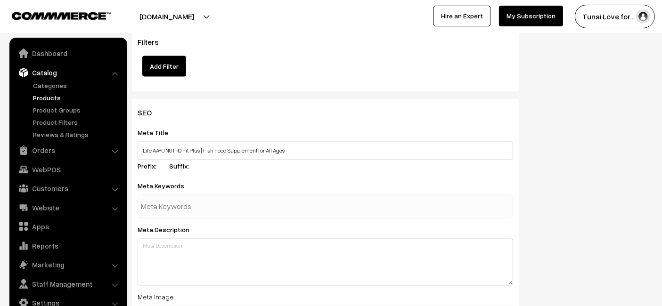
click at [237, 200] on input "text" at bounding box center [190, 206] width 98 height 19
type input "fish food"
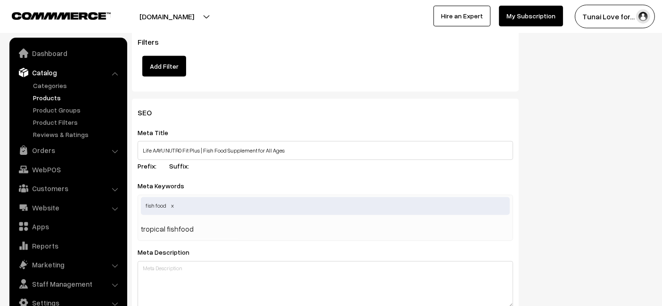
type input "tropical fish food"
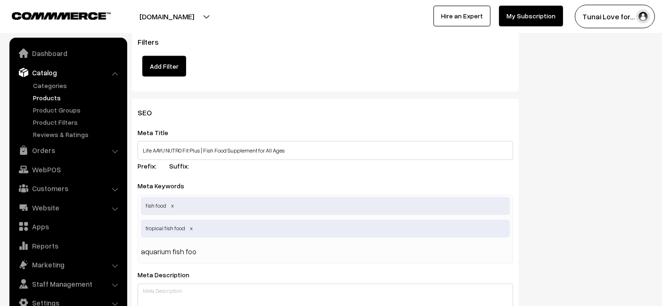
type input "aquarium fish food"
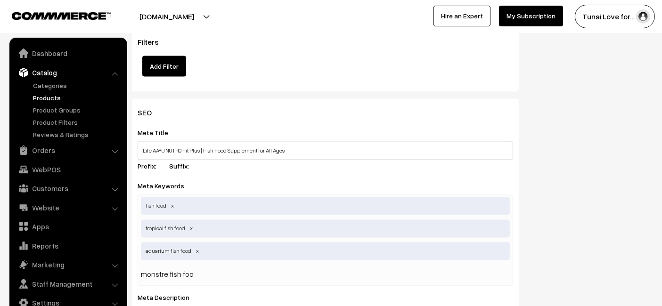
type input "monstre fish food"
type input "monster fish food"
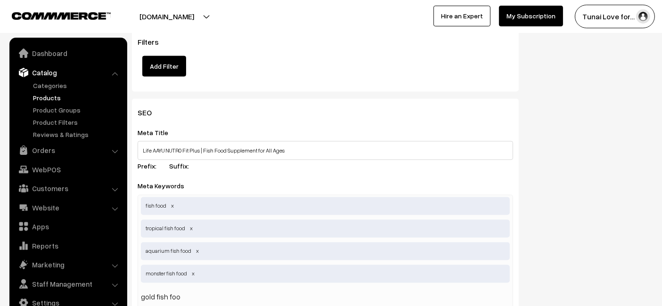
type input "gold fish food"
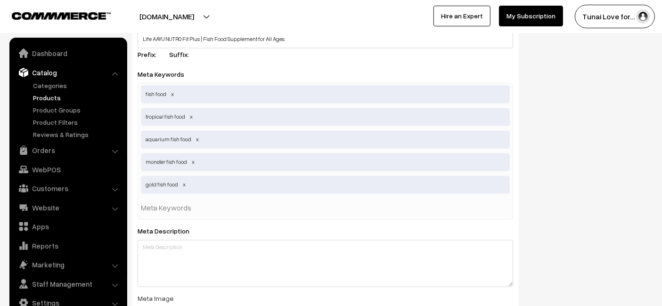
scroll to position [1772, 0]
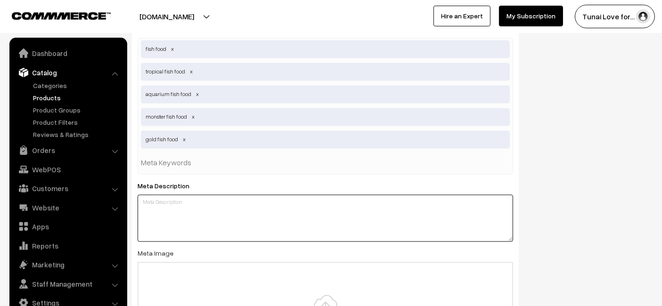
click at [231, 227] on textarea at bounding box center [325, 218] width 375 height 47
drag, startPoint x: 193, startPoint y: 211, endPoint x: 189, endPoint y: 206, distance: 6.4
click at [190, 209] on textarea at bounding box center [325, 218] width 375 height 47
paste textarea "Life AAYU NUTR0 Fit Plus Fish Food Supplement – Ayurvedic formula suitable for …"
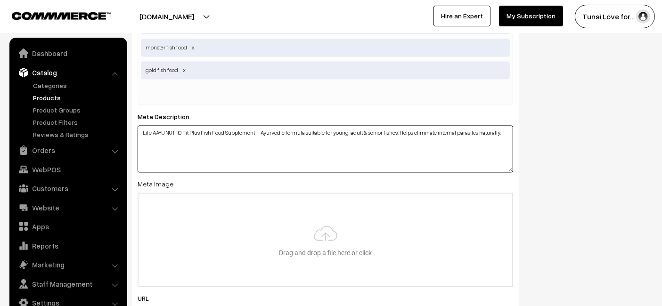
scroll to position [1876, 0]
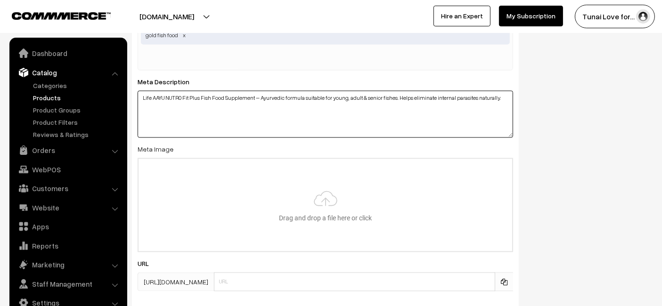
type textarea "Life AAYU NUTR0 Fit Plus Fish Food Supplement – Ayurvedic formula suitable for …"
type input "C:\fakepath\life-aayu-nutr0-fit-plus-fish-food-supplement.jpg.jpg"
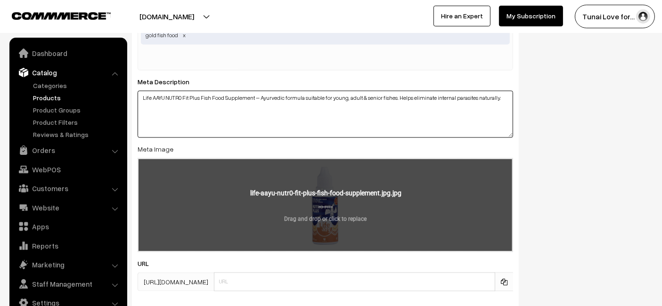
scroll to position [1936, 0]
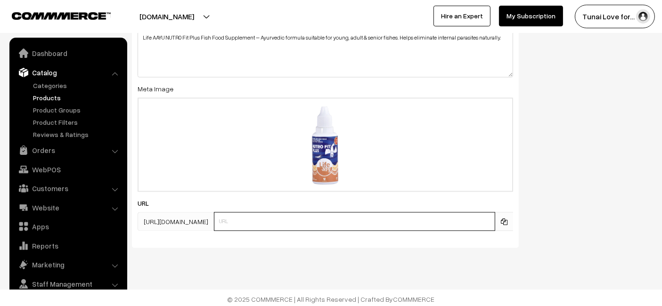
drag, startPoint x: 316, startPoint y: 221, endPoint x: 311, endPoint y: 222, distance: 4.7
click at [315, 222] on input "text" at bounding box center [354, 221] width 281 height 19
paste input "https://www.yourstore.com/life-aayu-nutr0-fit-plus-fish-food-supplement"
drag, startPoint x: 289, startPoint y: 219, endPoint x: 208, endPoint y: 219, distance: 81.5
click at [208, 219] on div "https://tunai.in/products/ https://www.yourstore.com/life-aayu-nutr0-fit-plus-f…" at bounding box center [325, 221] width 375 height 19
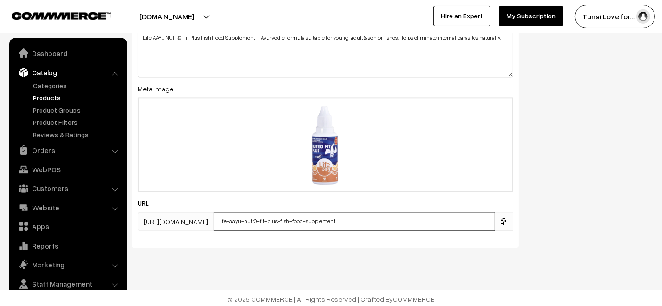
type input "life-aayu-nutr0-fit-plus-fish-food-supplement"
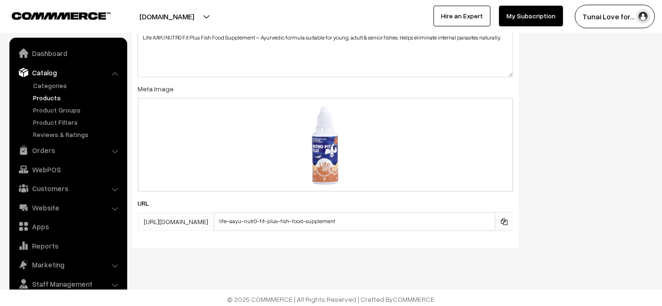
click at [436, 246] on div "SEO Meta Title Life AAYU NUTR0 Fit Plus | Fish Food Supplement for All Ages Pre…" at bounding box center [325, 16] width 401 height 478
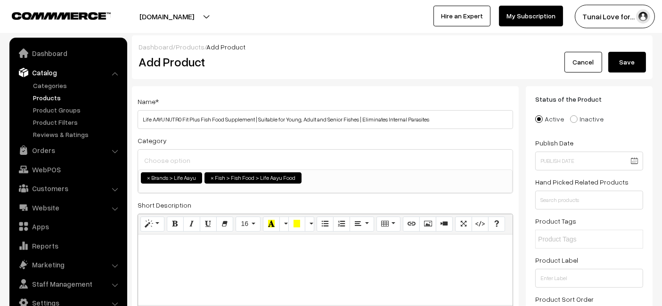
scroll to position [0, 0]
click at [613, 52] on button "Save" at bounding box center [627, 62] width 38 height 21
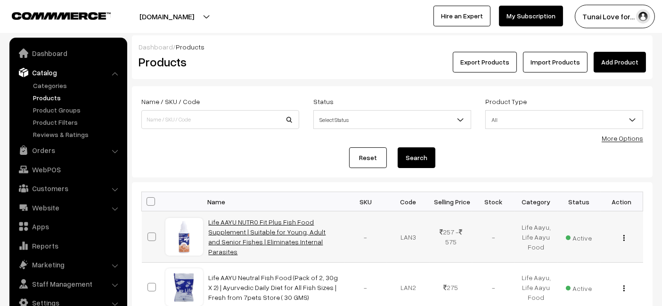
click at [226, 228] on link "Life AAYU NUTR0 Fit Plus Fish Food Supplement | Suitable for Young, Adult and S…" at bounding box center [267, 237] width 117 height 38
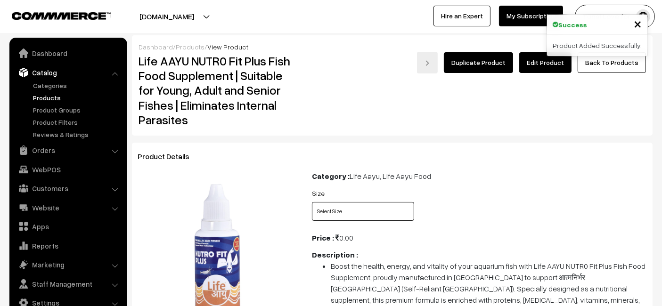
click at [362, 211] on select "Select Size 20ml 50ml 100ml" at bounding box center [363, 211] width 102 height 19
select select "LAN3_U8S"
click at [312, 202] on select "Select Size 20ml 50ml 100ml" at bounding box center [363, 211] width 102 height 19
click at [360, 213] on select "Select Size 20ml 50ml 100ml" at bounding box center [363, 211] width 102 height 19
select select "LAN3_APX"
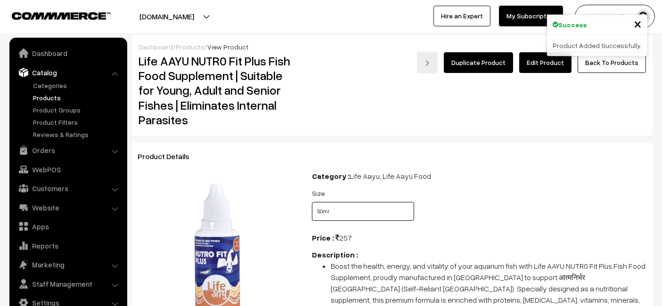
click at [312, 202] on select "Select Size 20ml 50ml 100ml" at bounding box center [363, 211] width 102 height 19
click at [393, 207] on select "Select Size 20ml 50ml 100ml" at bounding box center [363, 211] width 102 height 19
select select "LAN3_98Y"
click at [312, 202] on select "Select Size 20ml 50ml 100ml" at bounding box center [363, 211] width 102 height 19
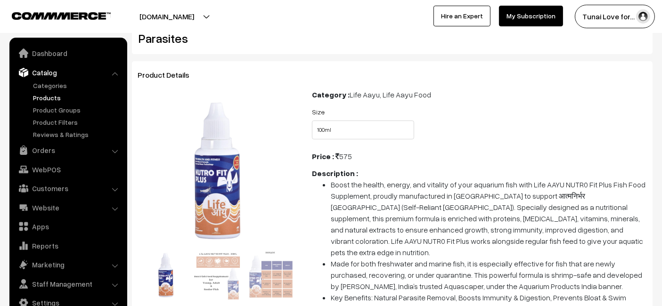
scroll to position [105, 0]
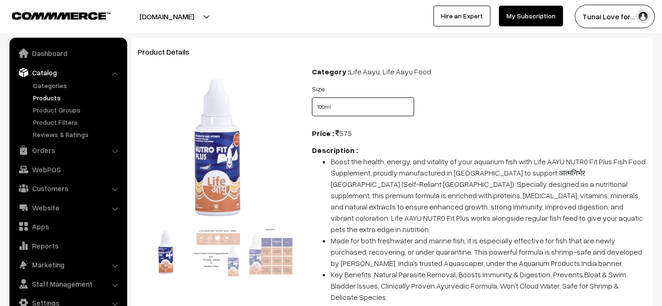
click at [347, 105] on select "Select Size 20ml 50ml 100ml" at bounding box center [363, 107] width 102 height 19
click at [312, 98] on select "Select Size 20ml 50ml 100ml" at bounding box center [363, 107] width 102 height 19
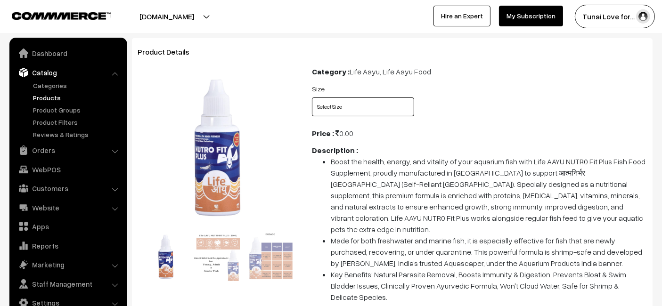
click at [352, 100] on select "Select Size 20ml 50ml 100ml" at bounding box center [363, 107] width 102 height 19
select select "LAN3_U8S"
click at [312, 98] on select "Select Size 20ml 50ml 100ml" at bounding box center [363, 107] width 102 height 19
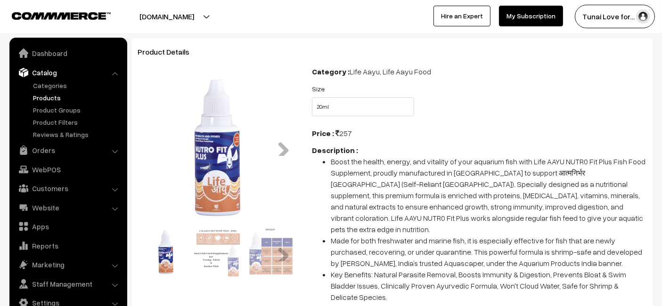
click at [189, 251] on img at bounding box center [165, 251] width 49 height 49
click at [286, 152] on link "Next" at bounding box center [279, 146] width 19 height 19
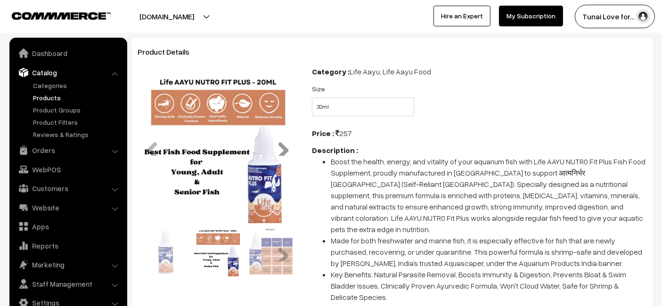
click at [286, 151] on link "Next" at bounding box center [279, 146] width 19 height 19
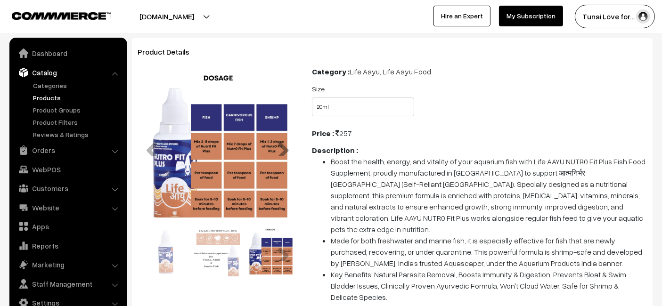
click at [286, 151] on link "Next" at bounding box center [279, 146] width 19 height 19
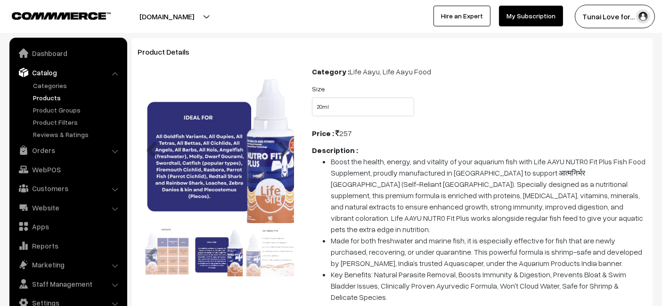
click at [286, 151] on link "Next" at bounding box center [279, 146] width 19 height 19
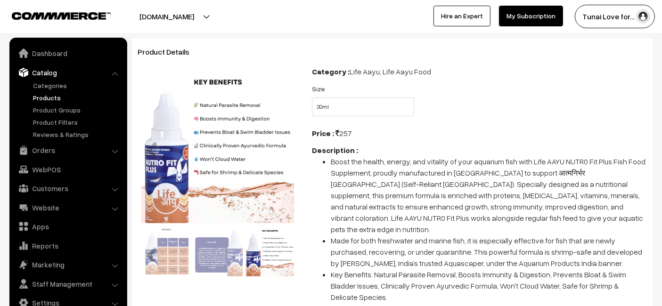
click at [286, 151] on link "Next" at bounding box center [279, 146] width 19 height 19
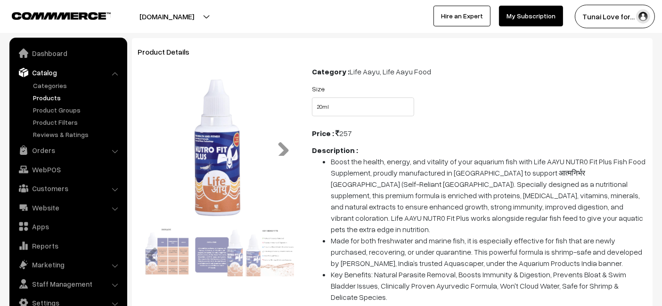
click at [286, 151] on link "Next" at bounding box center [279, 146] width 19 height 19
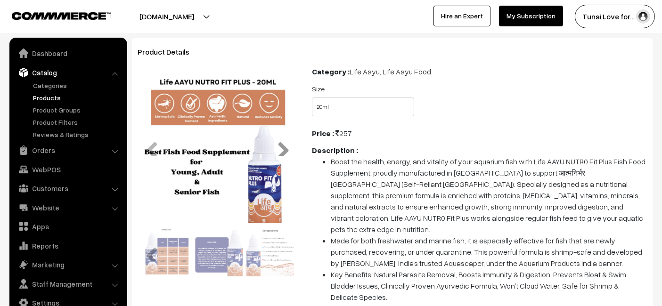
click at [286, 150] on link "Next" at bounding box center [279, 146] width 19 height 19
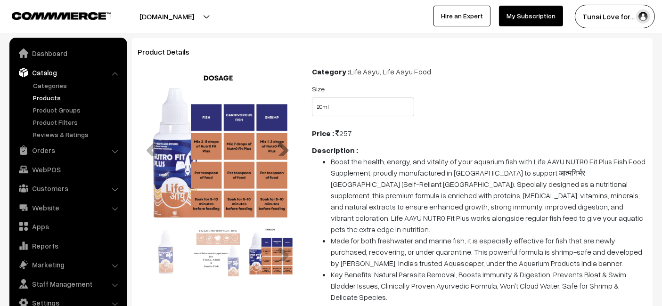
click at [286, 150] on link "Next" at bounding box center [279, 146] width 19 height 19
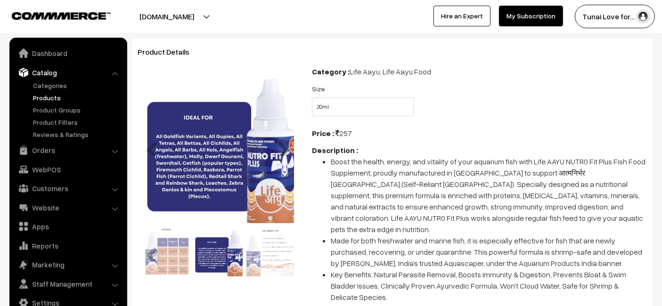
click at [286, 150] on link "Next" at bounding box center [279, 146] width 19 height 19
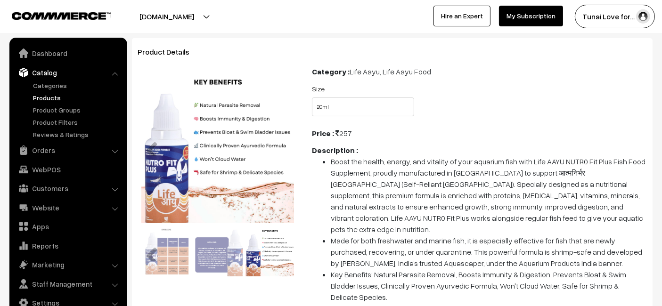
click at [286, 150] on link "Next" at bounding box center [279, 146] width 19 height 19
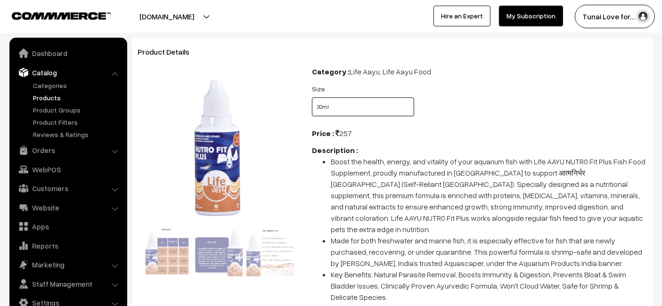
click at [386, 114] on select "Select Size 20ml 50ml 100ml" at bounding box center [363, 107] width 102 height 19
select select "LAN3_APX"
click at [312, 98] on select "Select Size 20ml 50ml 100ml" at bounding box center [363, 107] width 102 height 19
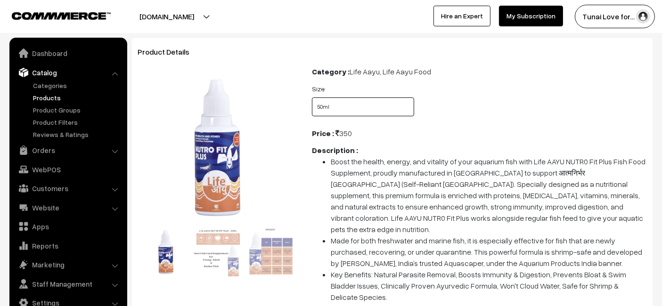
click at [352, 111] on select "Select Size 20ml 50ml 100ml" at bounding box center [363, 107] width 102 height 19
select select "LAN3_98Y"
click at [312, 98] on select "Select Size 20ml 50ml 100ml" at bounding box center [363, 107] width 102 height 19
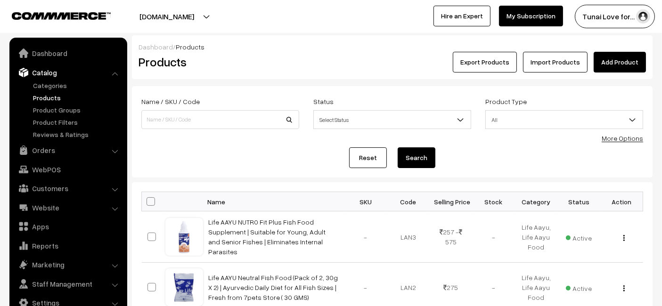
click at [611, 66] on link "Add Product" at bounding box center [619, 62] width 52 height 21
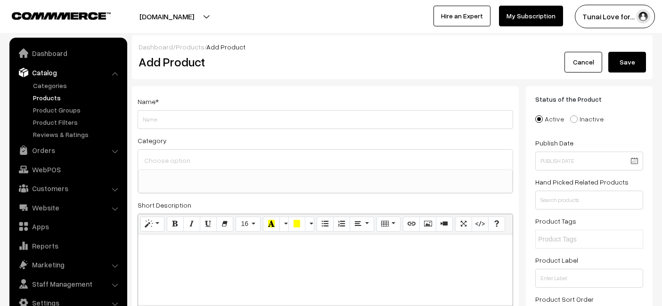
select select
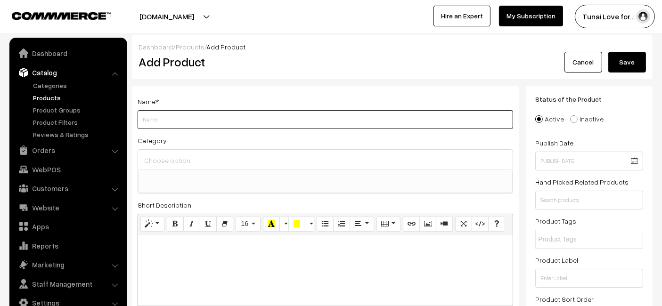
click at [243, 113] on input "Weight" at bounding box center [325, 119] width 375 height 19
paste input "Life AAYU Oscar Premium Fish Food | Color-Boosting, Immunity-Enhancing Ayurvedi…"
drag, startPoint x: 396, startPoint y: 114, endPoint x: 361, endPoint y: 121, distance: 35.6
click at [361, 121] on input "Life AAYU Oscar Premium Fish Food | Color-Boosting, Immunity-Enhancing Ayurvedi…" at bounding box center [325, 119] width 375 height 19
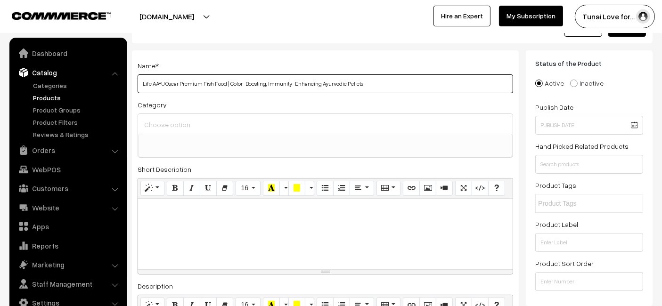
scroll to position [52, 0]
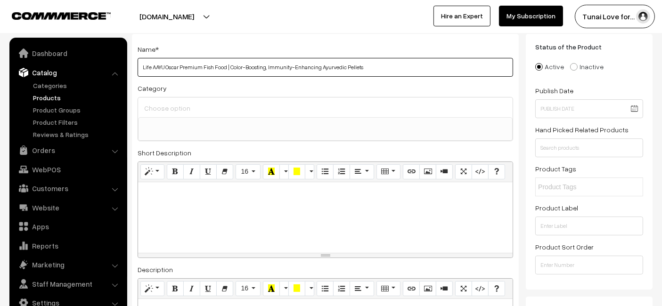
type input "Life AAYU Oscar Premium Fish Food | Color-Boosting, Immunity-Enhancing Ayurvedi…"
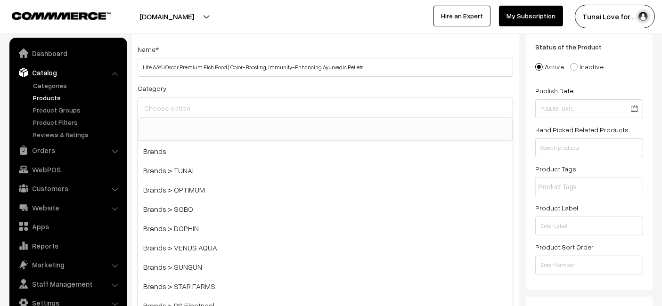
click at [348, 113] on input at bounding box center [325, 108] width 367 height 14
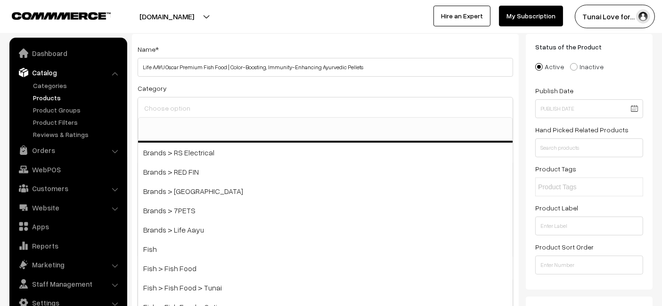
scroll to position [157, 0]
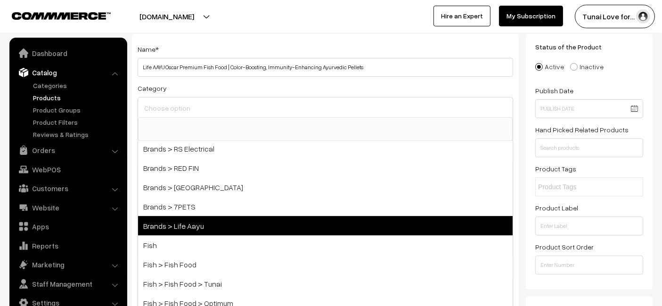
click at [201, 217] on span "Brands > Life Aayu" at bounding box center [325, 225] width 374 height 19
select select "48"
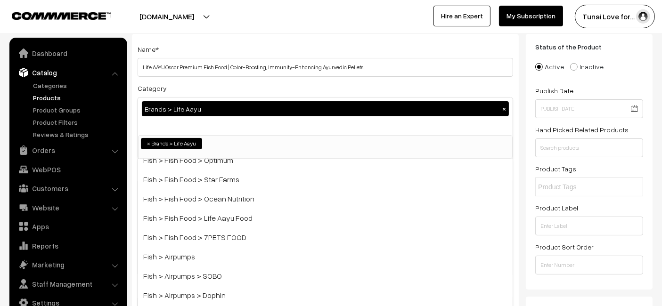
scroll to position [314, 0]
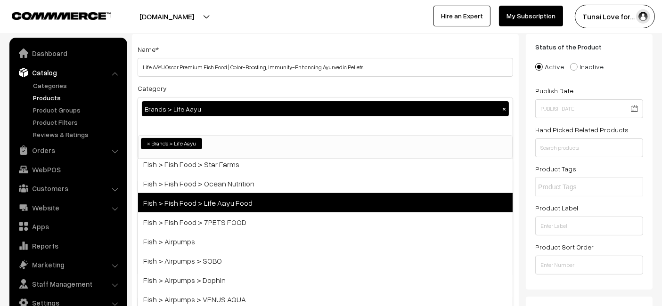
click at [213, 197] on span "Fish > Fish Food > Life Aayu Food" at bounding box center [325, 202] width 374 height 19
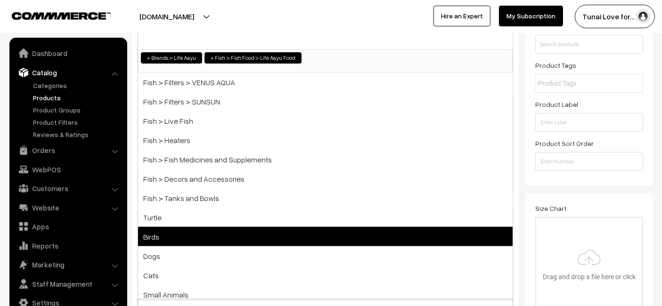
scroll to position [157, 0]
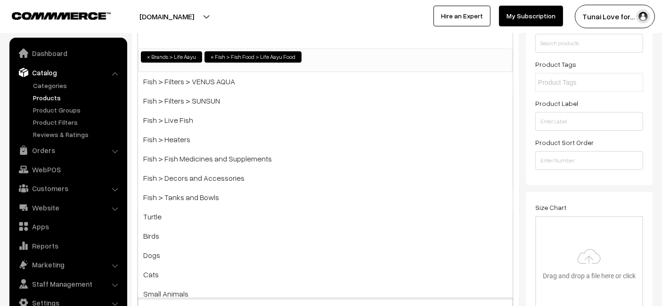
click at [613, 203] on div "Size Chart Drag and drop a file here or click Ooops, something wrong appended. …" at bounding box center [589, 256] width 108 height 109
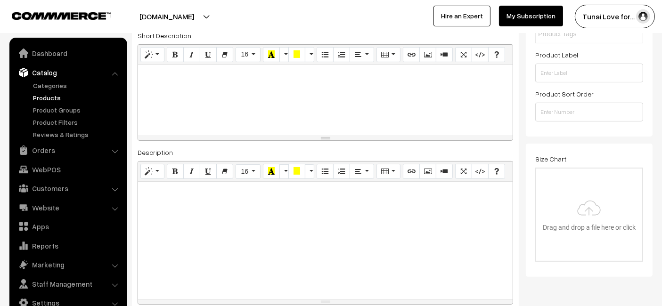
scroll to position [261, 0]
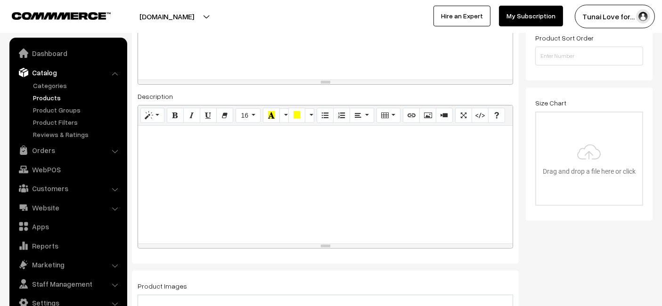
click at [223, 215] on div at bounding box center [325, 185] width 374 height 118
click at [210, 150] on div at bounding box center [325, 185] width 374 height 118
paste div
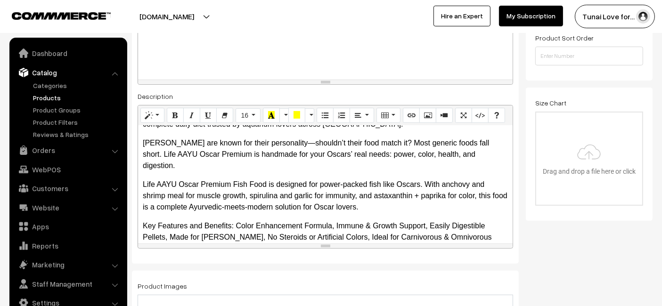
scroll to position [105, 0]
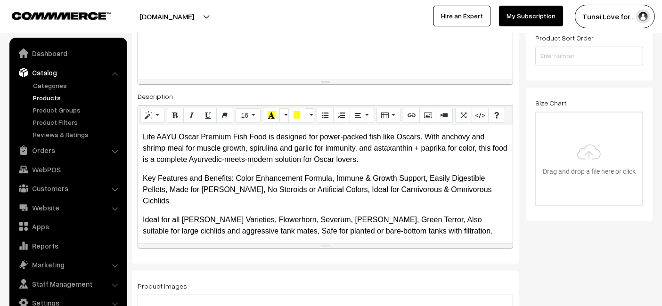
click at [204, 147] on p "Life AAYU Oscar Premium Fish Food is designed for power-packed fish like Oscars…" at bounding box center [325, 148] width 365 height 34
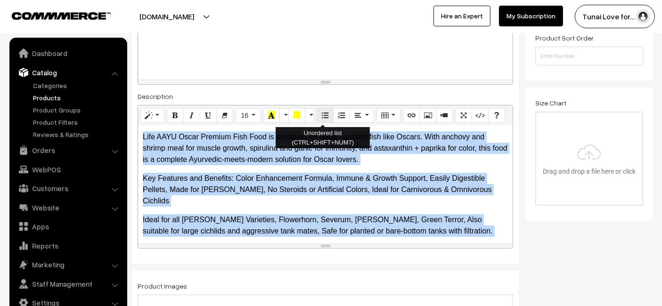
click at [326, 116] on button "Unordered list (CTRL+SHIFT+NUM7)" at bounding box center [325, 115] width 17 height 15
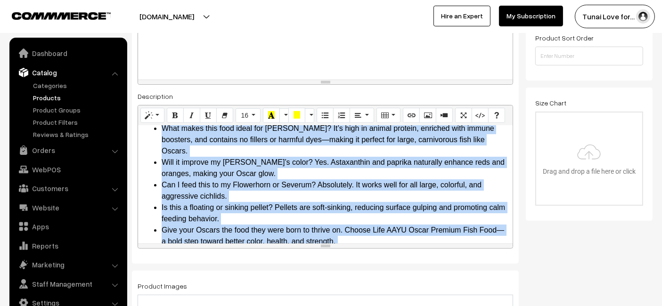
scroll to position [211, 0]
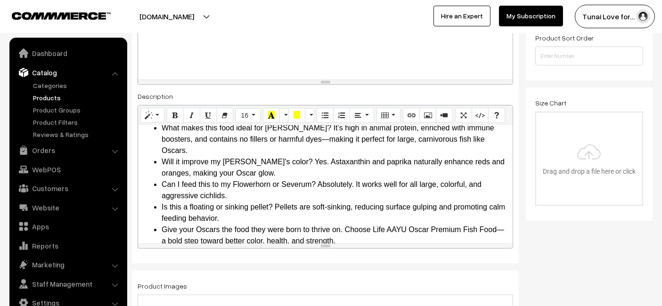
click at [285, 254] on p at bounding box center [325, 259] width 365 height 11
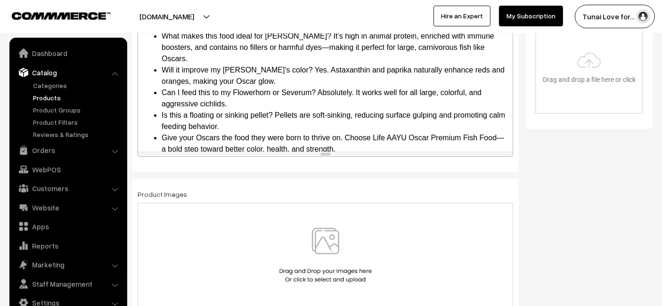
scroll to position [418, 0]
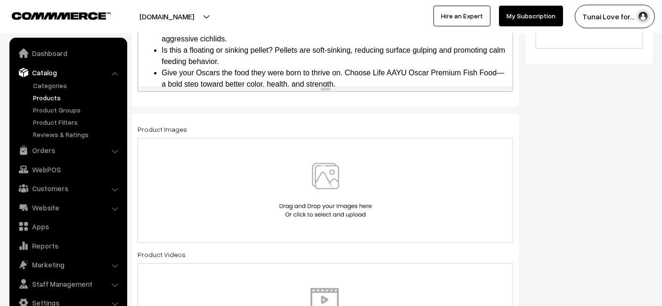
click at [284, 174] on img at bounding box center [325, 190] width 97 height 55
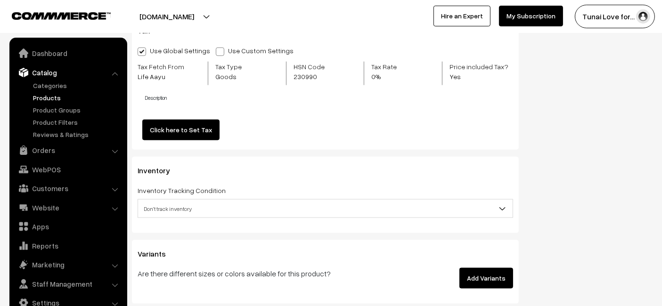
scroll to position [1151, 0]
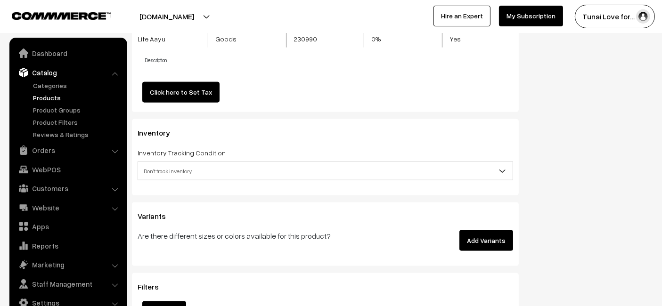
click at [497, 245] on button "Add Variants" at bounding box center [486, 240] width 54 height 21
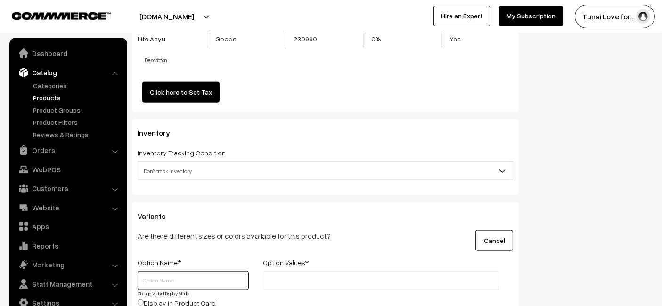
click at [198, 280] on input "text" at bounding box center [193, 280] width 111 height 19
type input "Size"
click at [269, 273] on li at bounding box center [308, 280] width 84 height 15
type input "0"
type input "100gms"
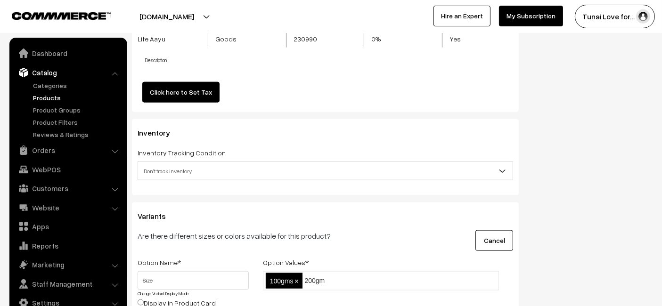
type input "200gms"
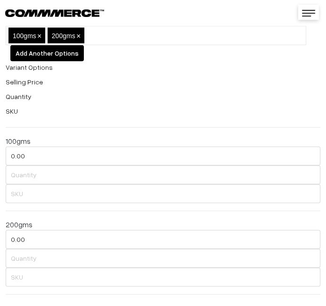
scroll to position [1518, 0]
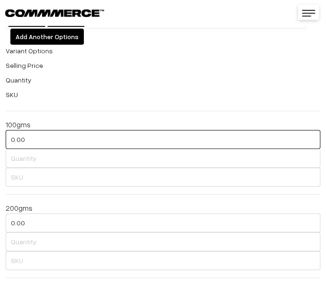
click at [49, 142] on input "0.00" at bounding box center [163, 139] width 315 height 19
type input "464"
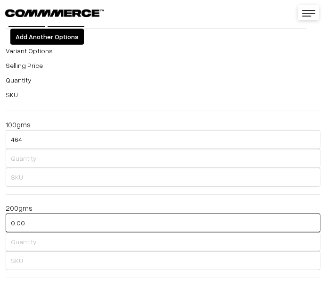
click at [35, 219] on input "0.00" at bounding box center [163, 222] width 315 height 19
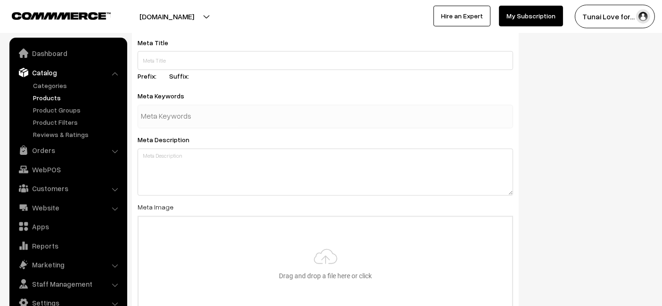
scroll to position [211, 0]
type input "620"
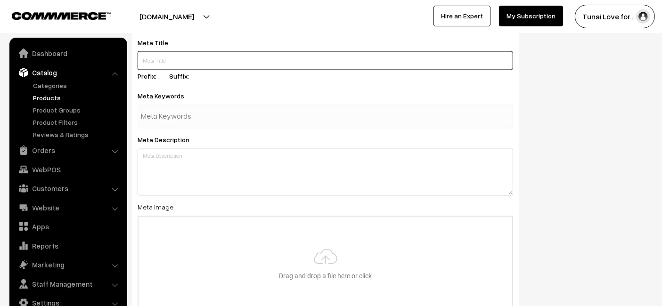
click at [203, 56] on input "text" at bounding box center [325, 60] width 375 height 19
paste input "Life AAYU Oscar Premium Fish Food | Color & Immunity Pellets"
type input "Life AAYU Oscar Premium Fish Food | Color & Immunity Pellets"
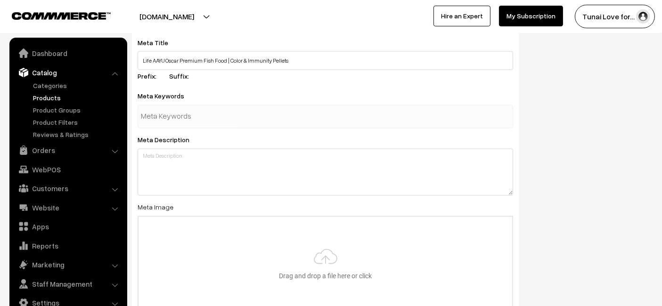
click at [242, 122] on div at bounding box center [325, 117] width 375 height 24
type input "i"
type input "fish food"
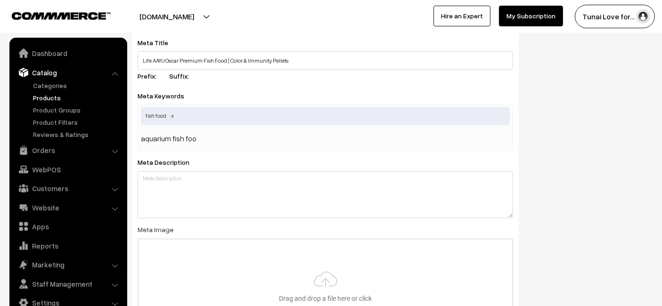
type input "aquarium fish food"
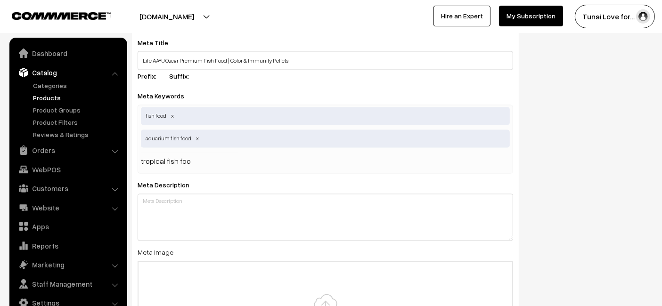
type input "tropical fish food"
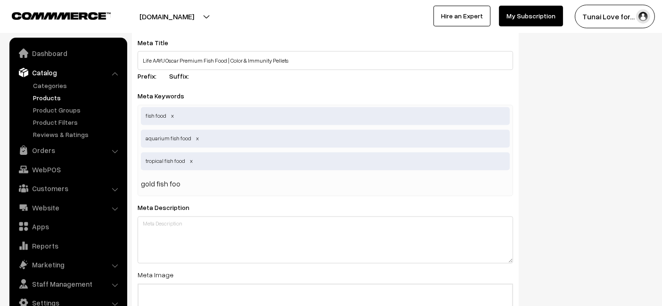
type input "gold fish food"
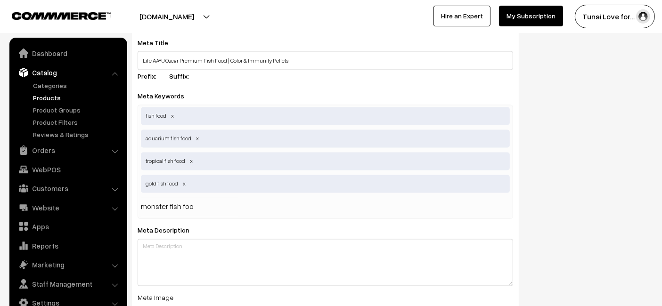
type input "monster fish food"
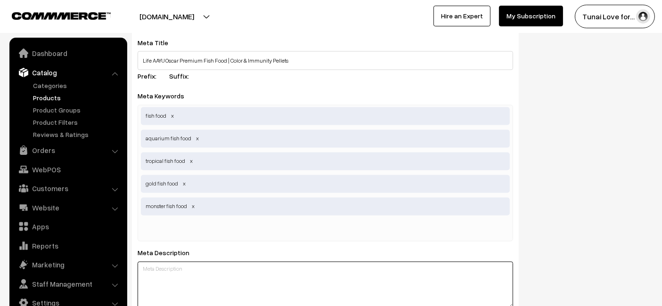
click at [184, 283] on textarea at bounding box center [325, 285] width 375 height 47
paste textarea "Life AAYU Oscar Premium Fish Food. Ayurvedic pellets designed to boost color, e…"
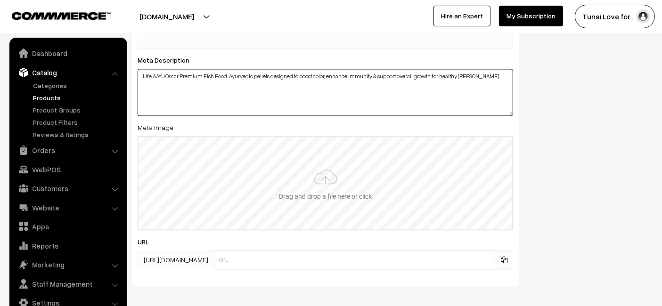
scroll to position [1910, 0]
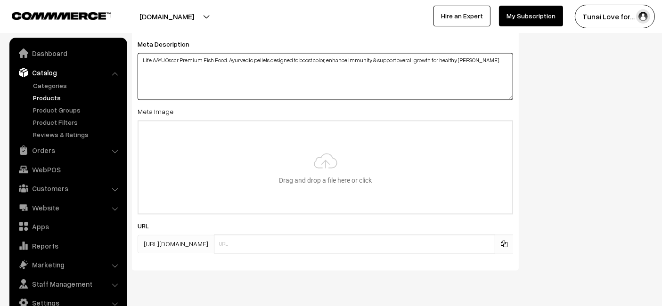
type textarea "Life AAYU Oscar Premium Fish Food. Ayurvedic pellets designed to boost color, e…"
type input "C:\fakepath\life-aayu-oscar-premium-fish-food-color-immunity-pellets.jpg.jpg"
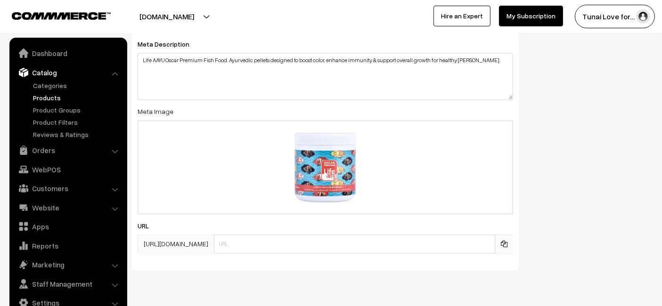
click at [290, 229] on div "URL https://tunai.in/products/" at bounding box center [325, 236] width 375 height 33
click at [292, 229] on div "URL https://tunai.in/products/" at bounding box center [325, 236] width 375 height 33
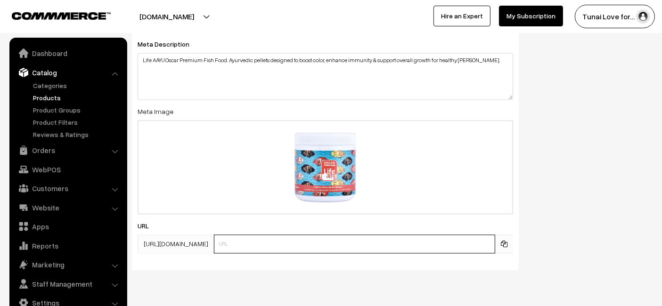
click at [291, 235] on input "text" at bounding box center [354, 244] width 281 height 19
paste input "https://www.yourstore.com/life-aayu-oscar-premium-fish-food-color-immunity-pell…"
drag, startPoint x: 290, startPoint y: 241, endPoint x: 203, endPoint y: 244, distance: 87.2
click at [203, 244] on div "https://tunai.in/products/ https://www.yourstore.com/life-aayu-oscar-premium-fi…" at bounding box center [325, 244] width 375 height 19
click at [403, 244] on input "life-aayu-oscar-premium-fish-food-color-immunity-pellets" at bounding box center [354, 244] width 281 height 19
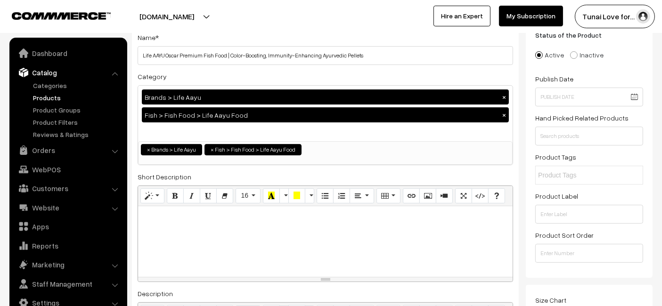
scroll to position [0, 0]
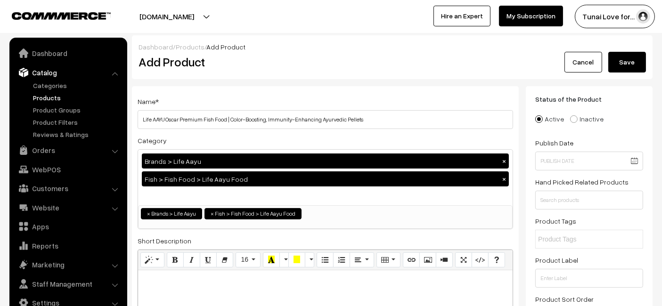
type input "life-aayu-oscar-premium-fish-food-color-immunity-pellets"
drag, startPoint x: 624, startPoint y: 71, endPoint x: 662, endPoint y: 30, distance: 55.3
click at [623, 71] on button "Save" at bounding box center [627, 62] width 38 height 21
